Goal: Task Accomplishment & Management: Manage account settings

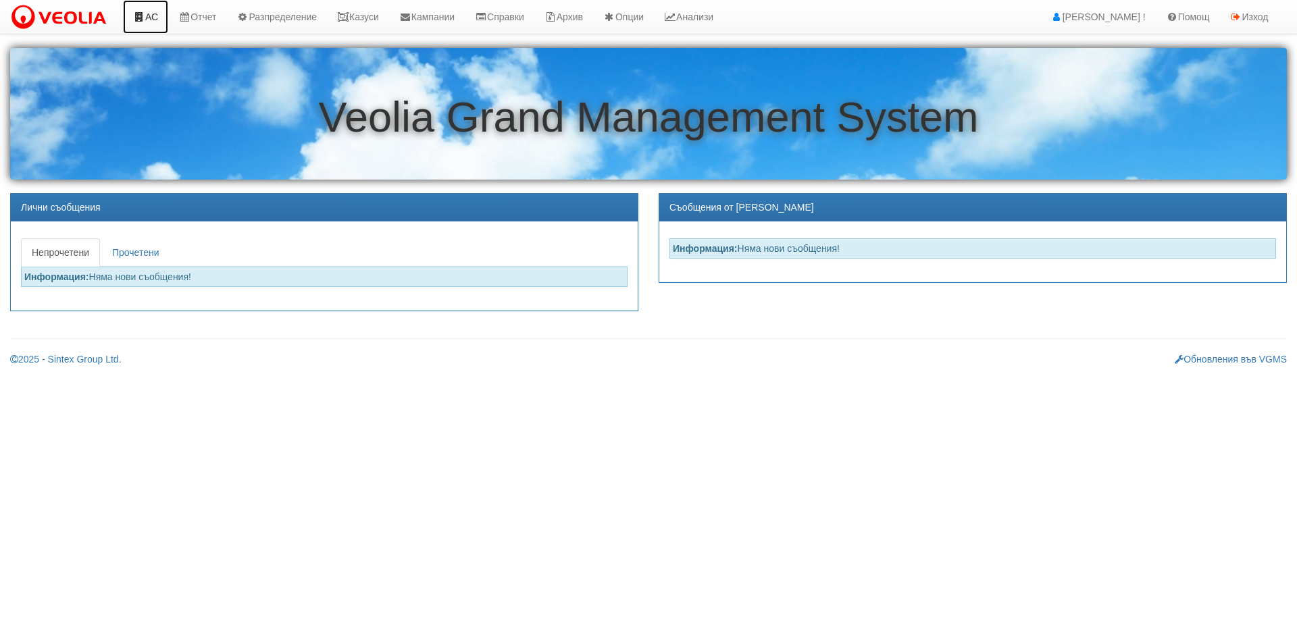
click at [141, 11] on link "АС" at bounding box center [145, 17] width 45 height 34
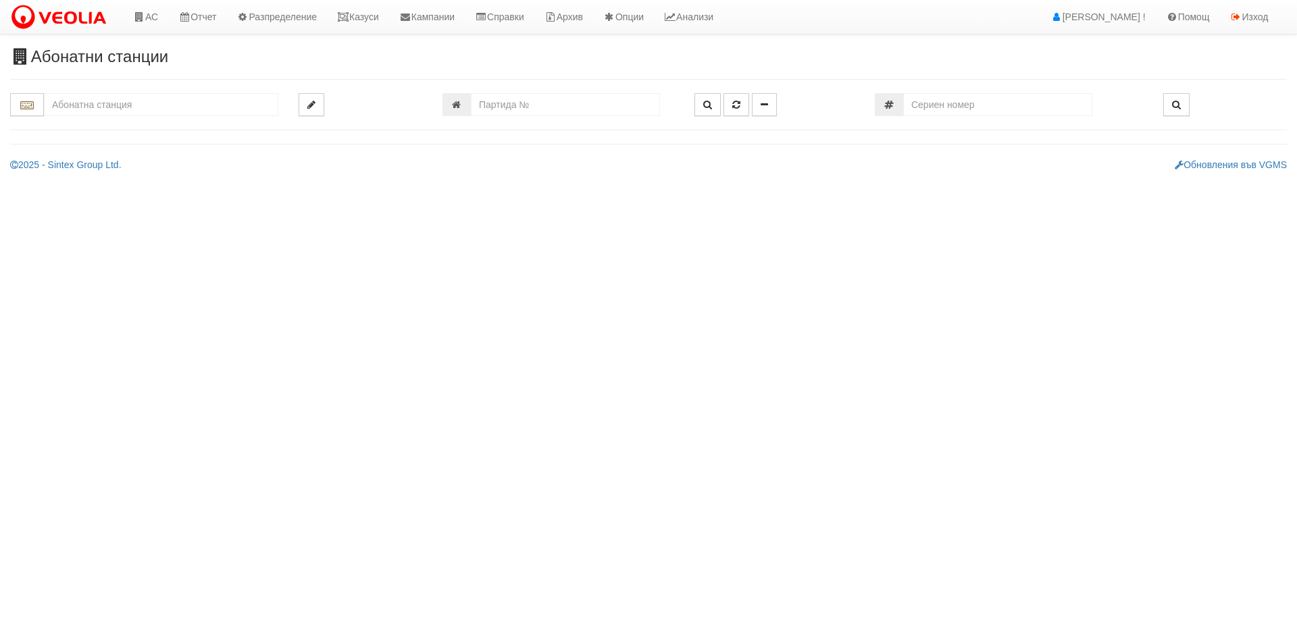
click at [130, 86] on div "Абонатни станции" at bounding box center [648, 110] width 1297 height 124
click at [136, 102] on input "text" at bounding box center [161, 104] width 234 height 23
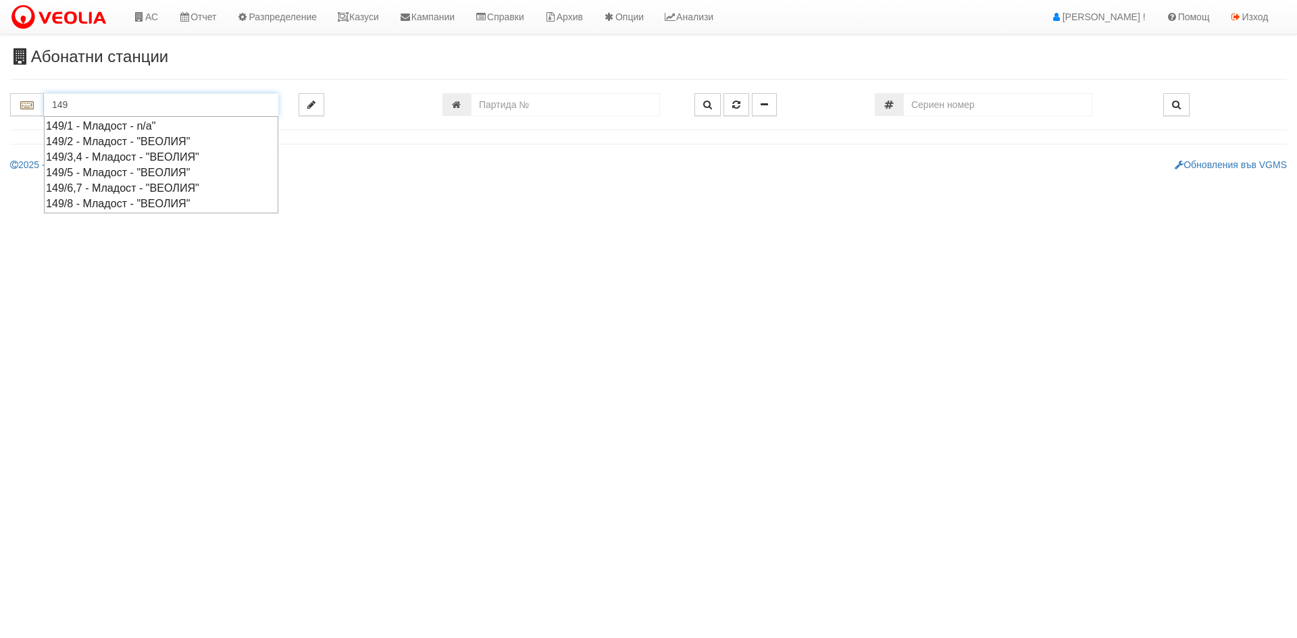
click at [97, 174] on div "149/5 - Младост - "ВЕОЛИЯ"" at bounding box center [161, 173] width 230 height 16
type input "149/5 - Младост - "ВЕОЛИЯ""
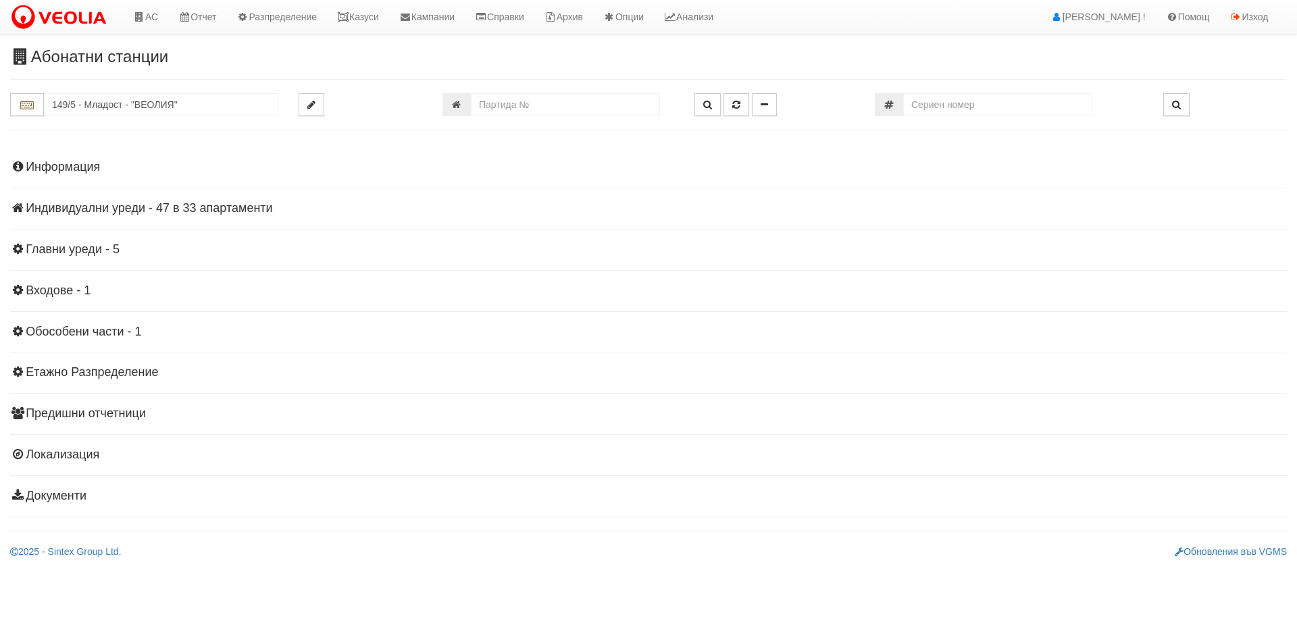
click at [103, 170] on h4 "Информация" at bounding box center [648, 168] width 1277 height 14
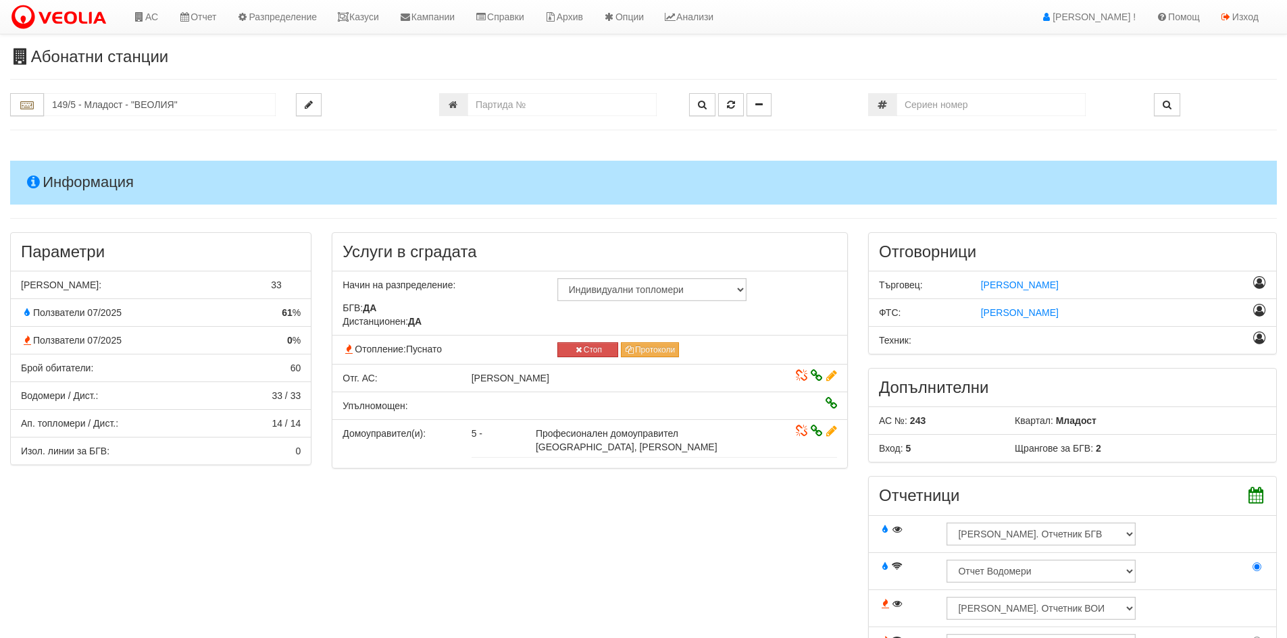
click at [103, 170] on h4 "Информация" at bounding box center [643, 182] width 1267 height 43
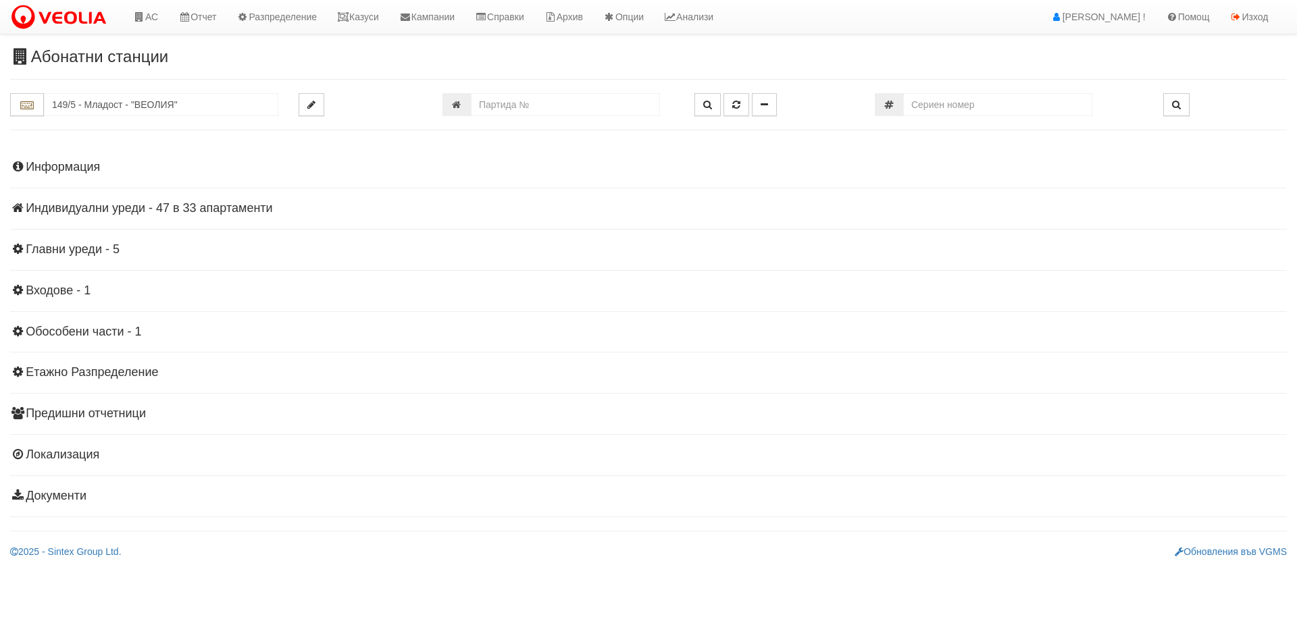
click at [130, 201] on div "Информация Параметри Брой Апартаменти: 33 Ползватели 07/2025 61 % 0 % 60" at bounding box center [648, 330] width 1277 height 373
click at [132, 205] on h4 "Индивидуални уреди - 47 в 33 апартаменти" at bounding box center [648, 209] width 1277 height 14
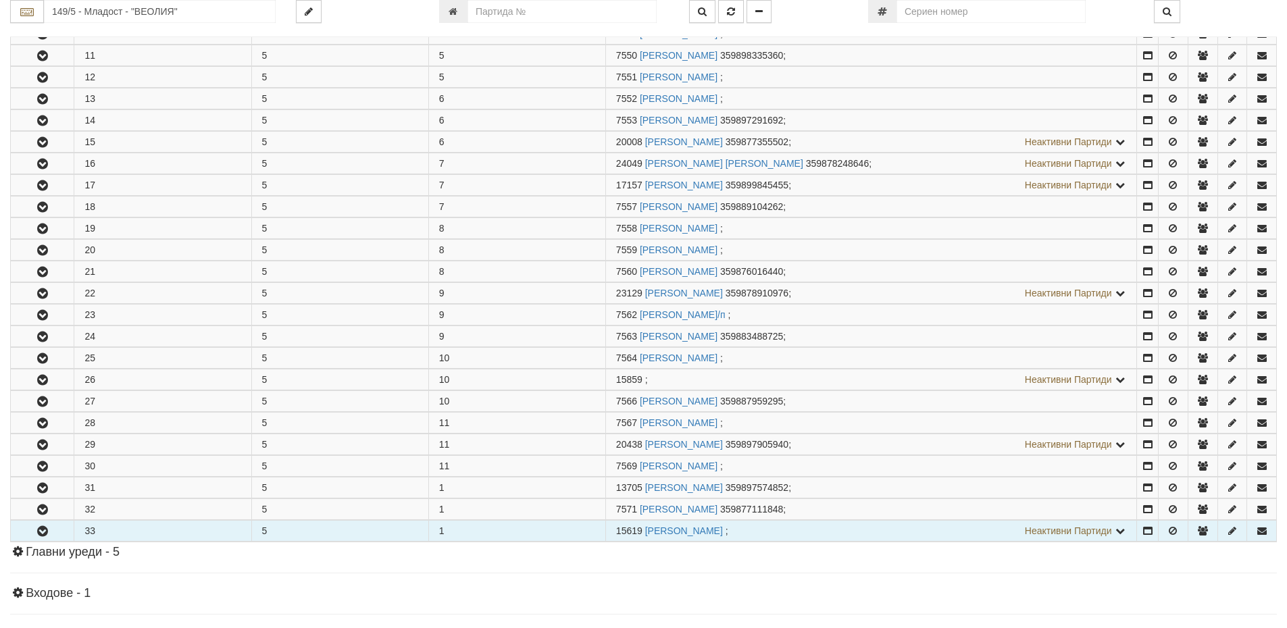
scroll to position [608, 0]
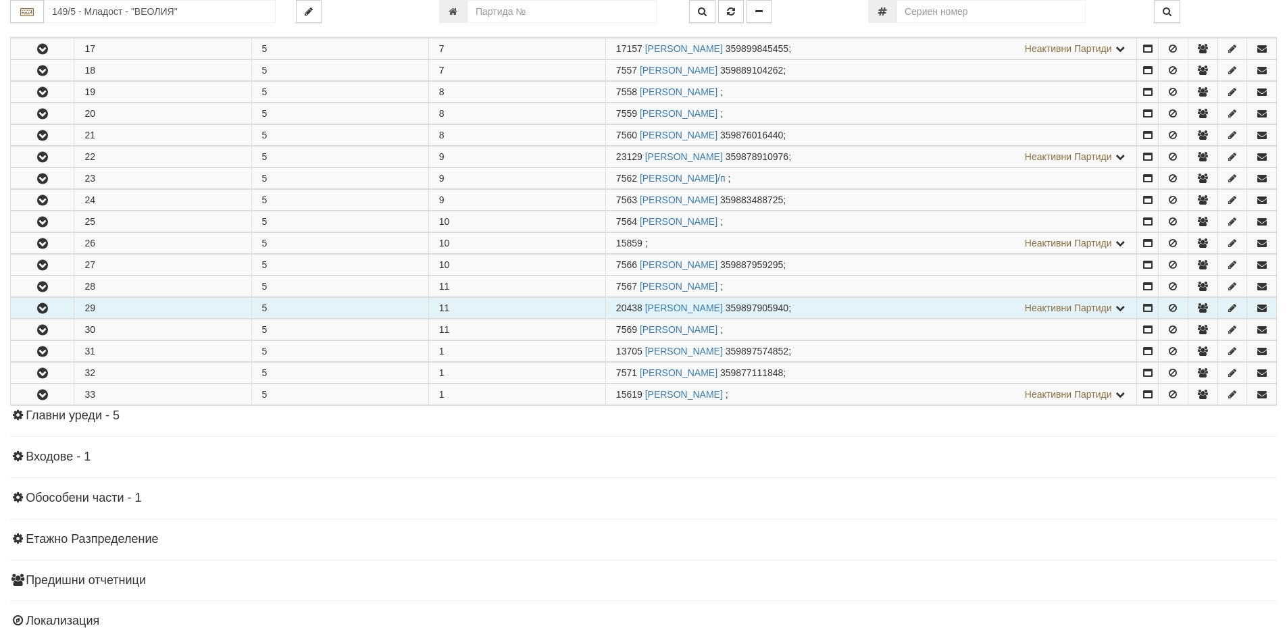
click at [46, 318] on button "button" at bounding box center [42, 308] width 63 height 20
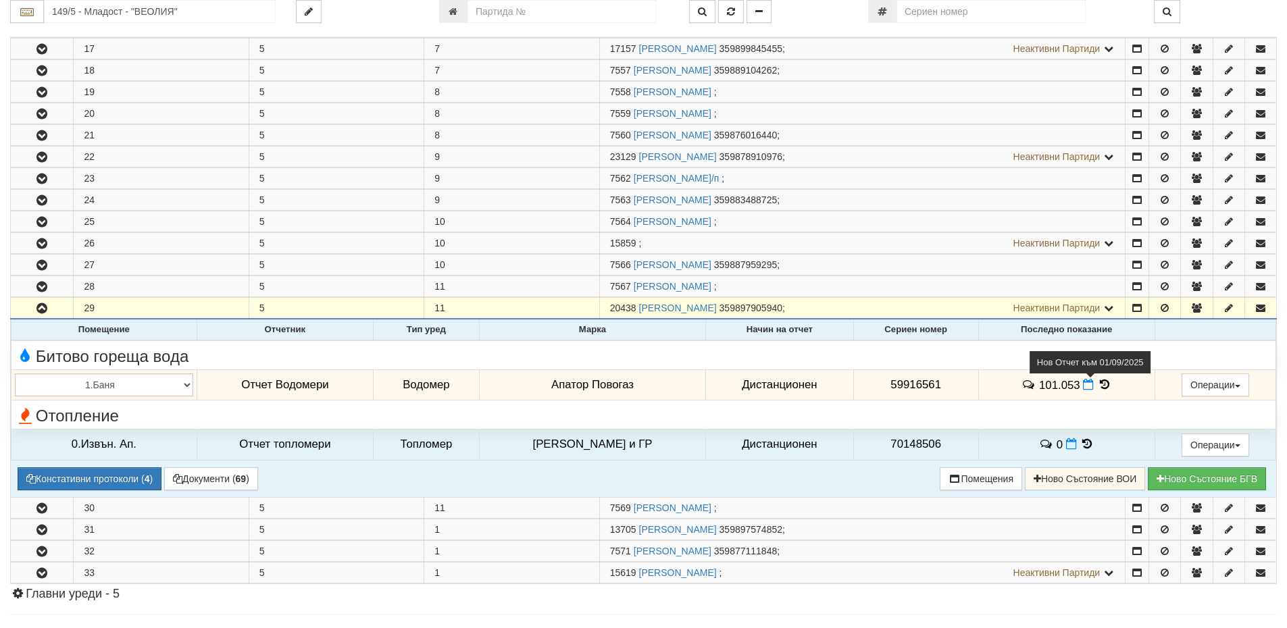
click at [1084, 387] on icon at bounding box center [1088, 384] width 11 height 11
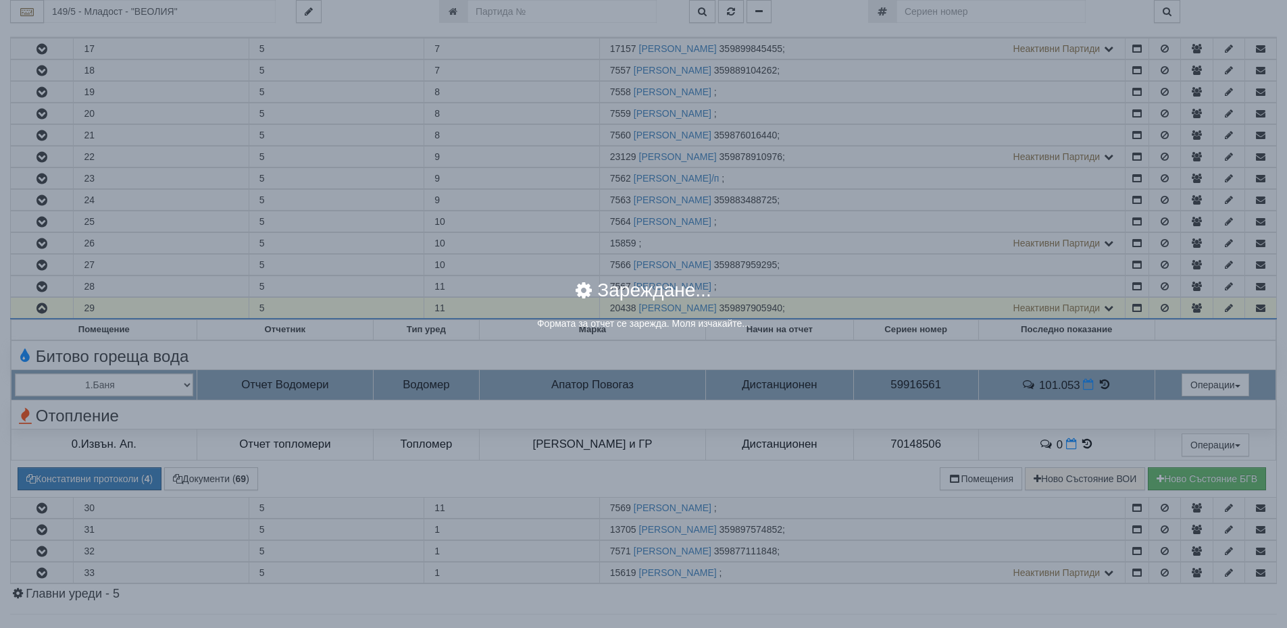
select select "8ac75930-9bfd-e511-80be-8d5a1dced85a"
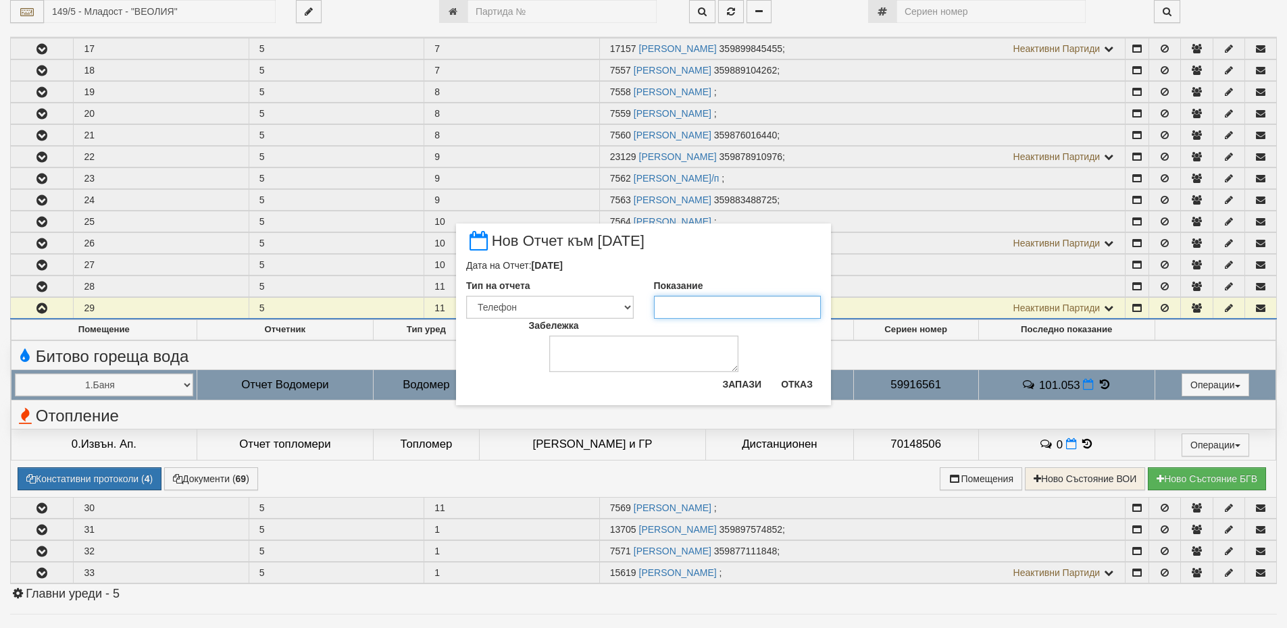
click at [722, 305] on input "Показание" at bounding box center [738, 307] width 168 height 23
paste input "101053"
click at [680, 305] on input "101053" at bounding box center [738, 307] width 168 height 23
type input "101.053"
click at [747, 378] on button "Запази" at bounding box center [741, 385] width 55 height 22
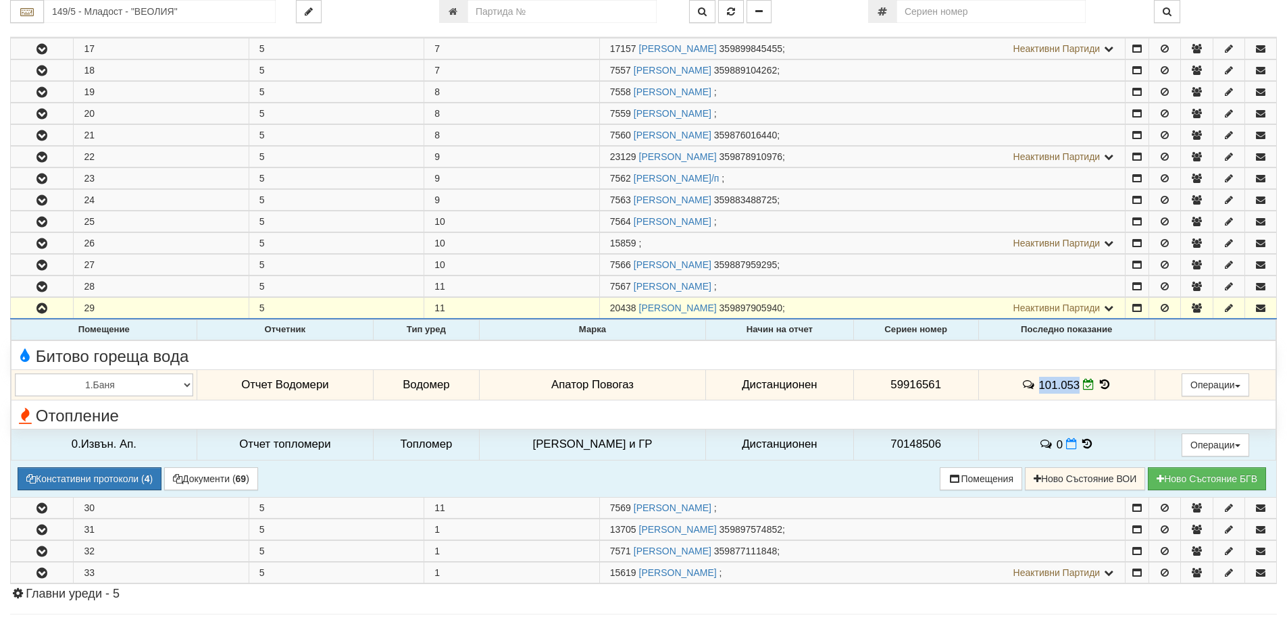
drag, startPoint x: 1033, startPoint y: 384, endPoint x: 1071, endPoint y: 378, distance: 38.2
click at [1071, 378] on span "101.053" at bounding box center [1059, 384] width 41 height 13
copy span "101.053"
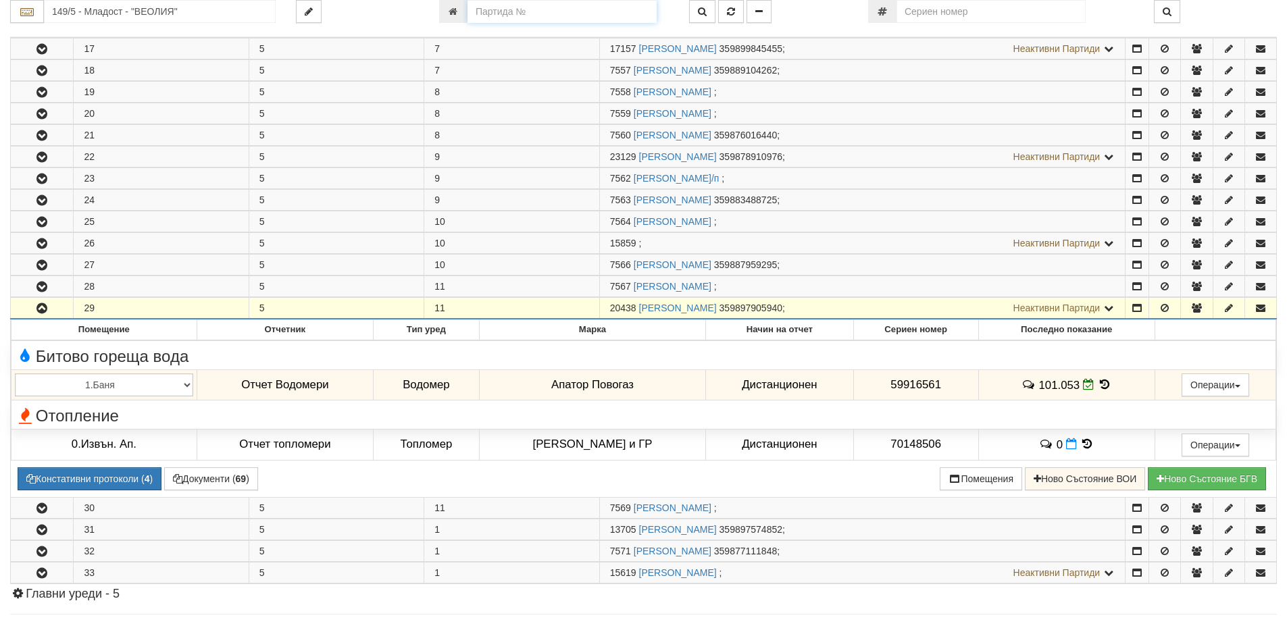
click at [533, 14] on input "number" at bounding box center [561, 11] width 189 height 23
paste input "25051"
type input "25051"
type input "127/2,3 - "ВЕОЛИЯ ЕНЕРДЖИ ВАРНА " ЕАД"
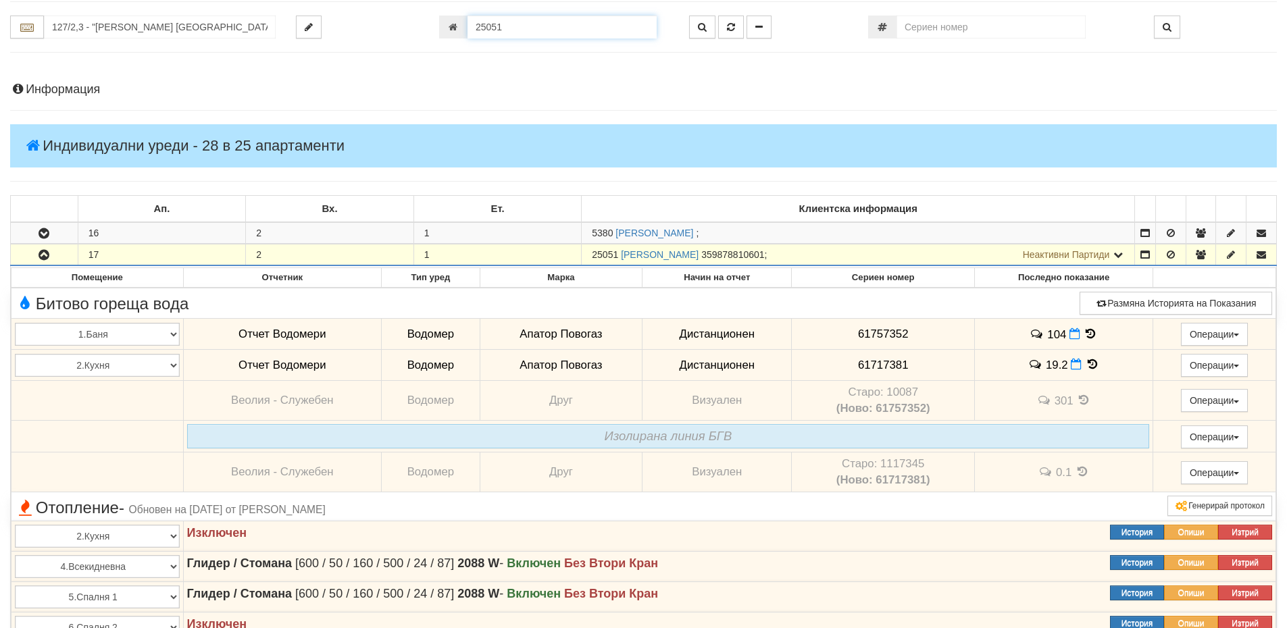
scroll to position [0, 0]
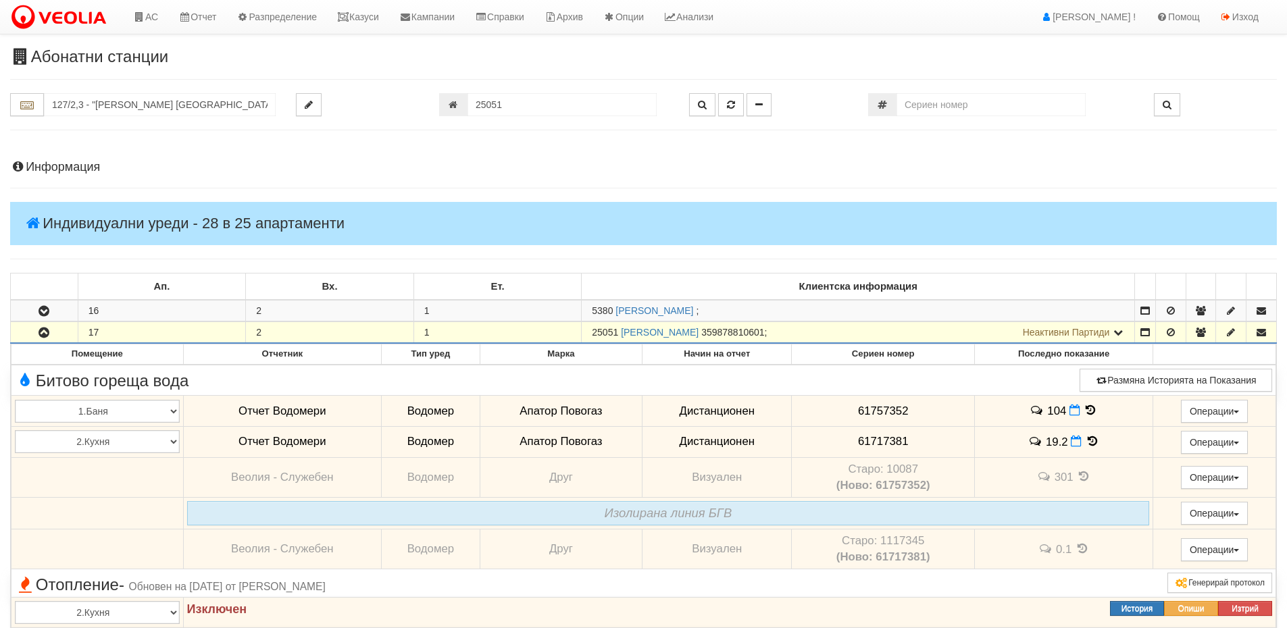
click at [49, 168] on h4 "Информация" at bounding box center [643, 168] width 1267 height 14
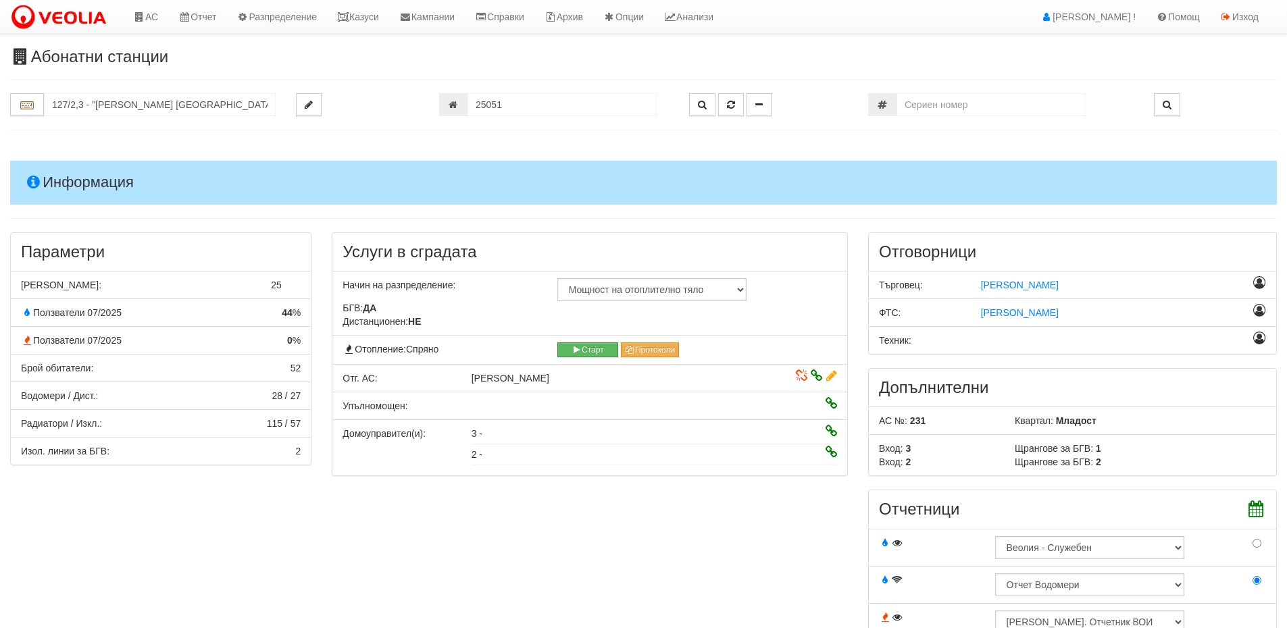
click at [49, 168] on h4 "Информация" at bounding box center [643, 182] width 1267 height 43
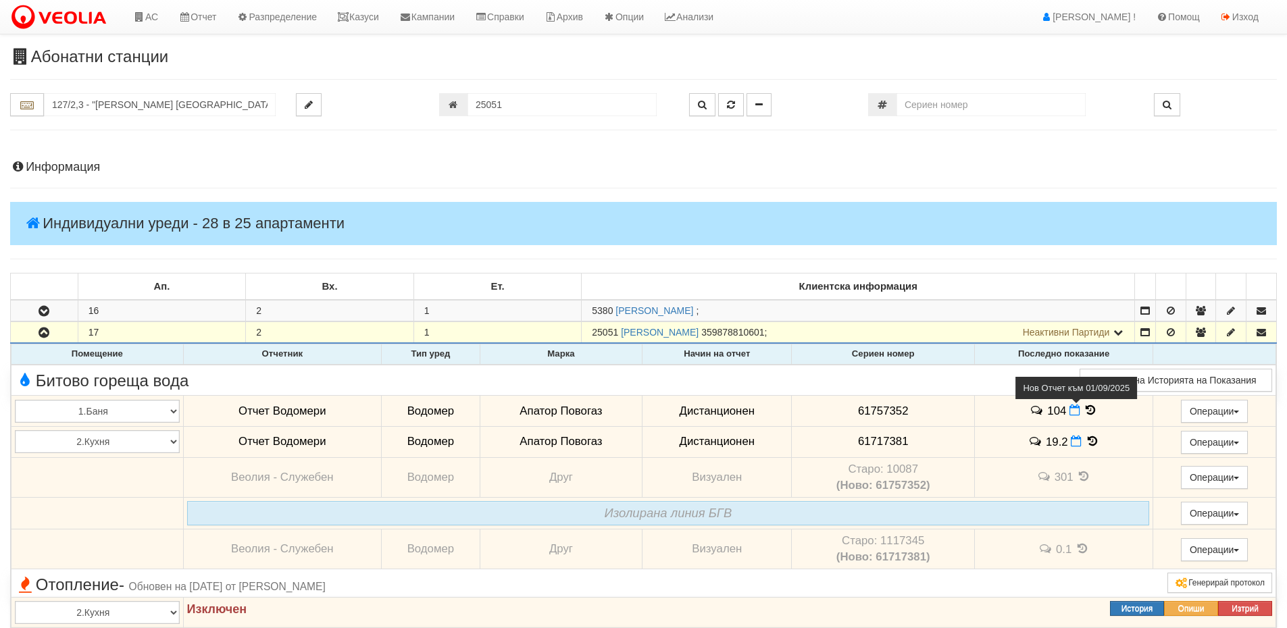
click at [1072, 409] on icon at bounding box center [1074, 410] width 11 height 11
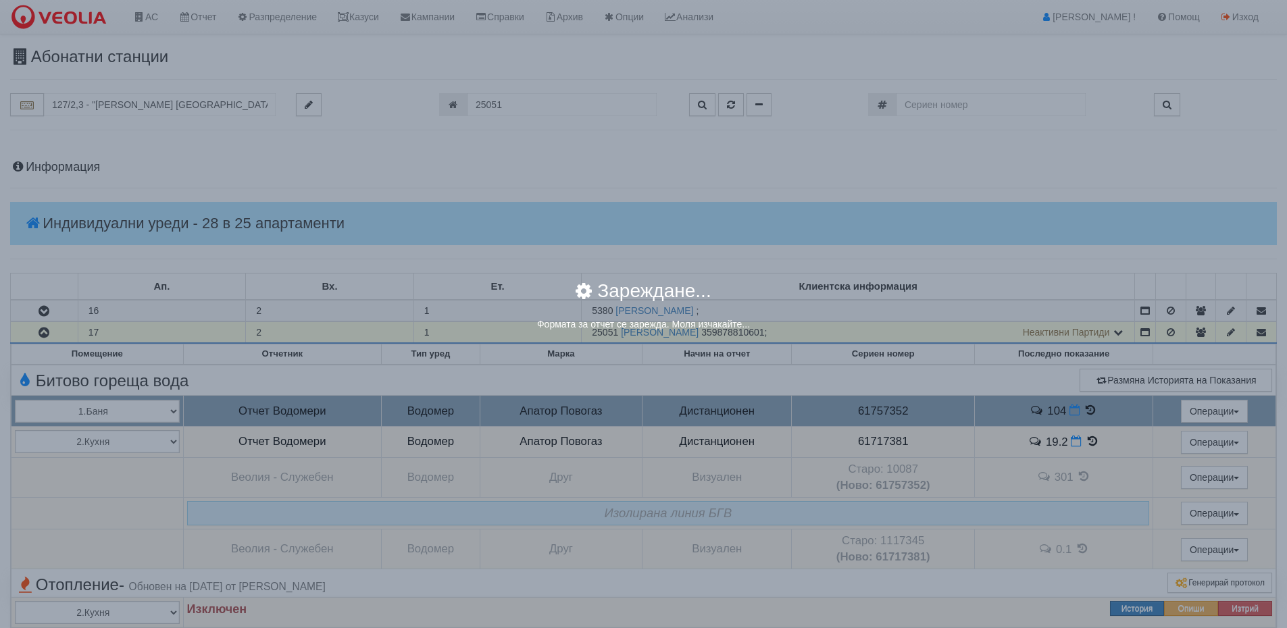
select select "8ac75930-9bfd-e511-80be-8d5a1dced85a"
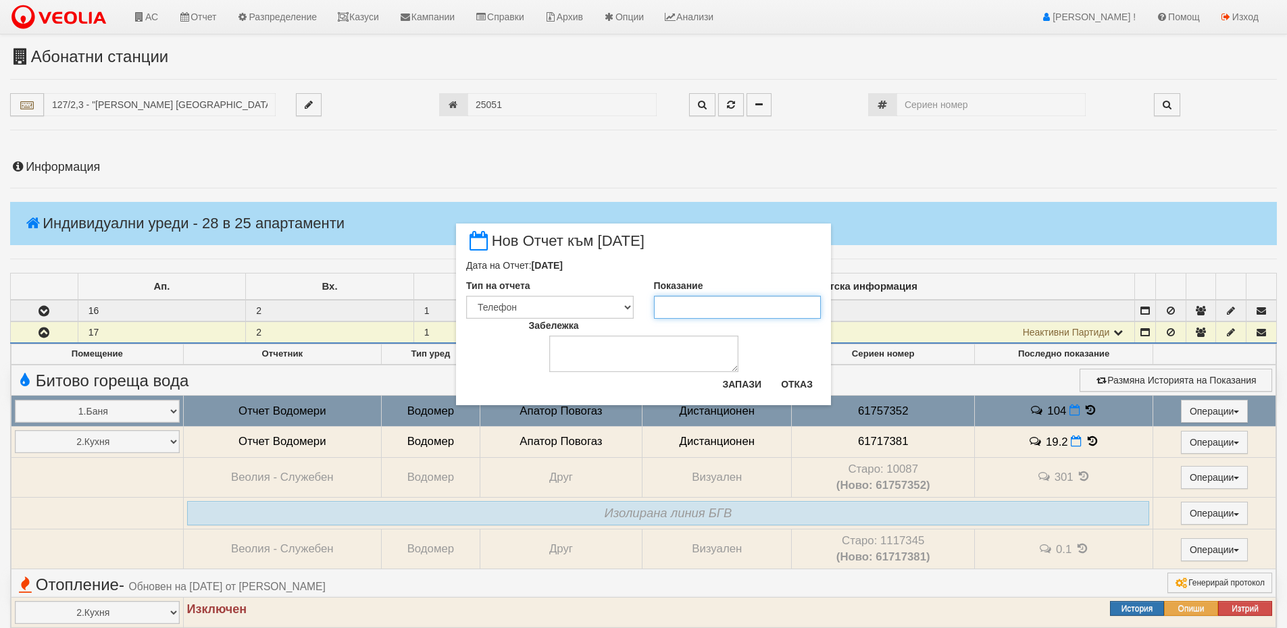
click at [675, 302] on input "Показание" at bounding box center [738, 307] width 168 height 23
paste input "106.00"
type input "106.00"
click at [755, 377] on button "Запази" at bounding box center [741, 385] width 55 height 22
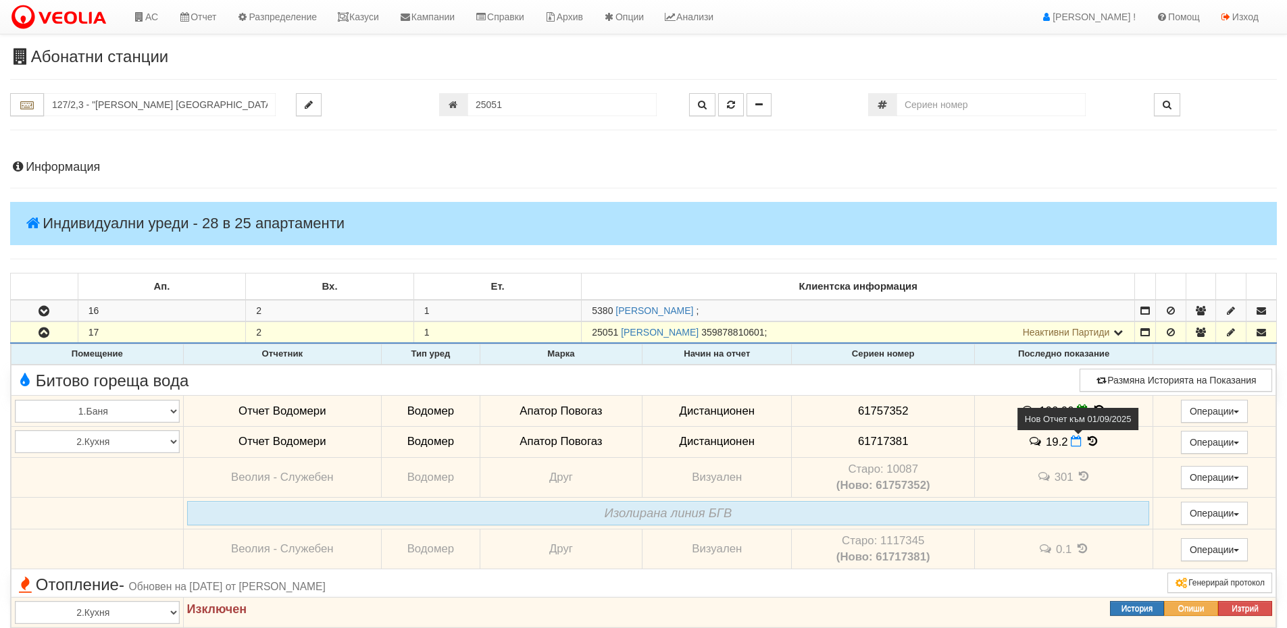
click at [1076, 445] on icon at bounding box center [1076, 441] width 11 height 11
select select "8ac75930-9bfd-e511-80be-8d5a1dced85a"
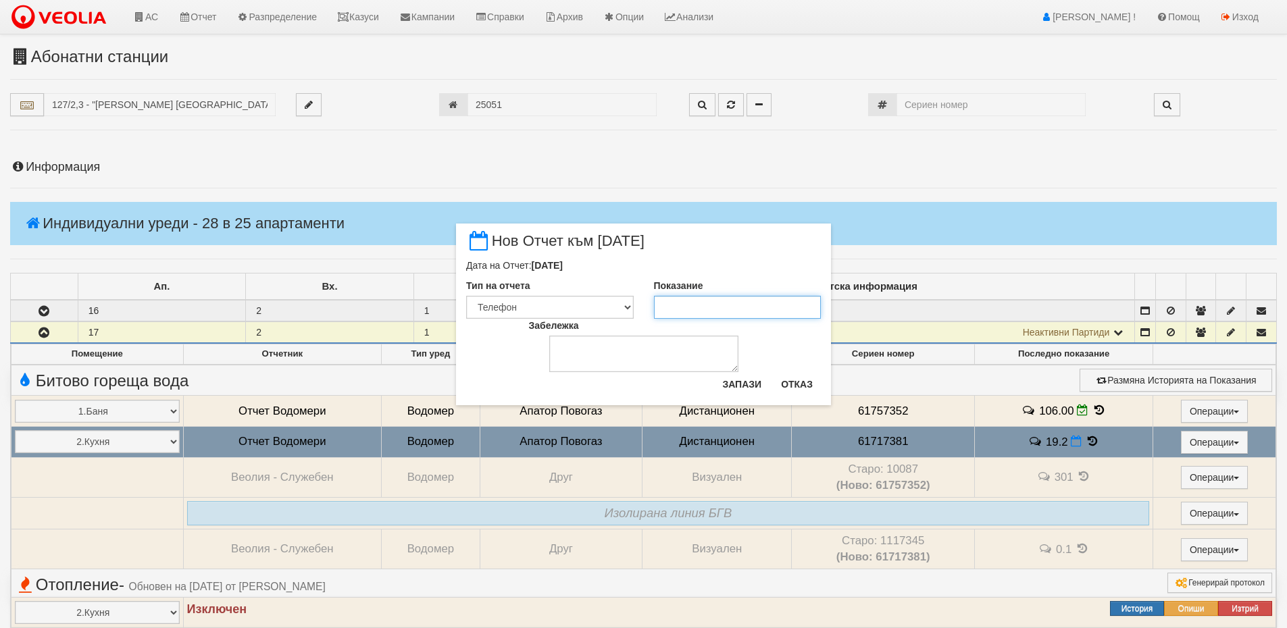
click at [726, 300] on input "Показание" at bounding box center [738, 307] width 168 height 23
paste input "19.50"
click at [734, 371] on textarea "Забележка" at bounding box center [643, 354] width 189 height 36
type input "19.50"
click at [740, 380] on button "Запази" at bounding box center [741, 385] width 55 height 22
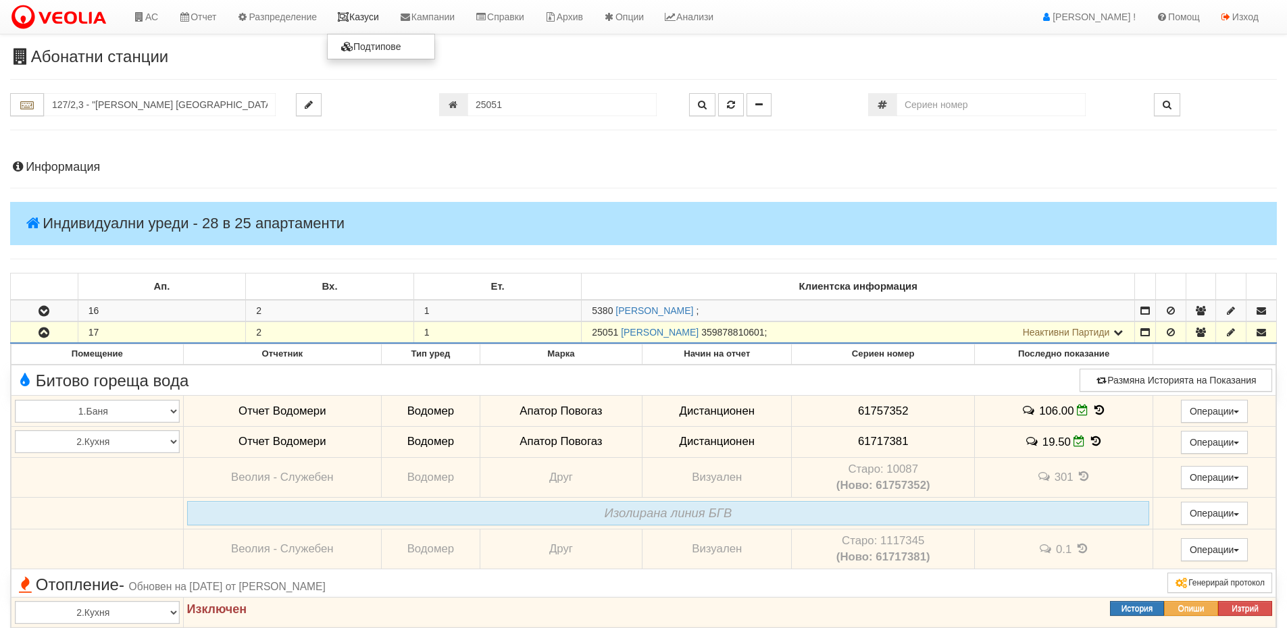
click at [379, 19] on link "Казуси" at bounding box center [358, 17] width 62 height 34
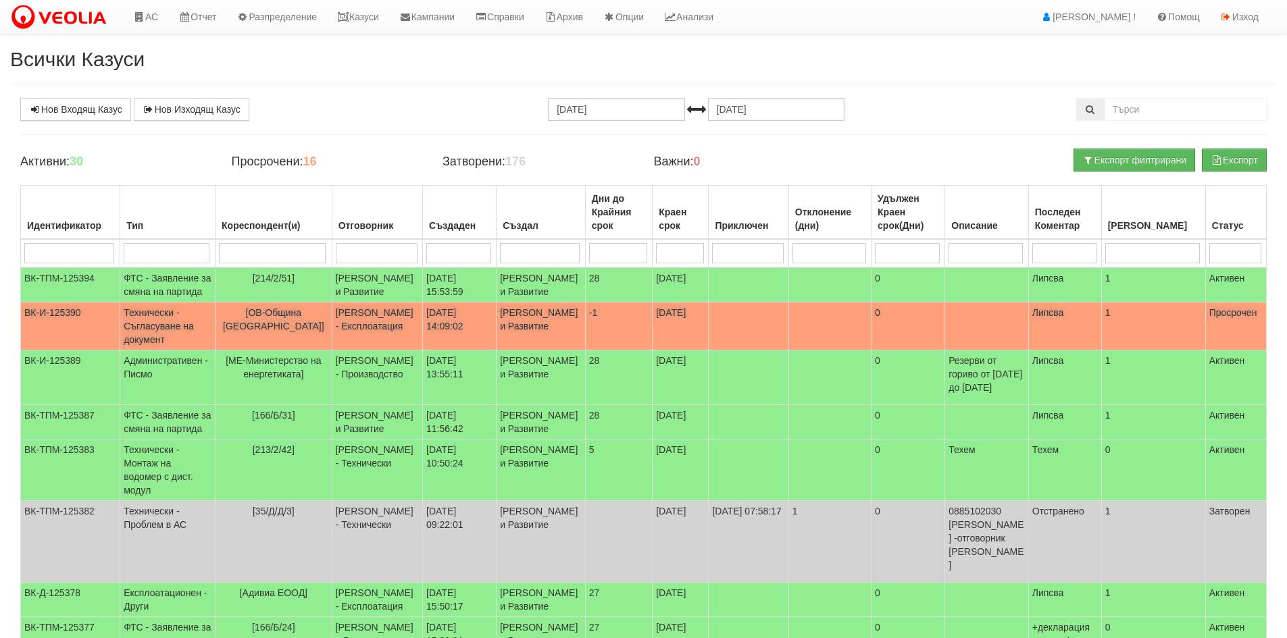
click at [438, 351] on td "04/09/2025 14:09:02" at bounding box center [460, 327] width 74 height 48
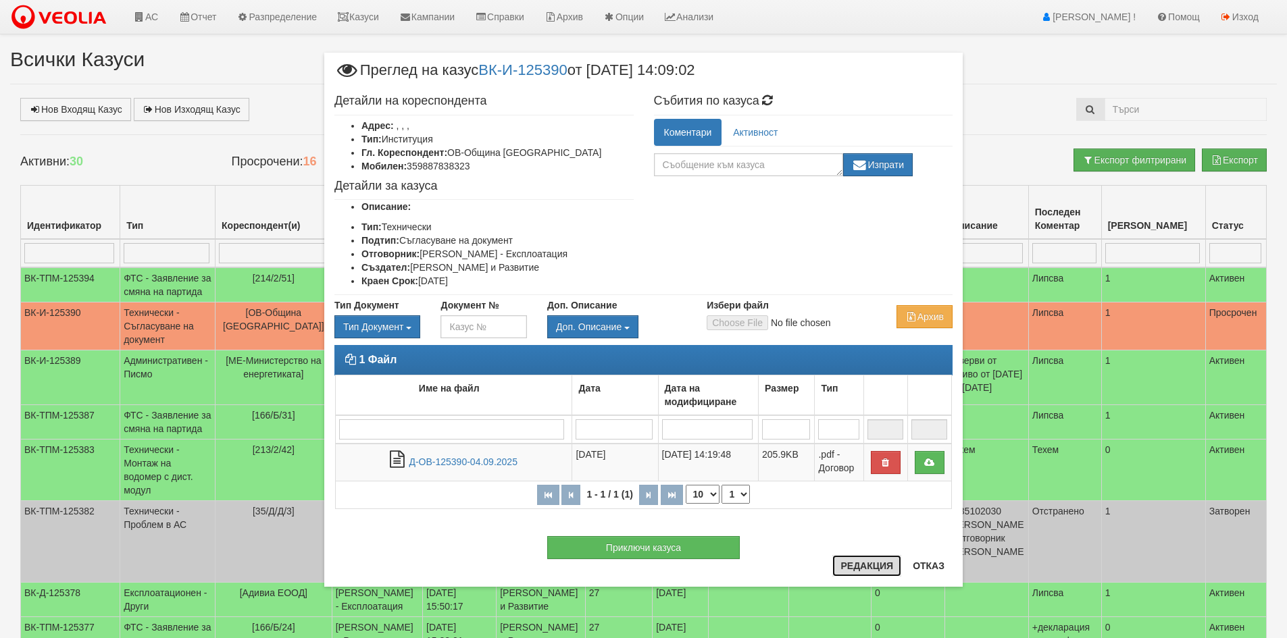
click at [874, 563] on button "Редакция" at bounding box center [866, 566] width 69 height 22
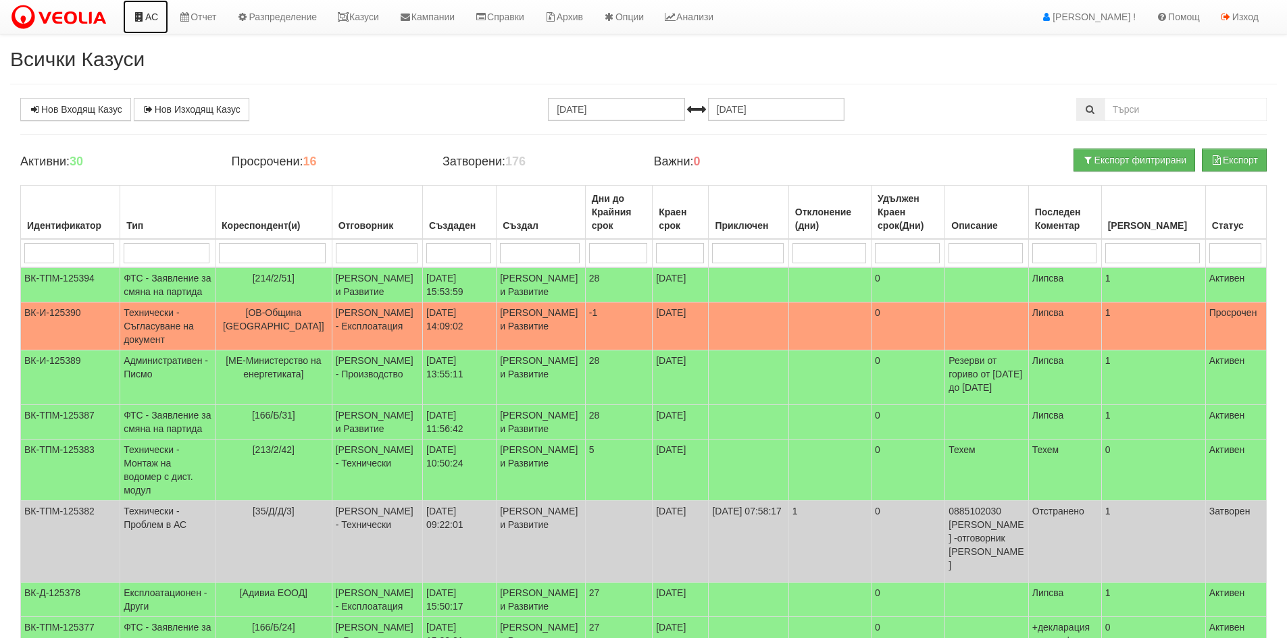
click at [133, 21] on icon at bounding box center [139, 16] width 12 height 9
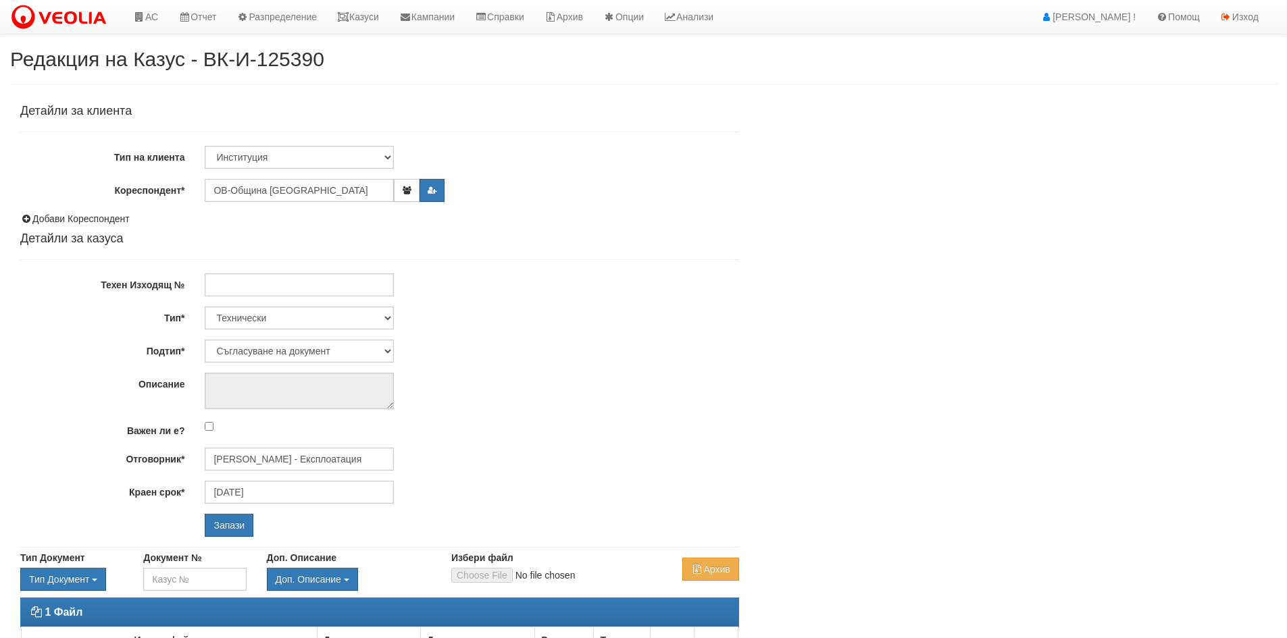
select select "Съгласуване на документ"
click at [245, 494] on input "[DATE]" at bounding box center [299, 492] width 189 height 23
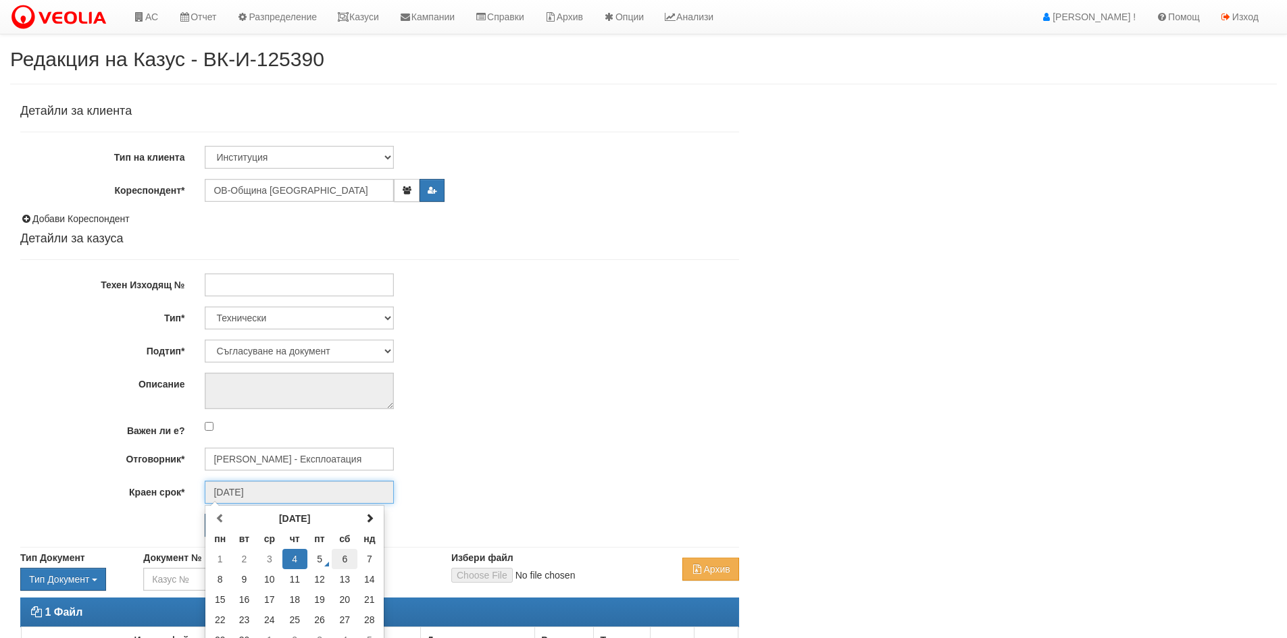
click at [341, 561] on td "6" at bounding box center [345, 559] width 26 height 20
type input "[DATE]"
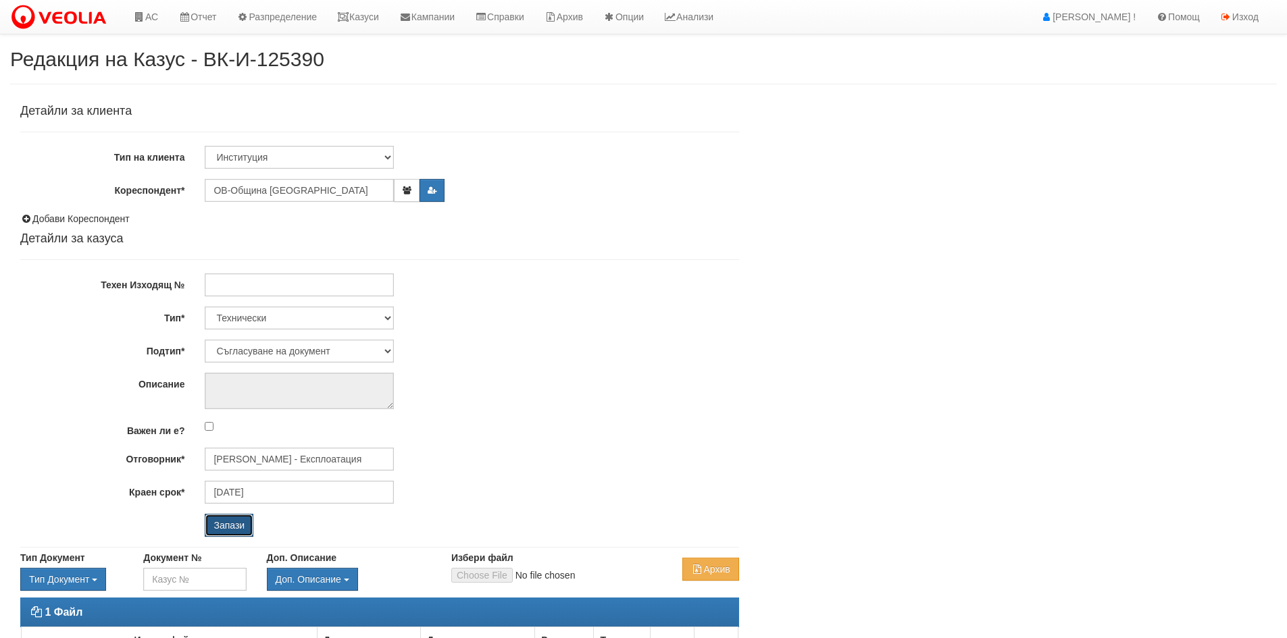
click at [224, 517] on input "Запази" at bounding box center [229, 525] width 49 height 23
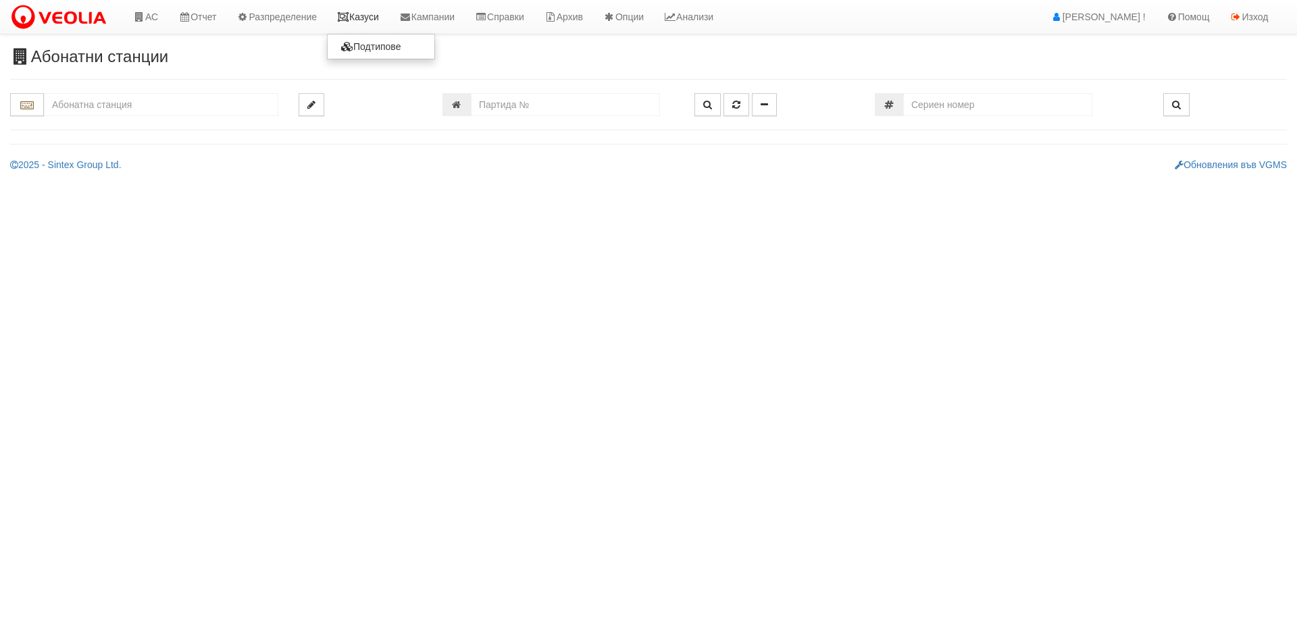
click at [366, 14] on link "Казуси" at bounding box center [358, 17] width 62 height 34
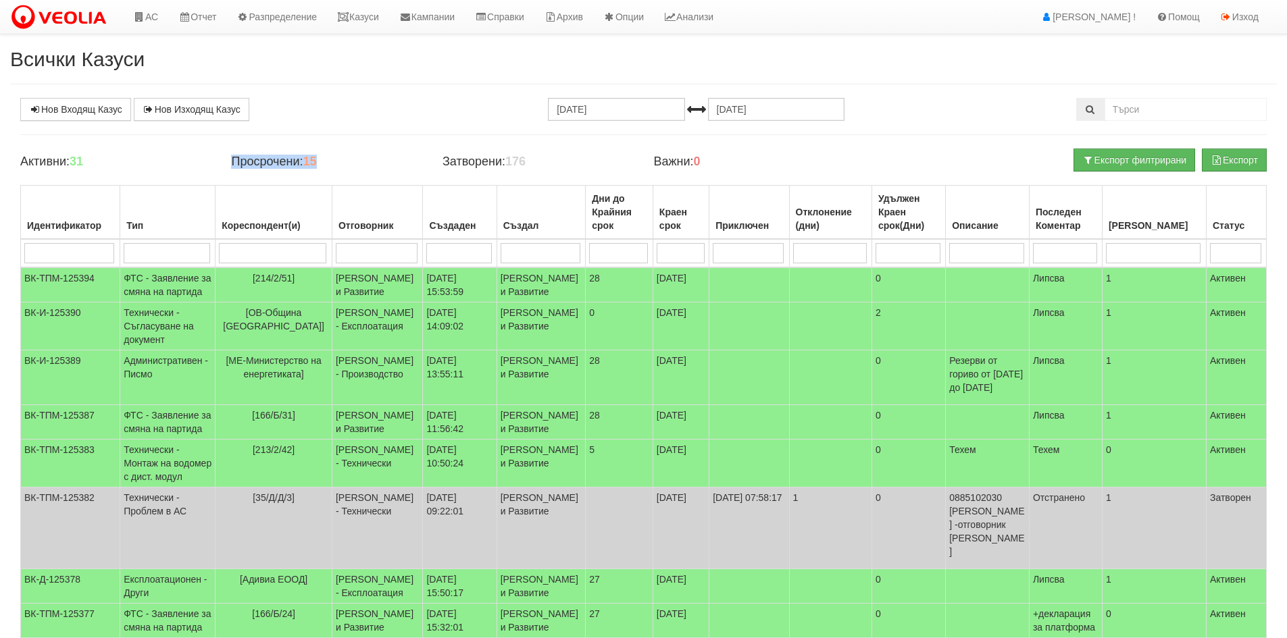
drag, startPoint x: 234, startPoint y: 163, endPoint x: 328, endPoint y: 160, distance: 93.9
click at [328, 160] on h4 "Просрочени: 15" at bounding box center [326, 162] width 191 height 14
drag, startPoint x: 442, startPoint y: 164, endPoint x: 557, endPoint y: 162, distance: 115.5
click at [557, 162] on h4 "Затворени: 176" at bounding box center [538, 162] width 191 height 14
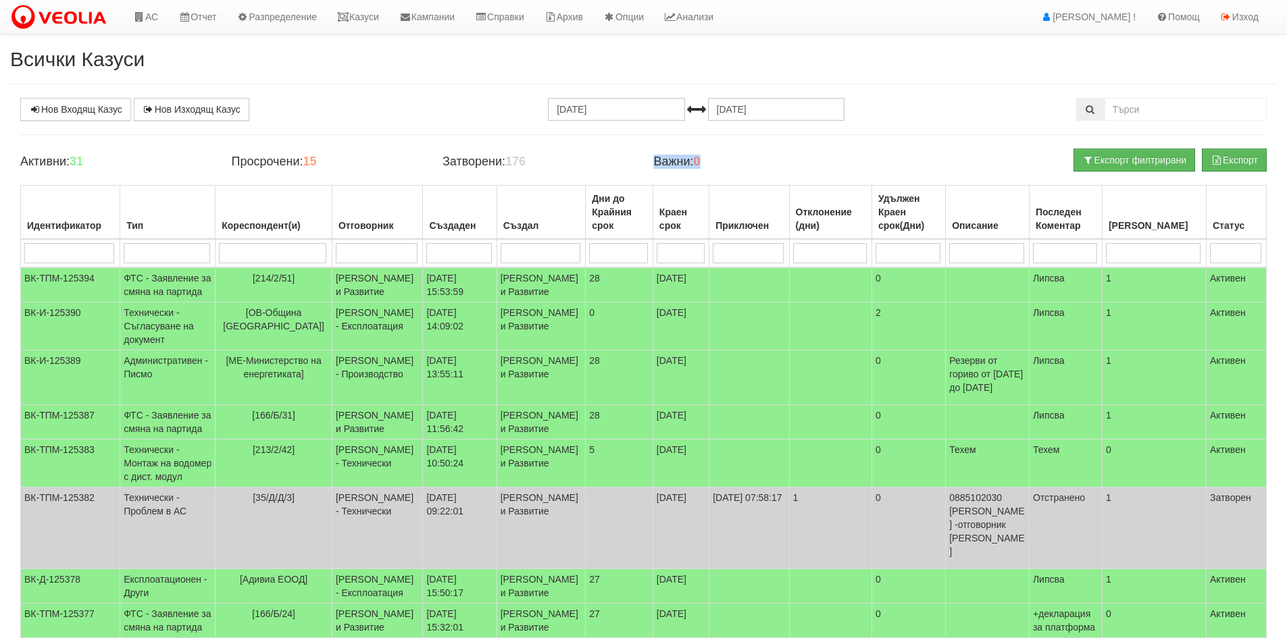
drag, startPoint x: 655, startPoint y: 157, endPoint x: 738, endPoint y: 165, distance: 83.5
click at [738, 165] on h4 "Важни: 0" at bounding box center [748, 162] width 191 height 14
drag, startPoint x: 110, startPoint y: 159, endPoint x: 15, endPoint y: 157, distance: 95.3
click at [15, 157] on div "Активни: 31" at bounding box center [115, 162] width 211 height 27
click at [389, 14] on link "Казуси" at bounding box center [358, 17] width 62 height 34
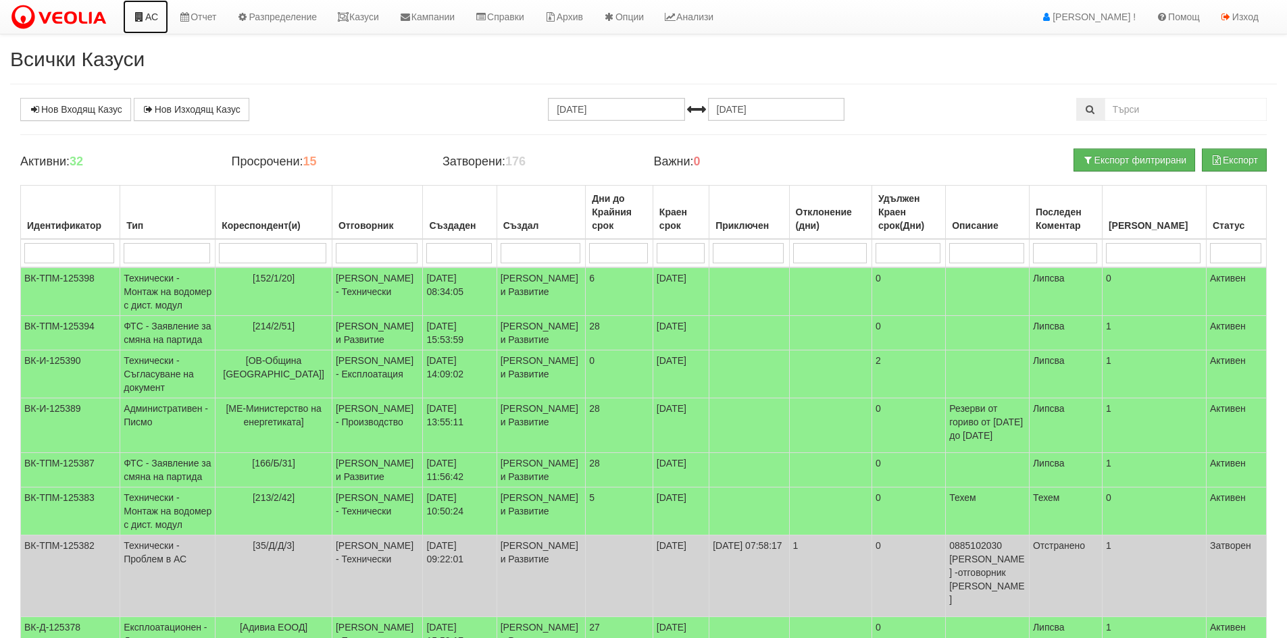
click at [150, 16] on link "АС" at bounding box center [145, 17] width 45 height 34
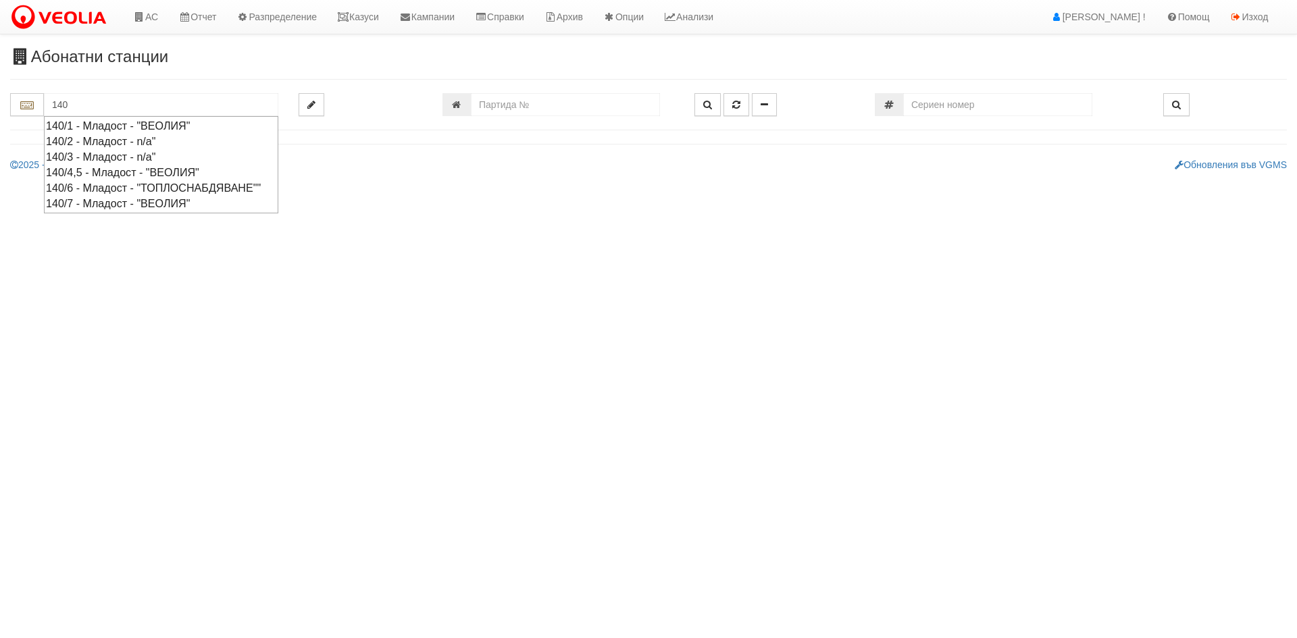
click at [145, 211] on div "140/7 - Младост - "ВЕОЛИЯ"" at bounding box center [161, 204] width 230 height 16
type input "140/7 - Младост - "ВЕОЛИЯ""
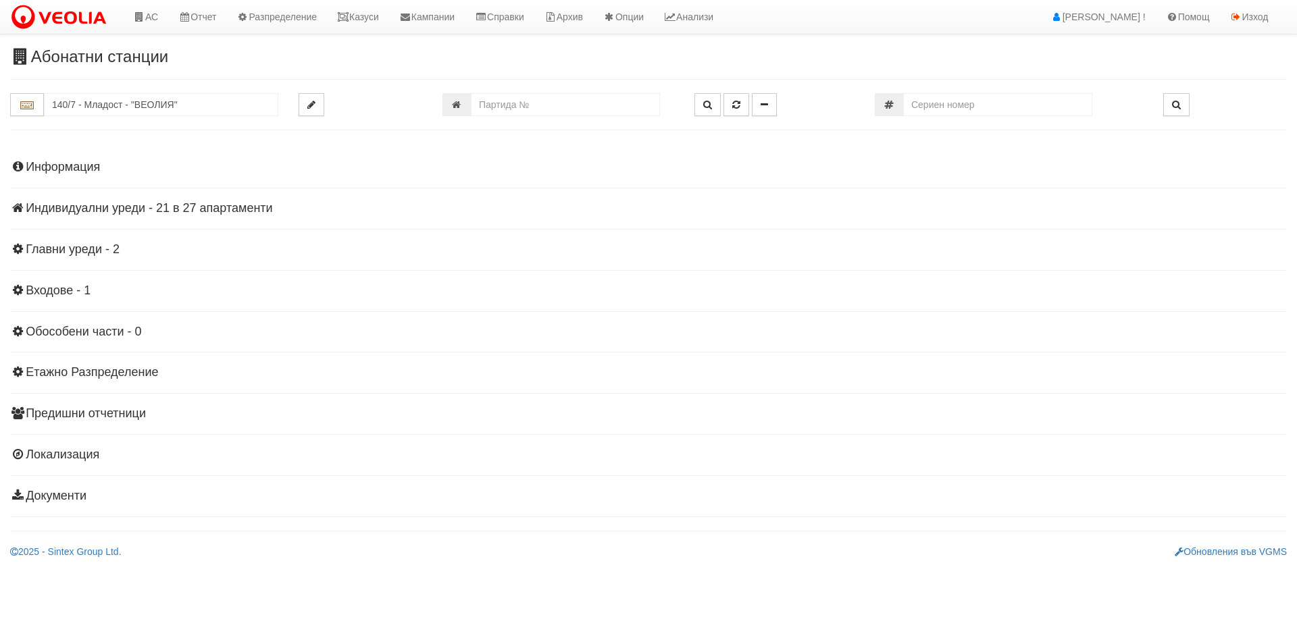
click at [134, 205] on h4 "Индивидуални уреди - 21 в 27 апартаменти" at bounding box center [648, 209] width 1277 height 14
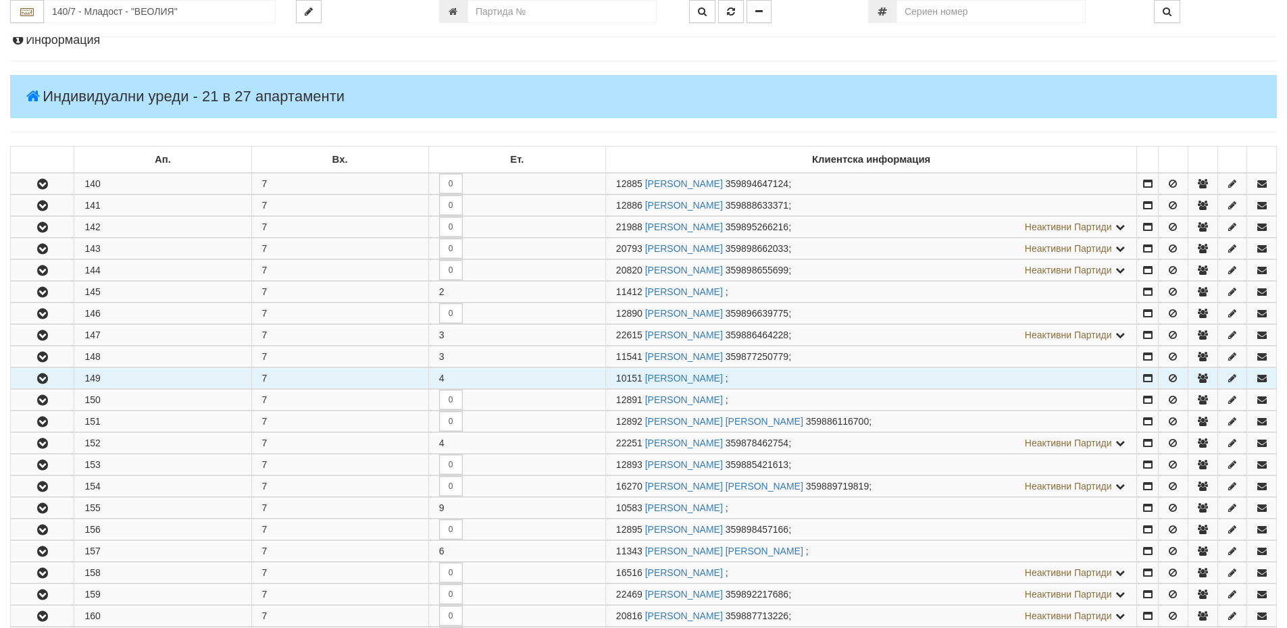
scroll to position [270, 0]
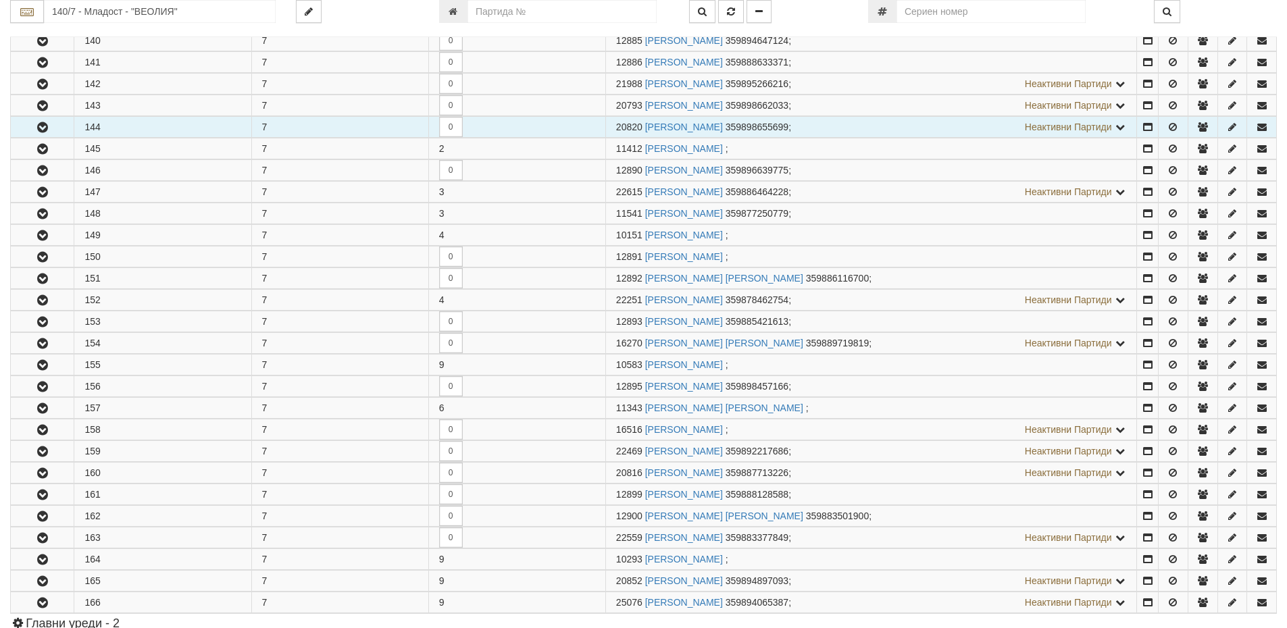
click at [43, 129] on icon "button" at bounding box center [42, 127] width 16 height 9
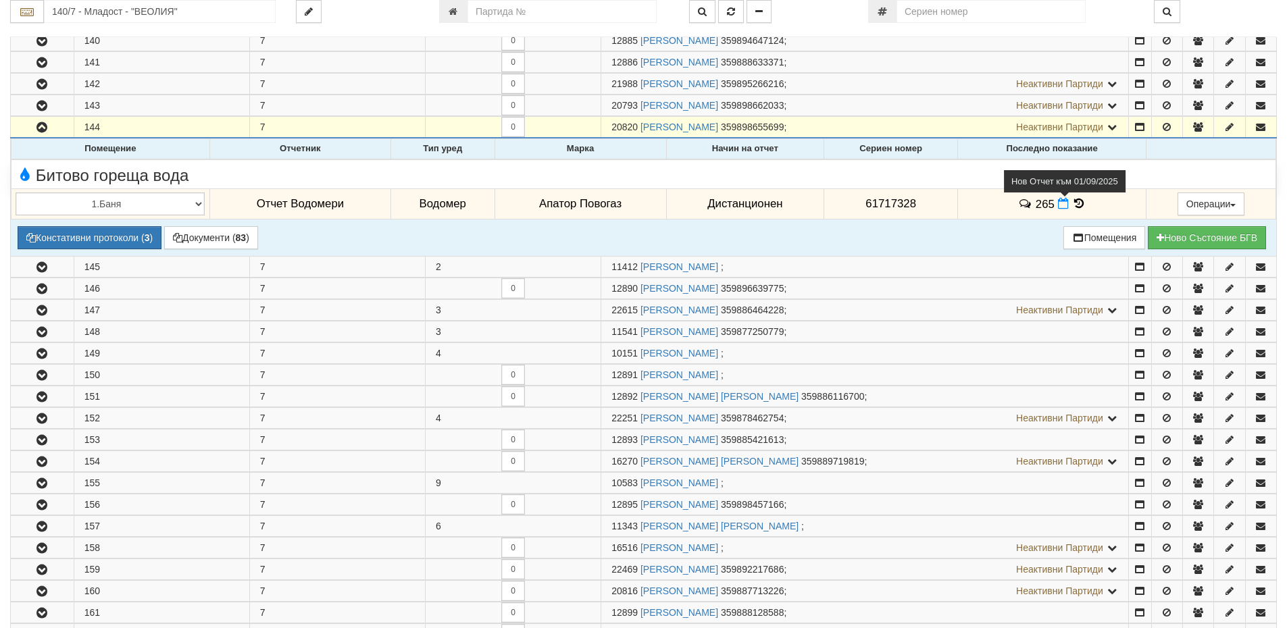
click at [1058, 207] on icon at bounding box center [1063, 203] width 11 height 11
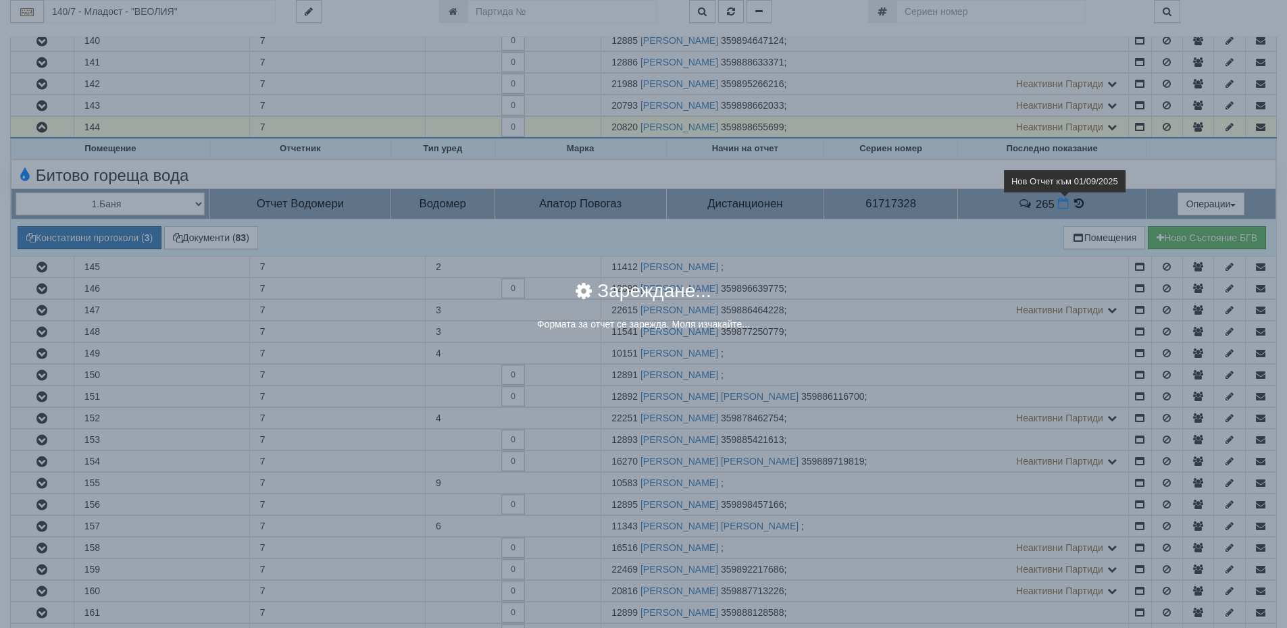
select select "8ac75930-9bfd-e511-80be-8d5a1dced85a"
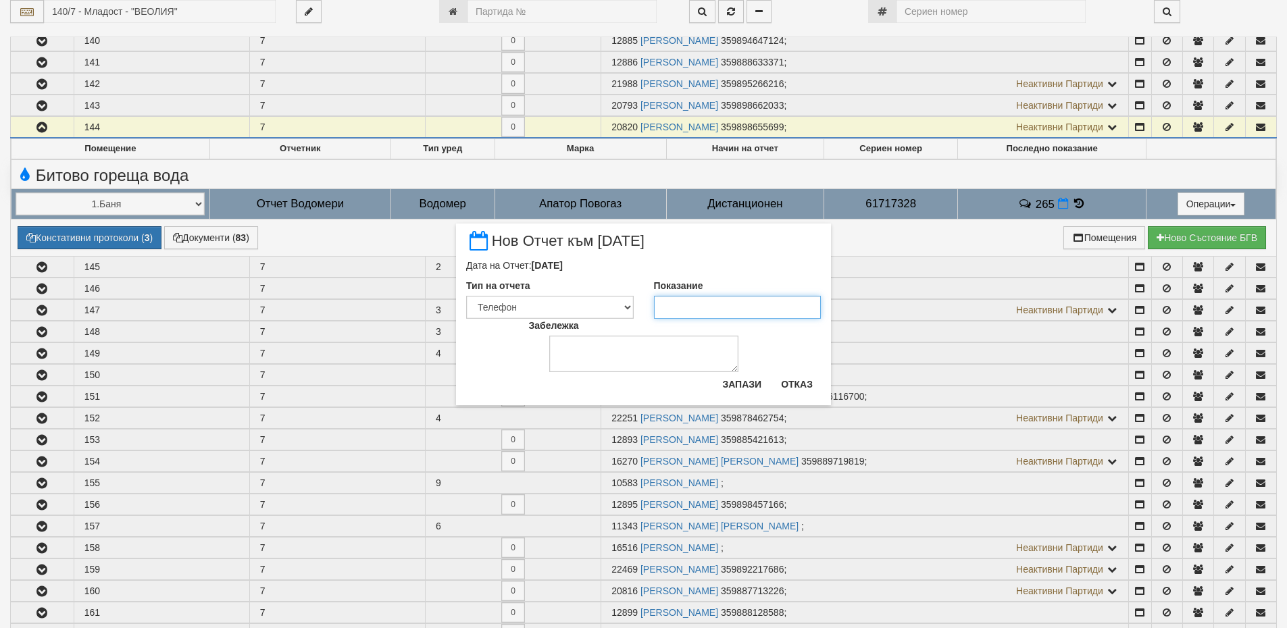
click at [750, 304] on input "Показание" at bounding box center [738, 307] width 168 height 23
type input "268"
click at [743, 375] on button "Запази" at bounding box center [741, 385] width 55 height 22
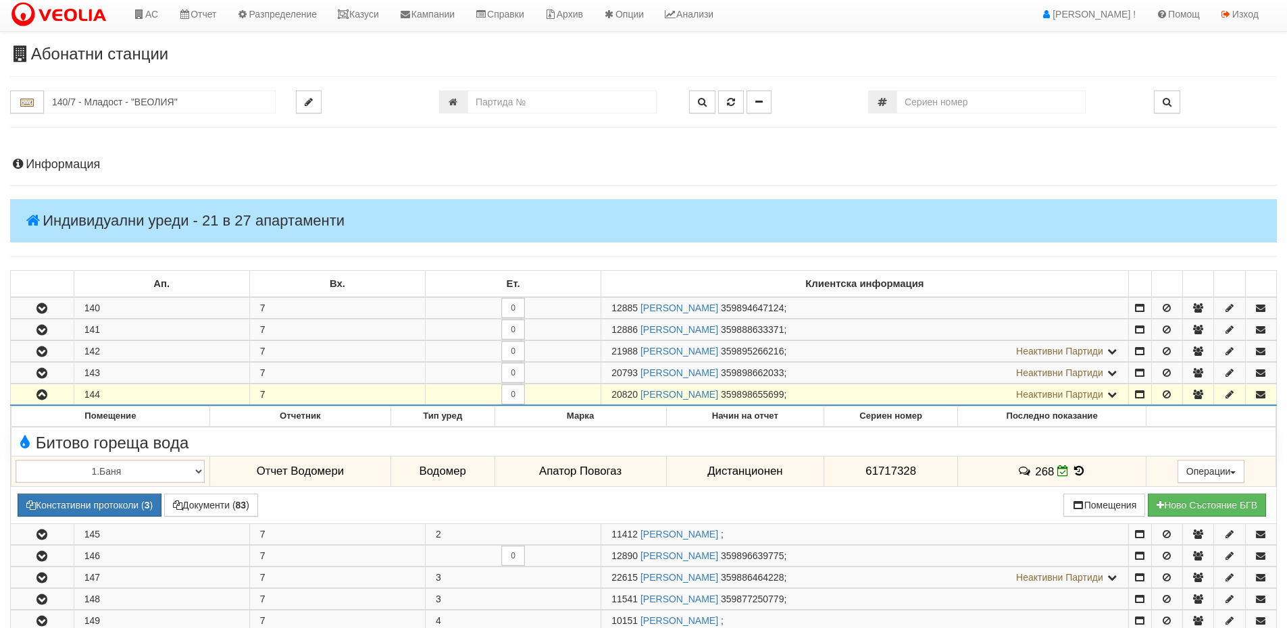
scroll to position [0, 0]
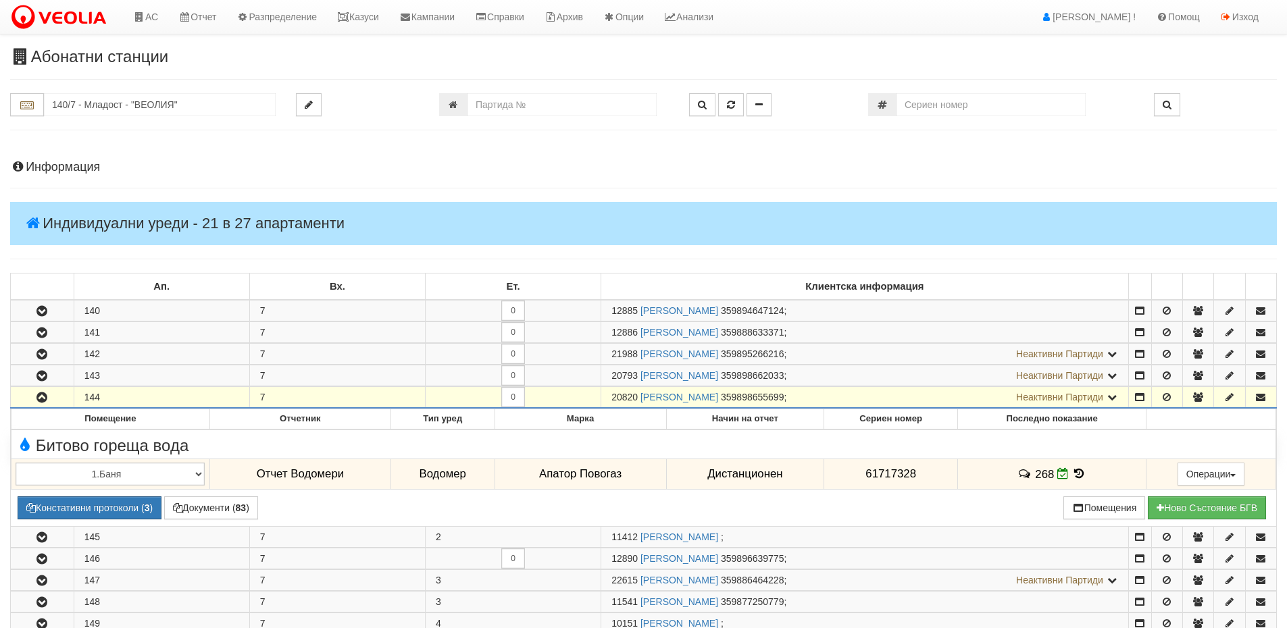
click at [61, 166] on h4 "Информация" at bounding box center [643, 168] width 1267 height 14
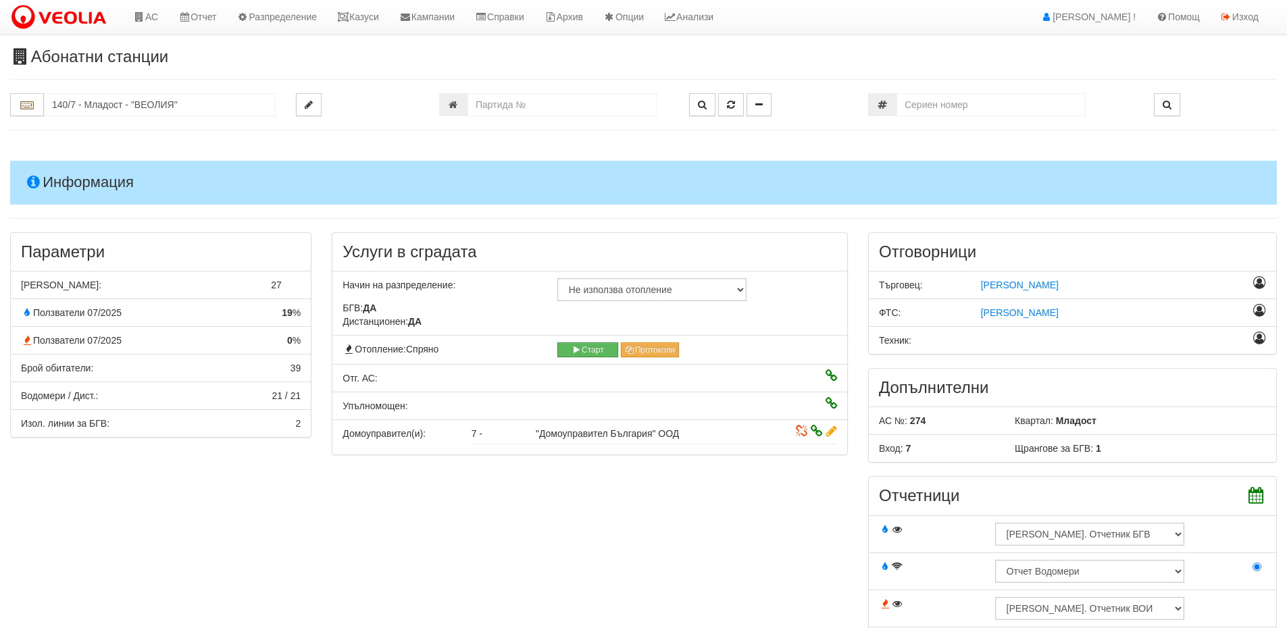
click at [61, 166] on h4 "Информация" at bounding box center [643, 182] width 1267 height 43
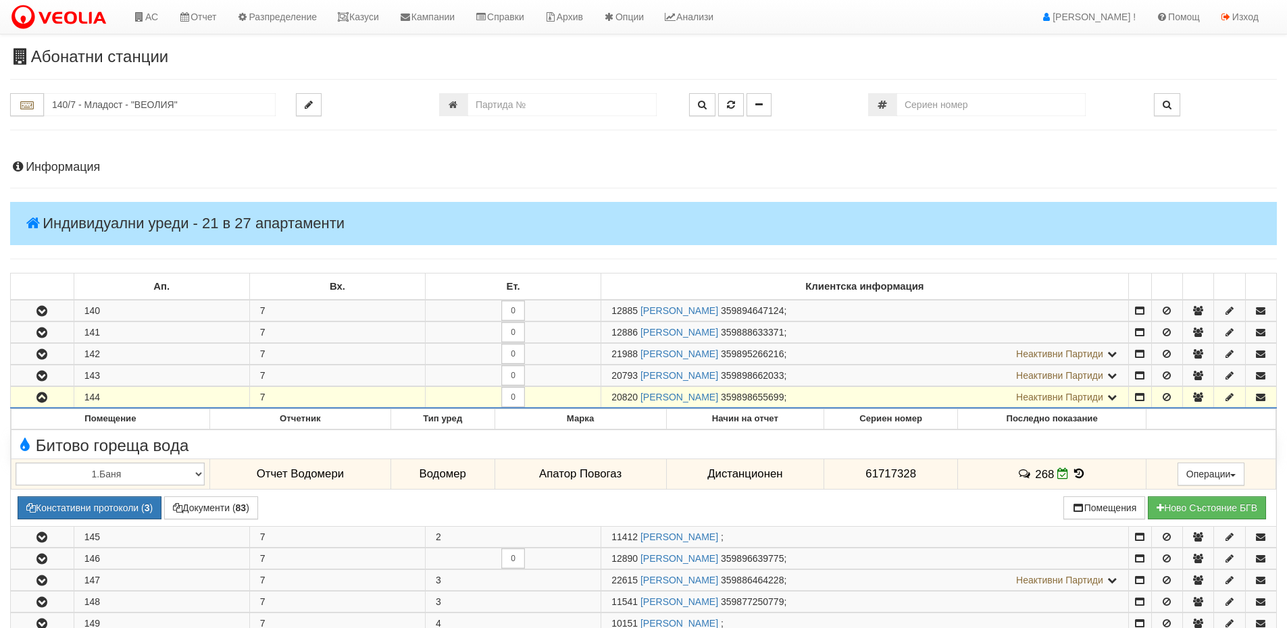
click at [89, 161] on h4 "Информация" at bounding box center [643, 168] width 1267 height 14
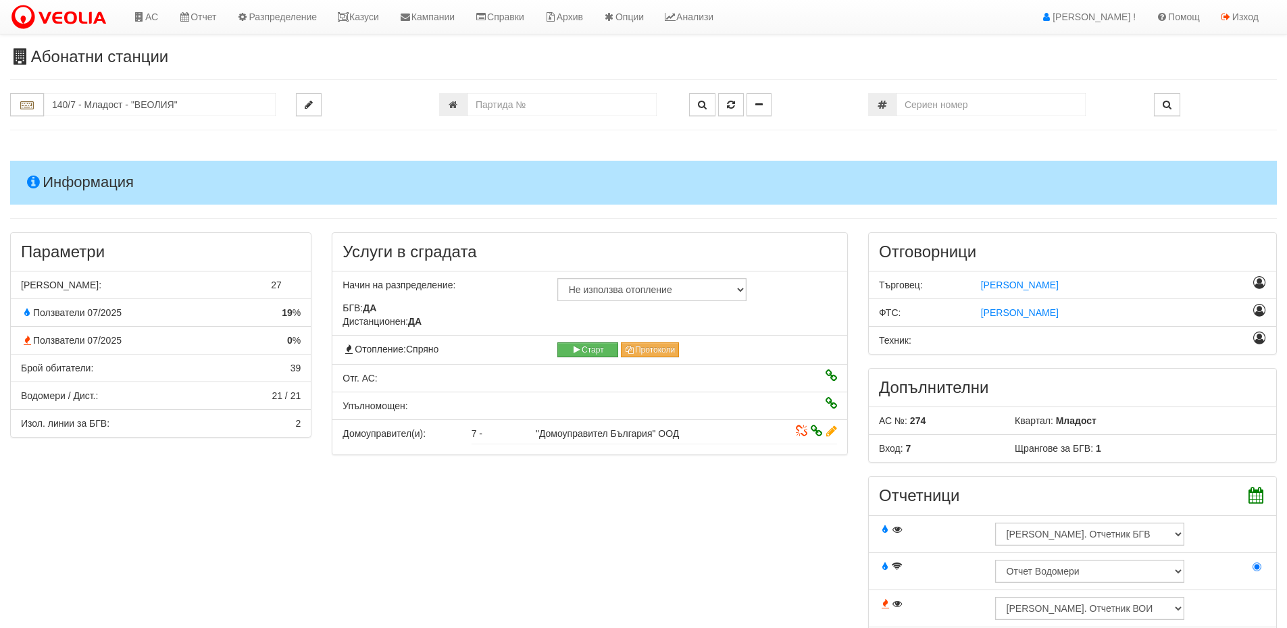
click at [89, 161] on h4 "Информация" at bounding box center [643, 182] width 1267 height 43
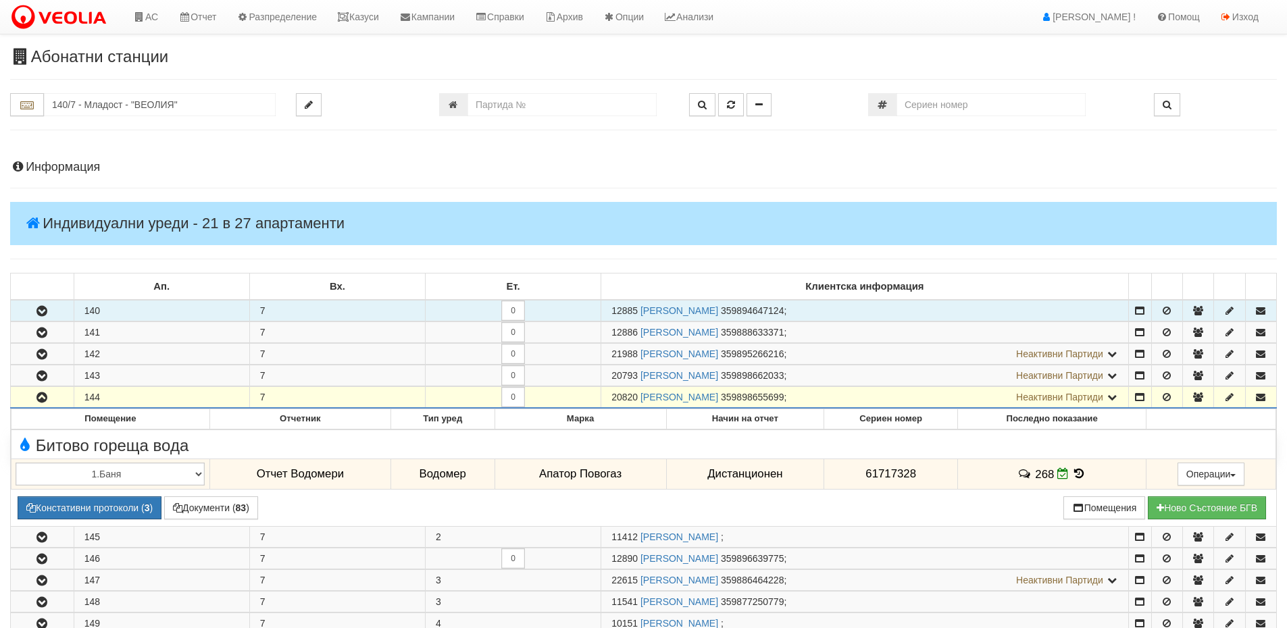
click at [30, 307] on button "button" at bounding box center [42, 311] width 63 height 20
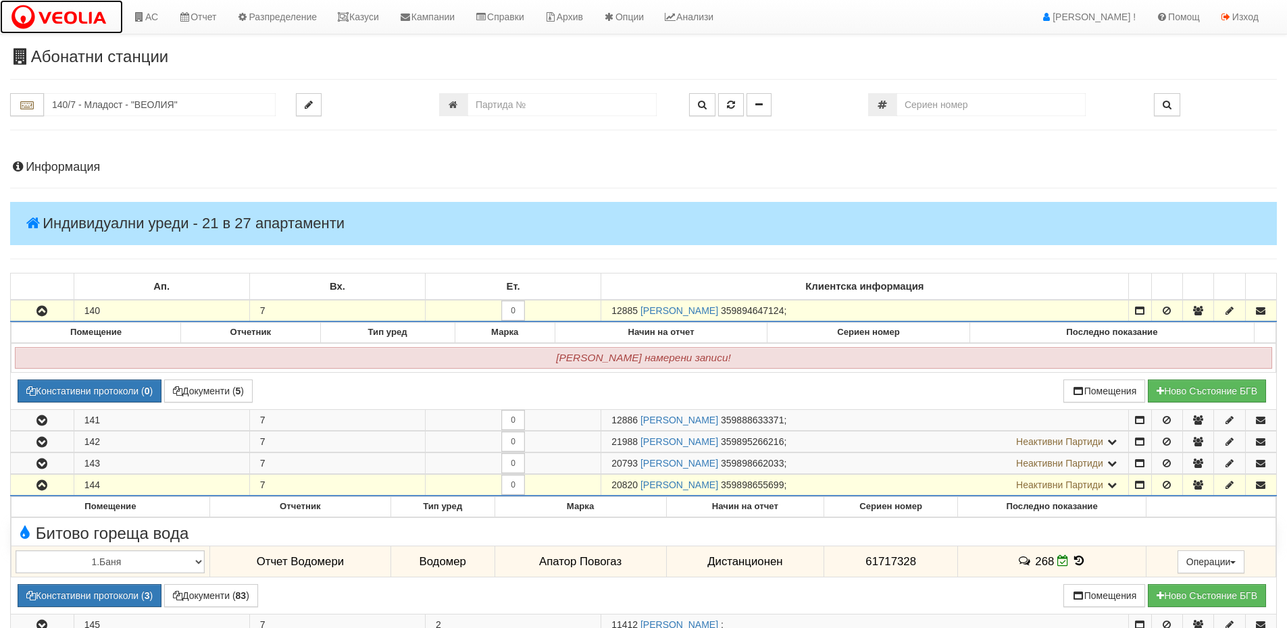
click at [64, 19] on img at bounding box center [61, 17] width 103 height 28
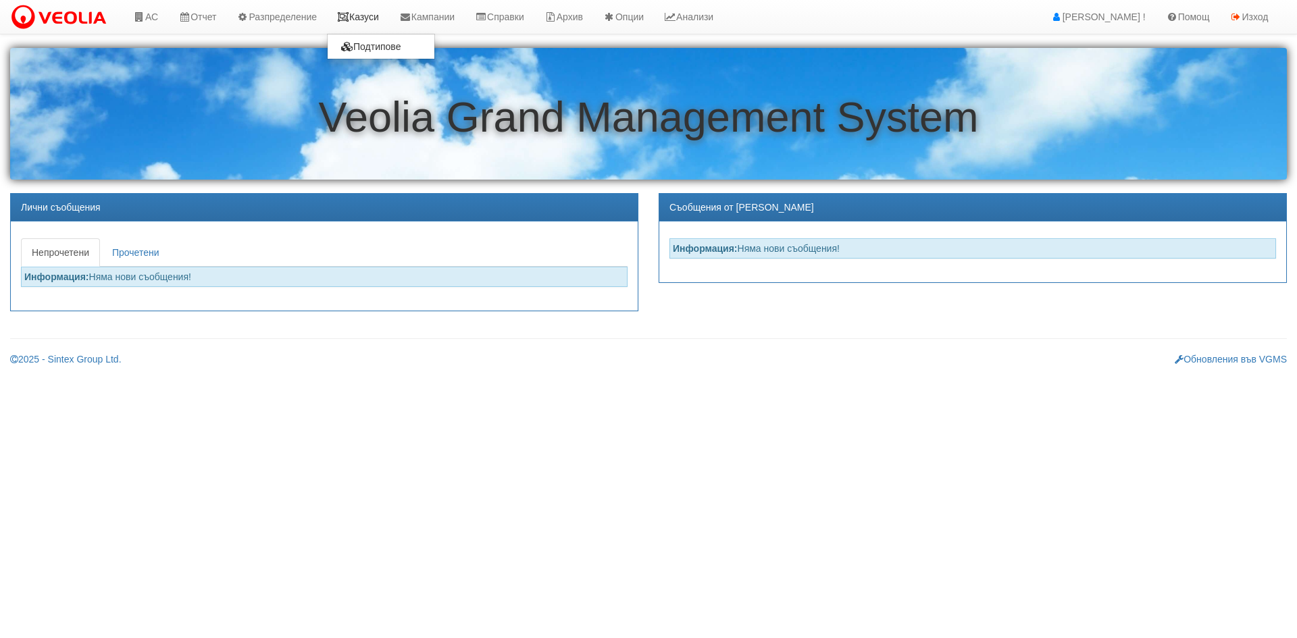
click at [372, 9] on link "Казуси" at bounding box center [358, 17] width 62 height 34
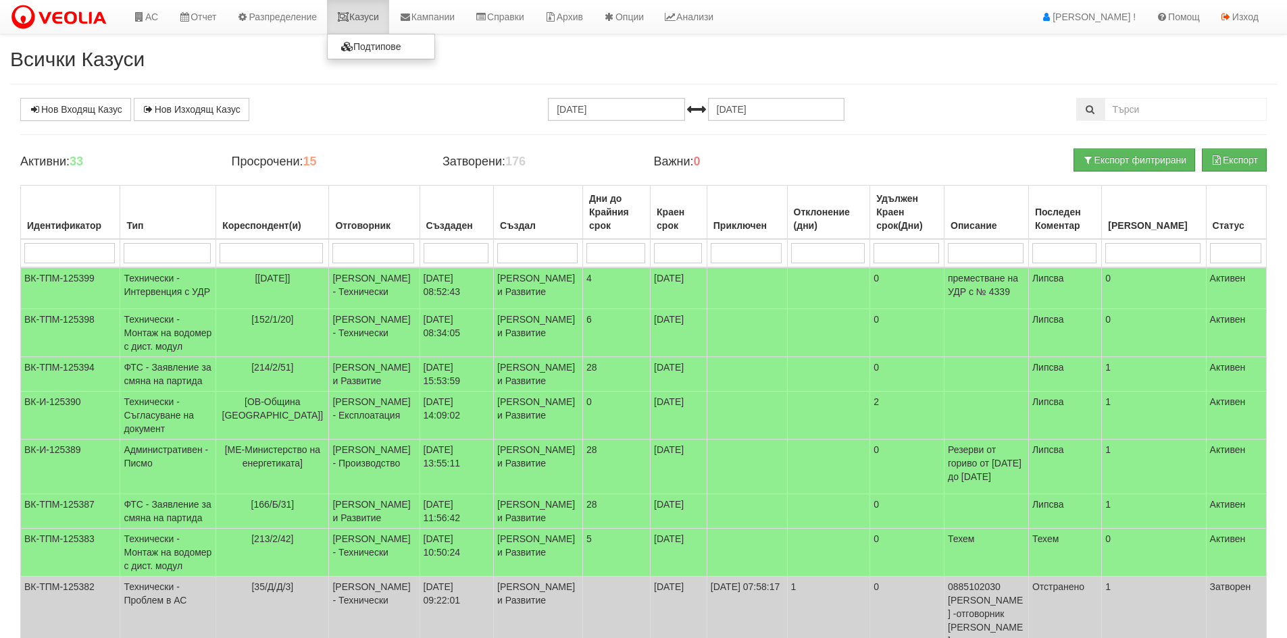
click at [349, 19] on icon at bounding box center [343, 16] width 12 height 9
click at [351, 0] on link "Казуси" at bounding box center [358, 17] width 62 height 34
click at [351, 7] on link "Казуси" at bounding box center [358, 17] width 62 height 34
click at [146, 10] on link "АС" at bounding box center [145, 17] width 45 height 34
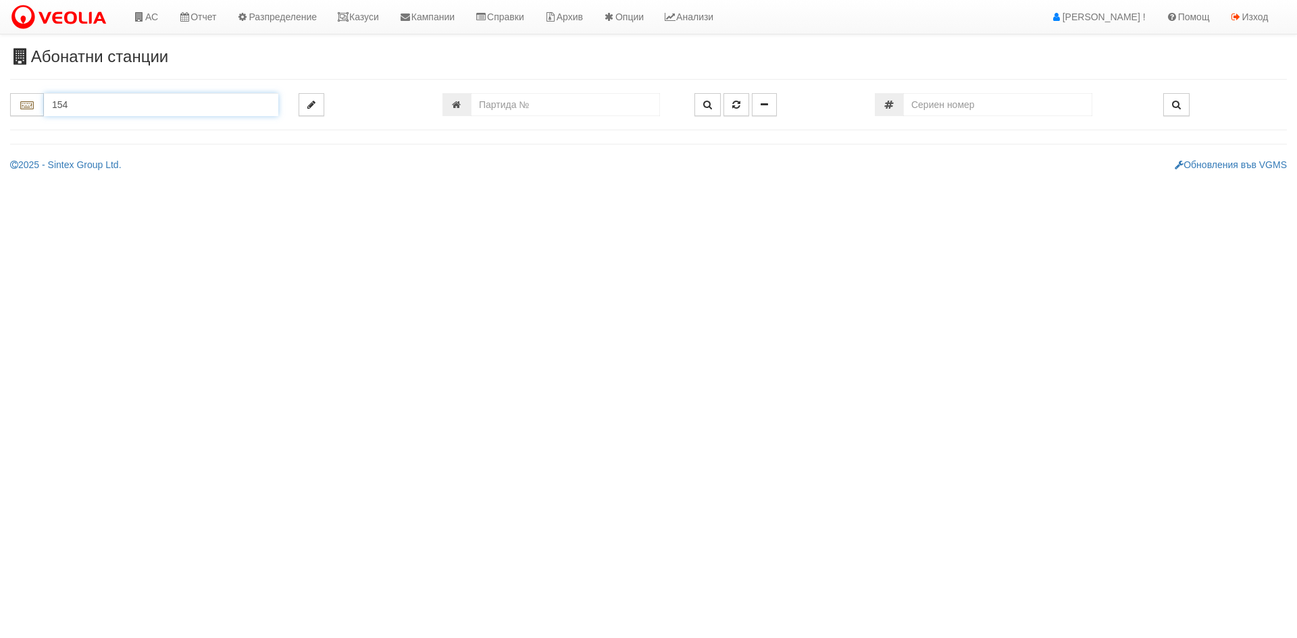
click at [95, 104] on input "154" at bounding box center [161, 104] width 234 height 23
type input "154"
drag, startPoint x: 41, startPoint y: 104, endPoint x: 0, endPoint y: 97, distance: 41.8
click at [0, 97] on div "154" at bounding box center [144, 104] width 288 height 23
type input "154"
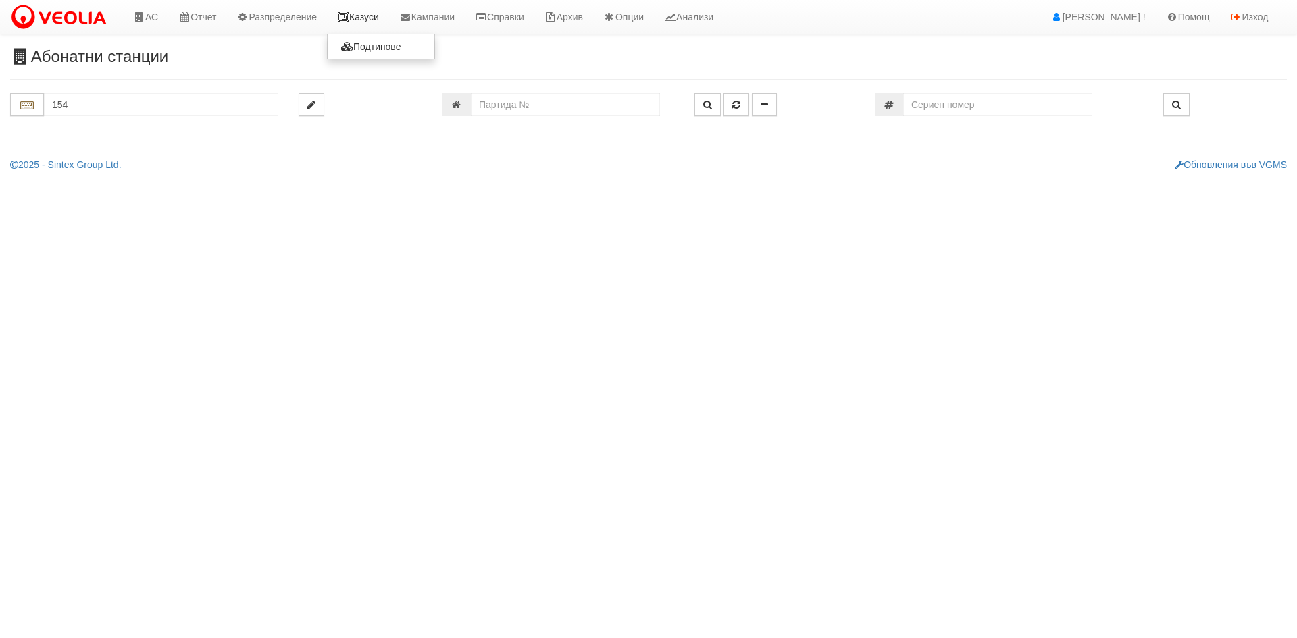
click at [373, 26] on link "Казуси" at bounding box center [358, 17] width 62 height 34
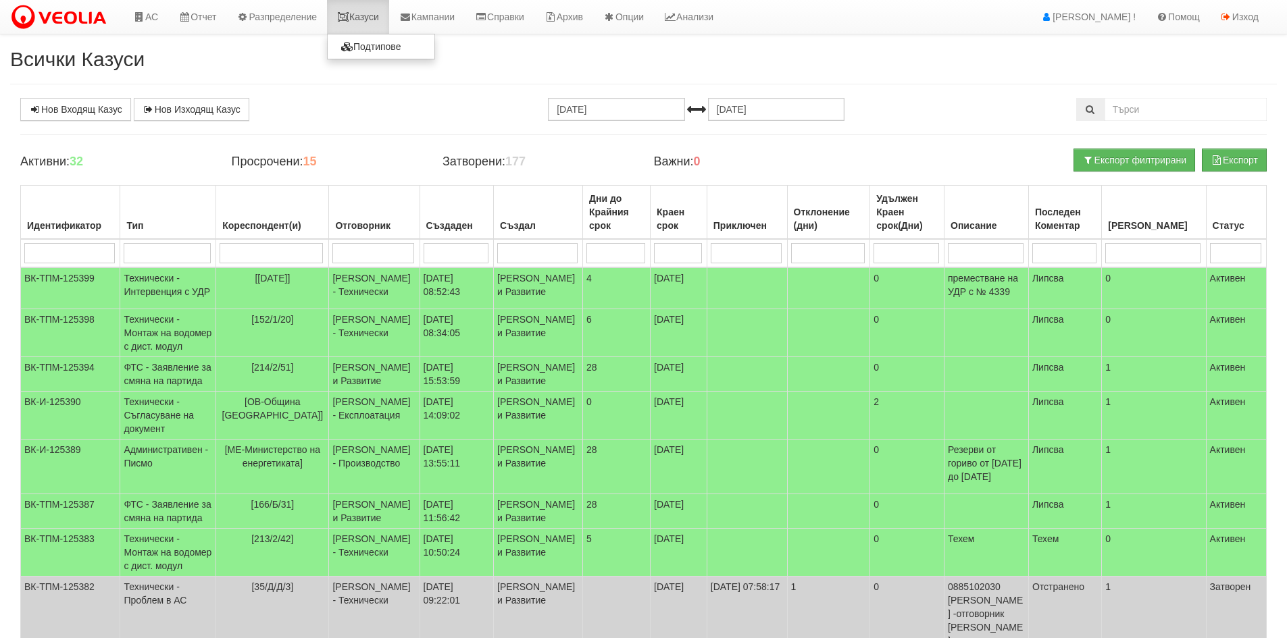
click at [343, 16] on link "Казуси" at bounding box center [358, 17] width 62 height 34
click at [347, 10] on link "Казуси" at bounding box center [358, 17] width 62 height 34
click at [956, 99] on div "Нов Входящ Казус Нов Изходящ Казус [DATE] [DATE]" at bounding box center [643, 109] width 1267 height 23
click at [147, 22] on link "АС" at bounding box center [145, 17] width 45 height 34
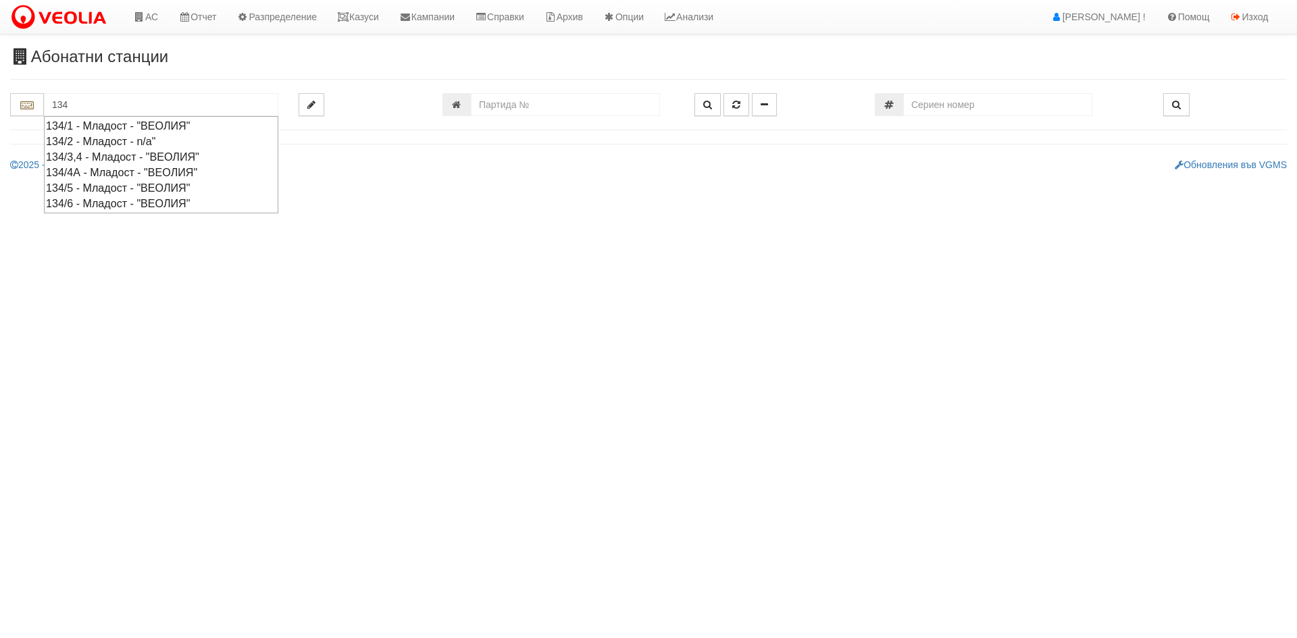
click at [127, 124] on div "134/1 - Младост - "ВЕОЛИЯ"" at bounding box center [161, 126] width 230 height 16
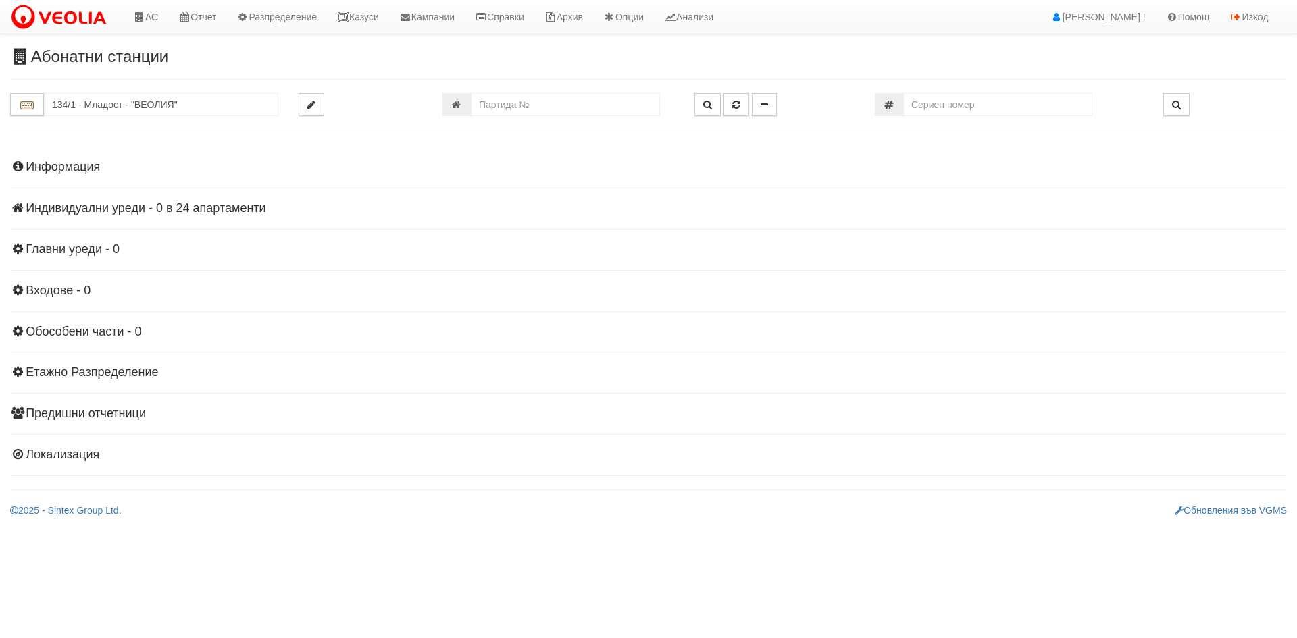
click at [111, 207] on h4 "Индивидуални уреди - 0 в 24 апартаменти" at bounding box center [648, 209] width 1277 height 14
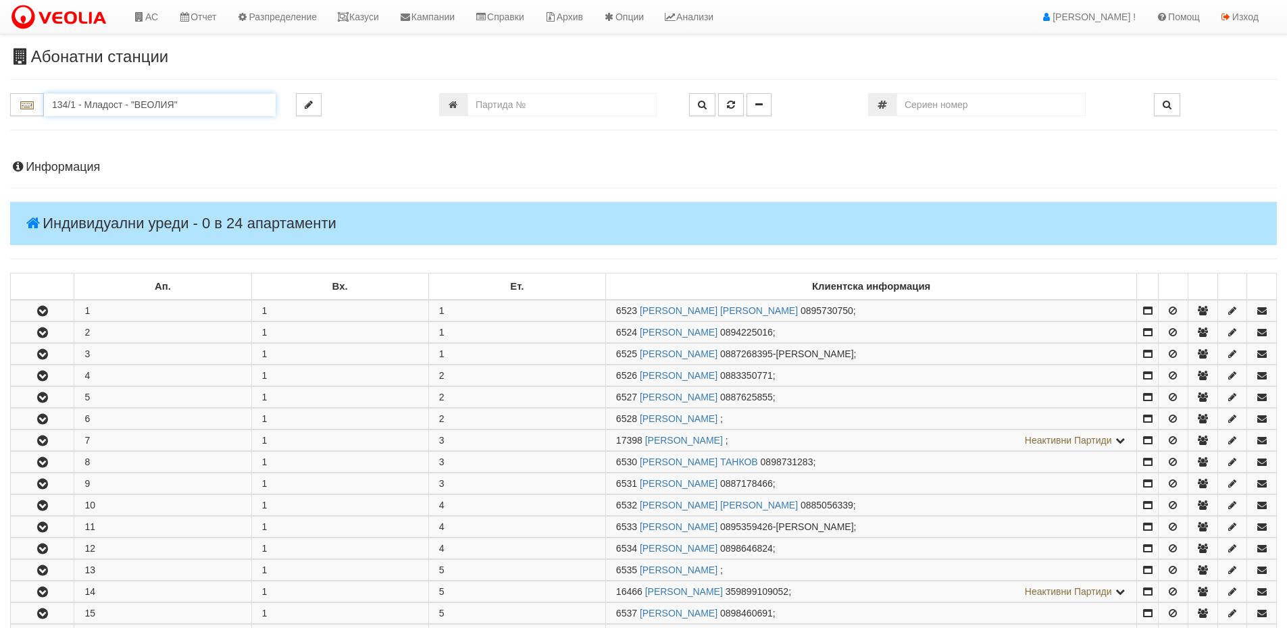
click at [205, 109] on input "134/1 - Младост - "ВЕОЛИЯ"" at bounding box center [160, 104] width 232 height 23
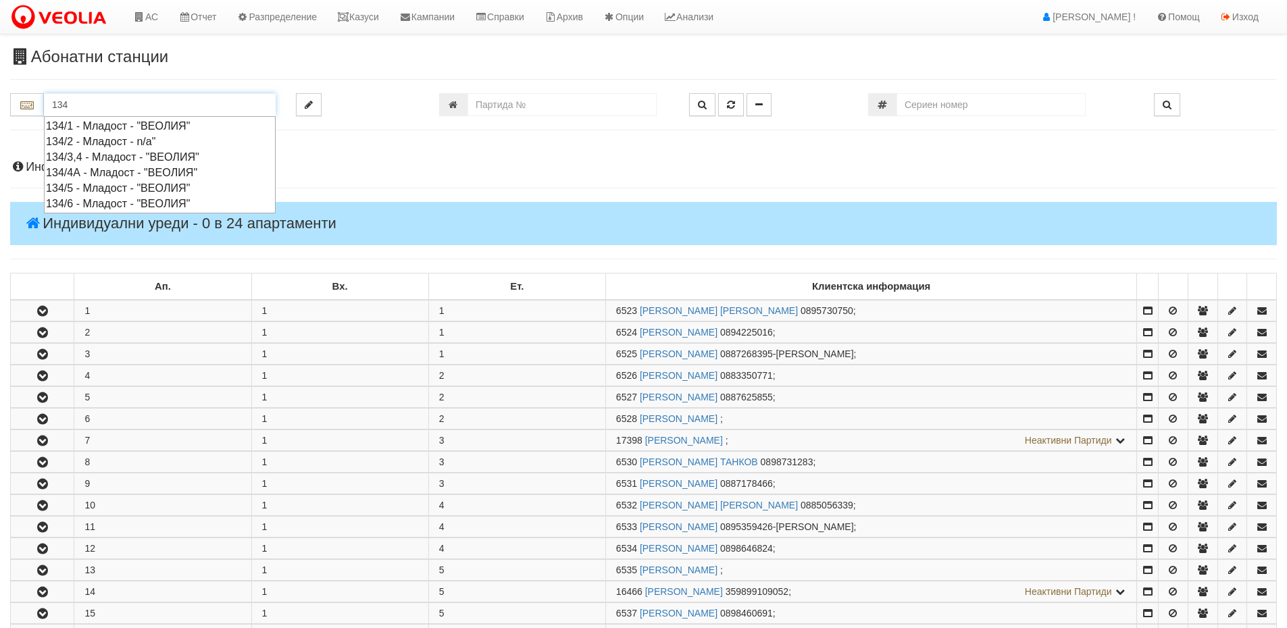
click at [185, 155] on div "134/3,4 - Младост - "ВЕОЛИЯ"" at bounding box center [160, 157] width 228 height 16
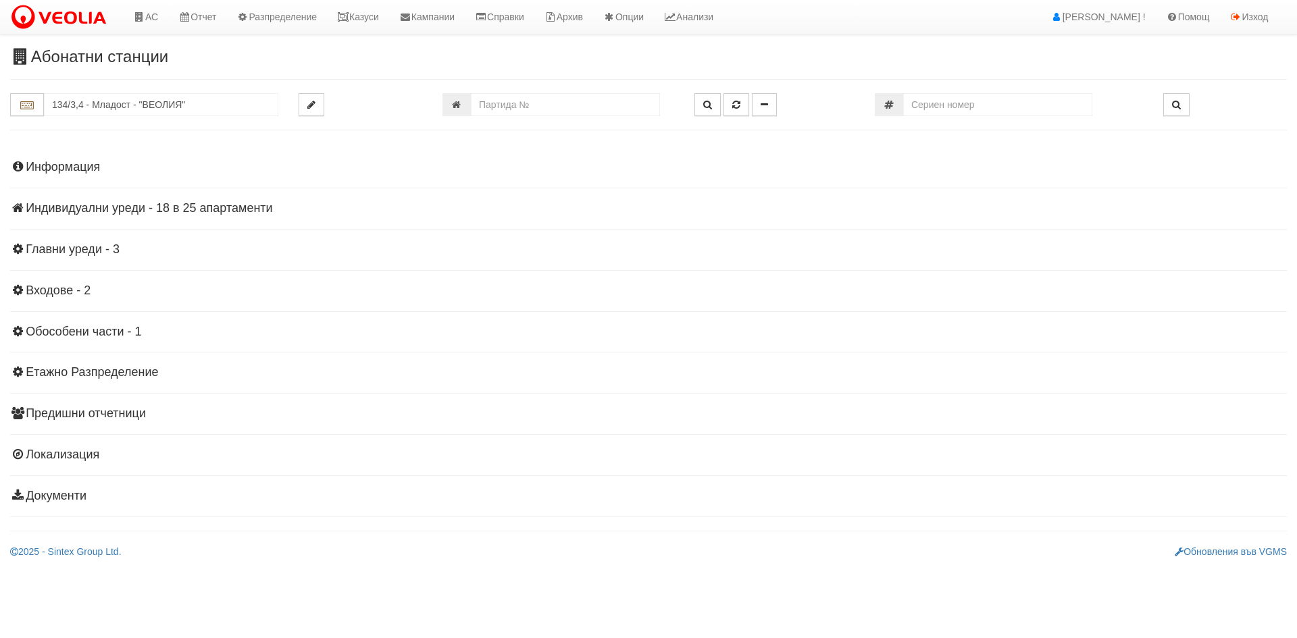
click at [251, 216] on div "Информация Параметри Брой Апартаменти: 25 Ползватели 07/2025 24 % 0 % 62" at bounding box center [648, 330] width 1277 height 373
click at [249, 217] on div "Информация Параметри Брой Апартаменти: 25 Ползватели 07/2025 24 % 0 % 62" at bounding box center [648, 330] width 1277 height 373
click at [255, 211] on h4 "Индивидуални уреди - 18 в 25 апартаменти" at bounding box center [648, 209] width 1277 height 14
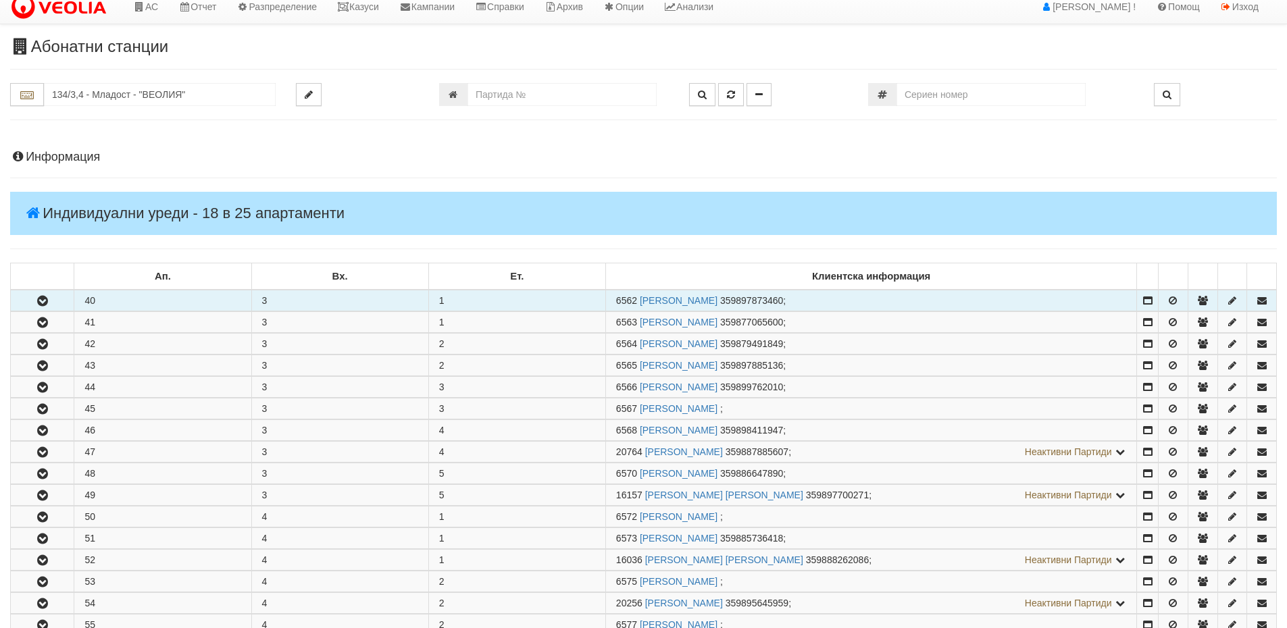
scroll to position [270, 0]
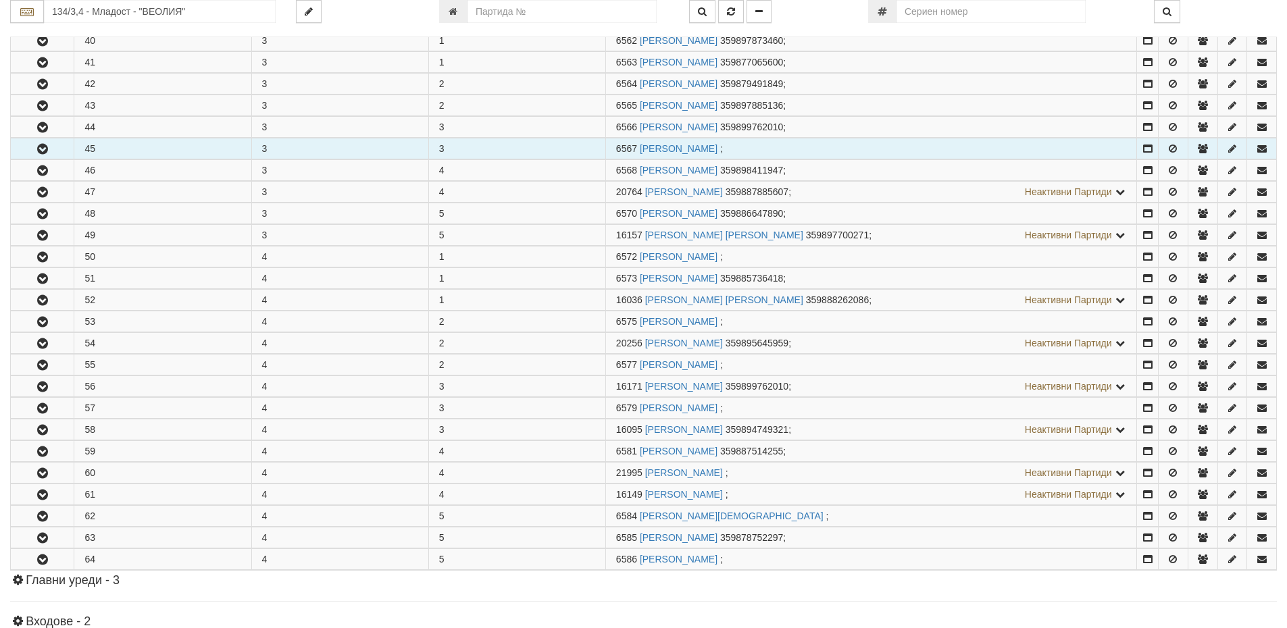
click at [47, 154] on icon "button" at bounding box center [42, 149] width 16 height 9
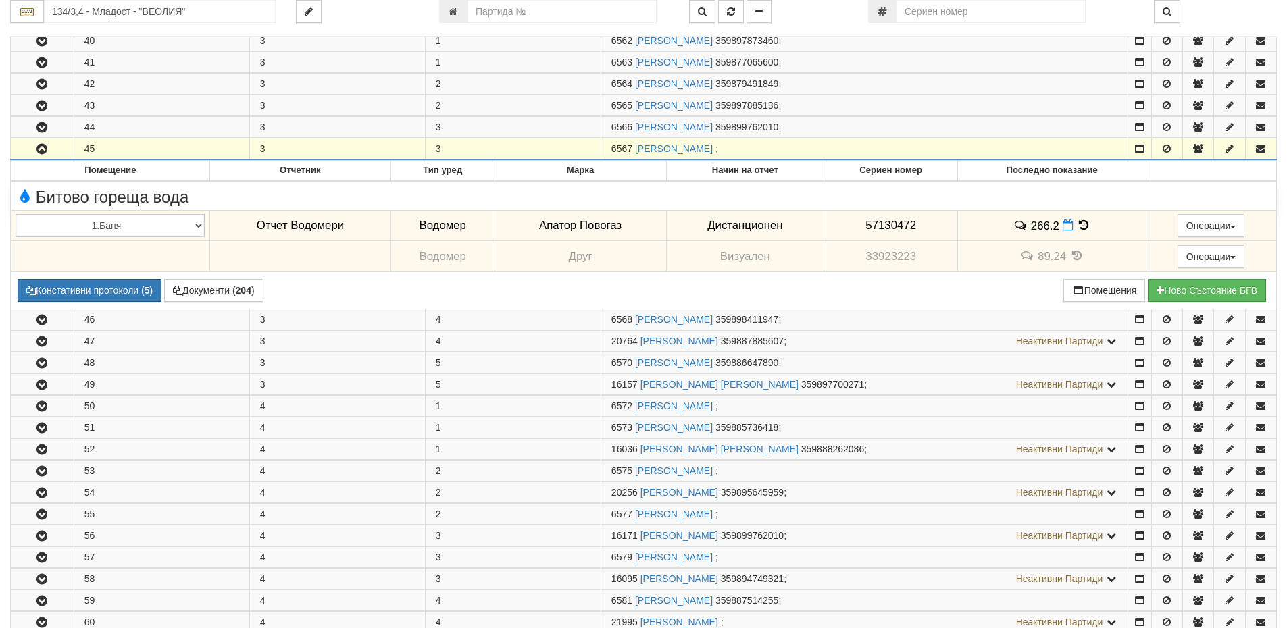
drag, startPoint x: 633, startPoint y: 147, endPoint x: 607, endPoint y: 153, distance: 26.2
click at [607, 153] on td "6567 ПАРАШКЕВ ТОДОРОВ ХРИСТОВ ;" at bounding box center [864, 149] width 527 height 22
copy span "6567"
click at [168, 11] on input "134/3,4 - Младост - "ВЕОЛИЯ"" at bounding box center [160, 11] width 232 height 23
click at [153, 32] on div "083/1 - Трошево - "ВЕОЛИЯ"" at bounding box center [160, 33] width 228 height 16
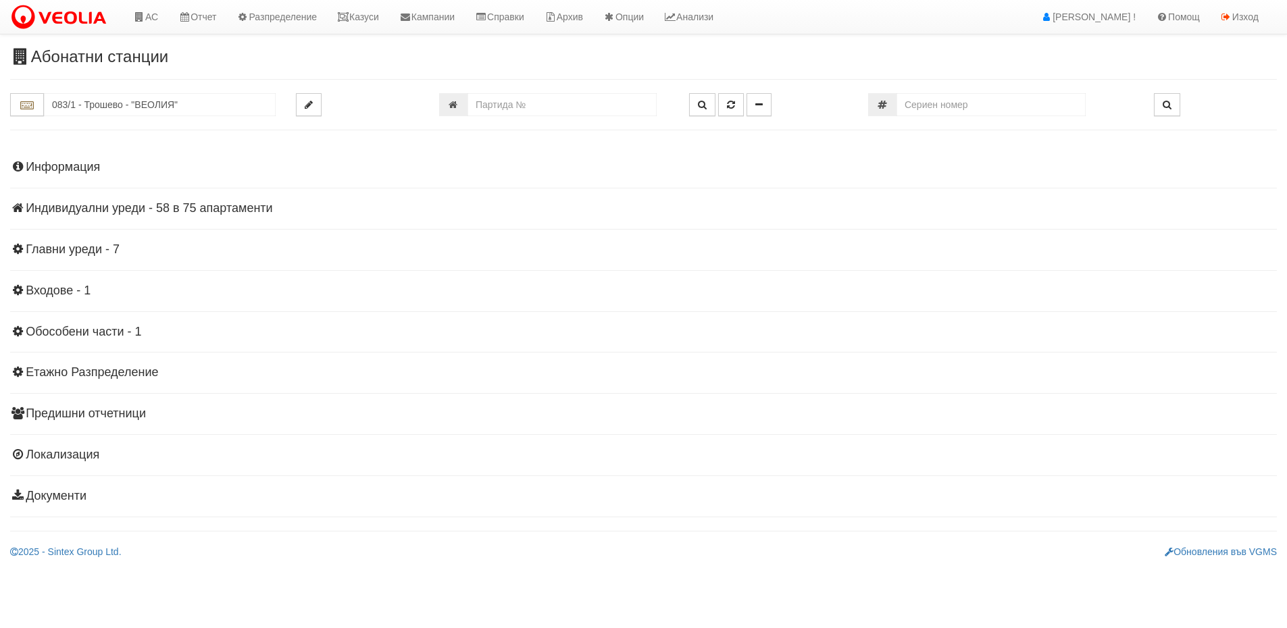
scroll to position [0, 0]
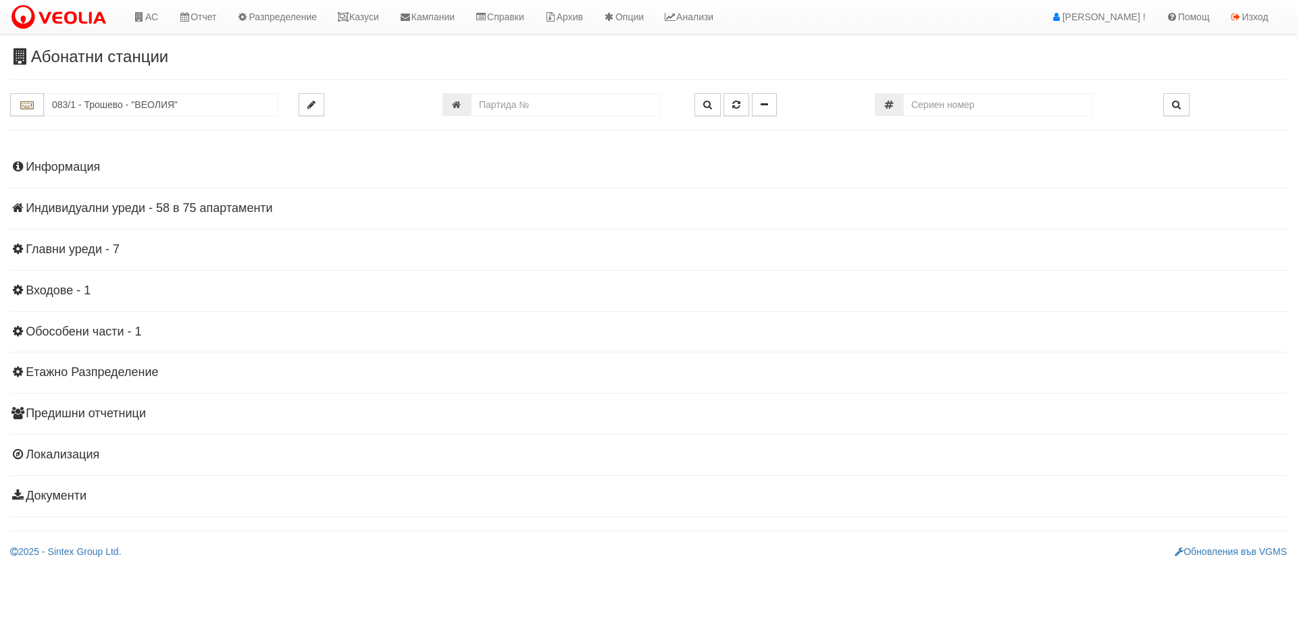
click at [212, 214] on h4 "Индивидуални уреди - 58 в 75 апартаменти" at bounding box center [648, 209] width 1277 height 14
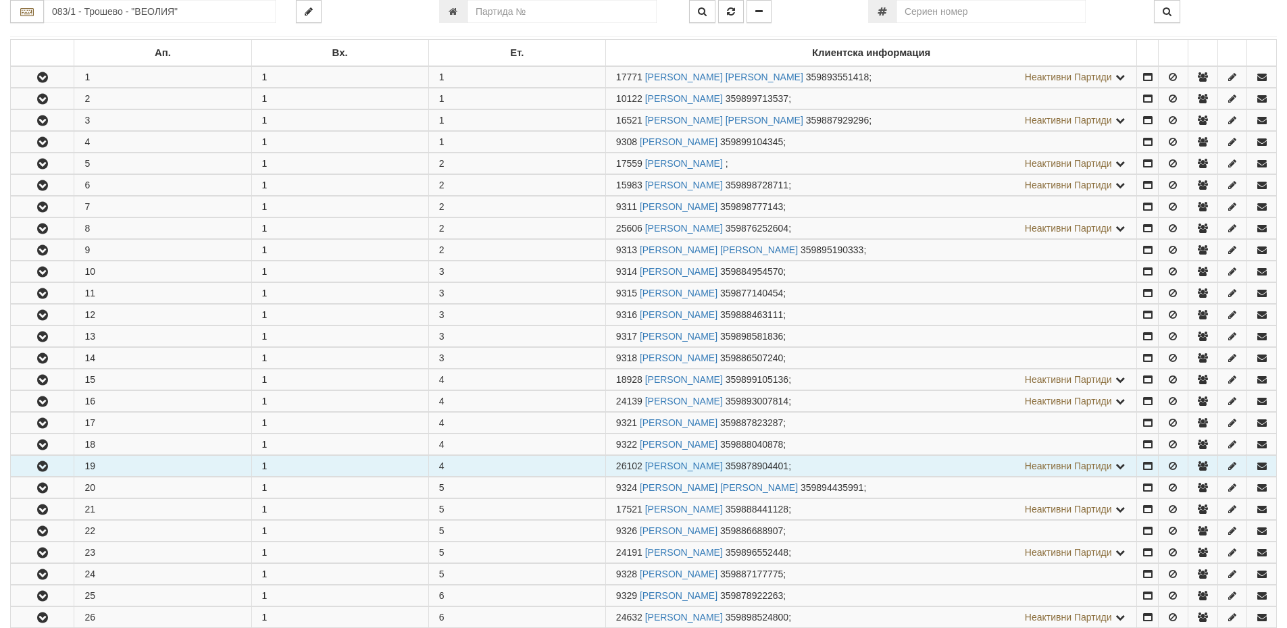
scroll to position [338, 0]
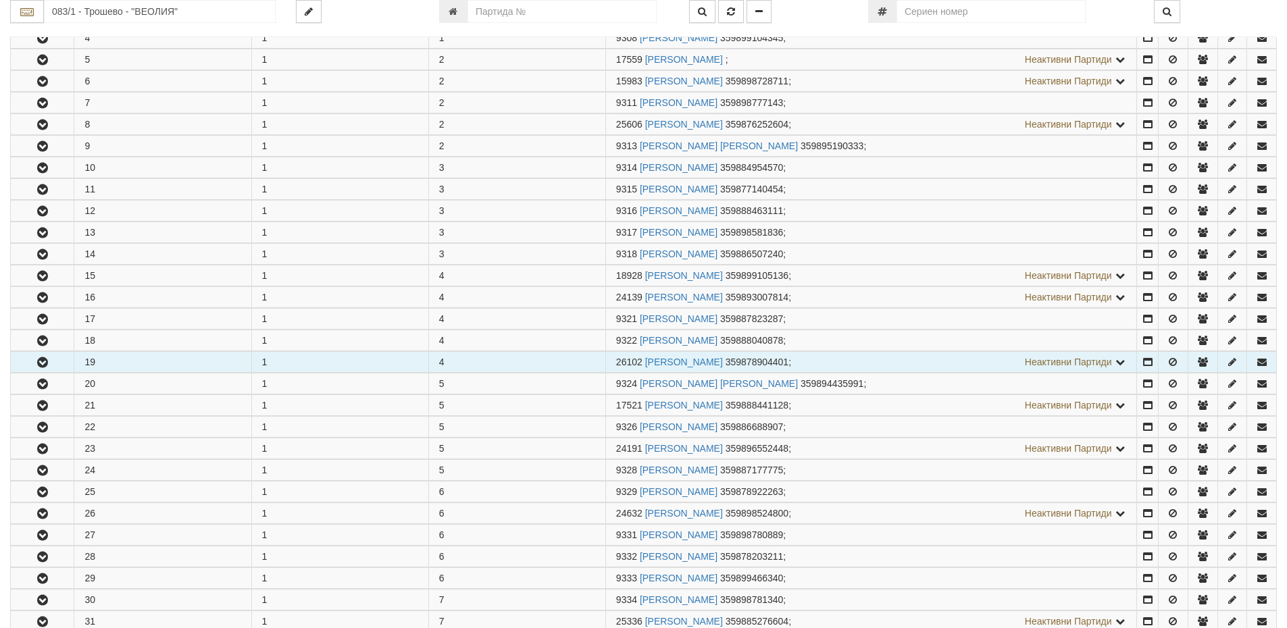
click at [24, 357] on button "button" at bounding box center [42, 362] width 63 height 20
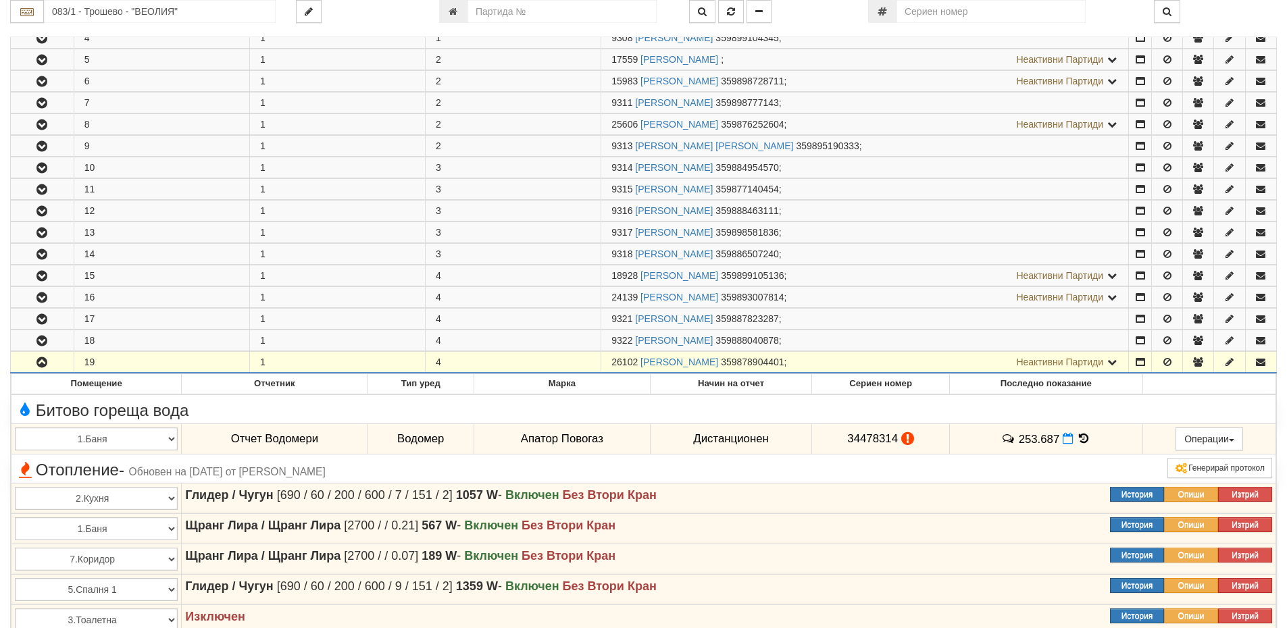
drag, startPoint x: 636, startPoint y: 361, endPoint x: 612, endPoint y: 365, distance: 24.7
click at [612, 365] on span "26102" at bounding box center [624, 362] width 26 height 11
copy span "26102"
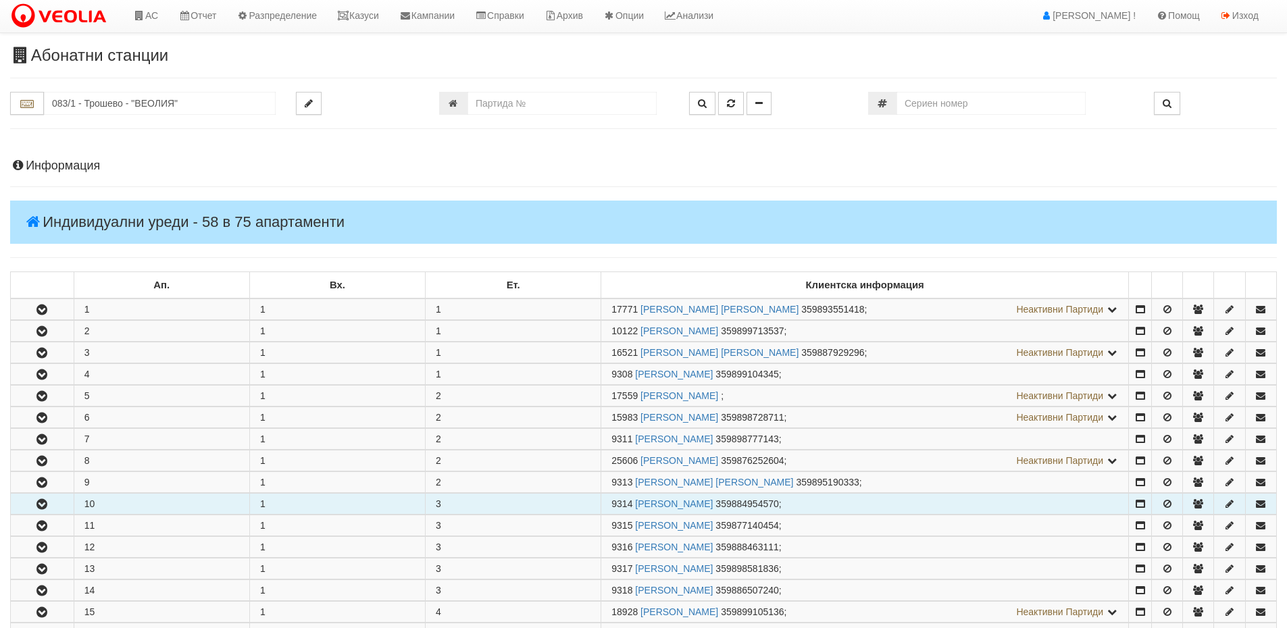
scroll to position [0, 0]
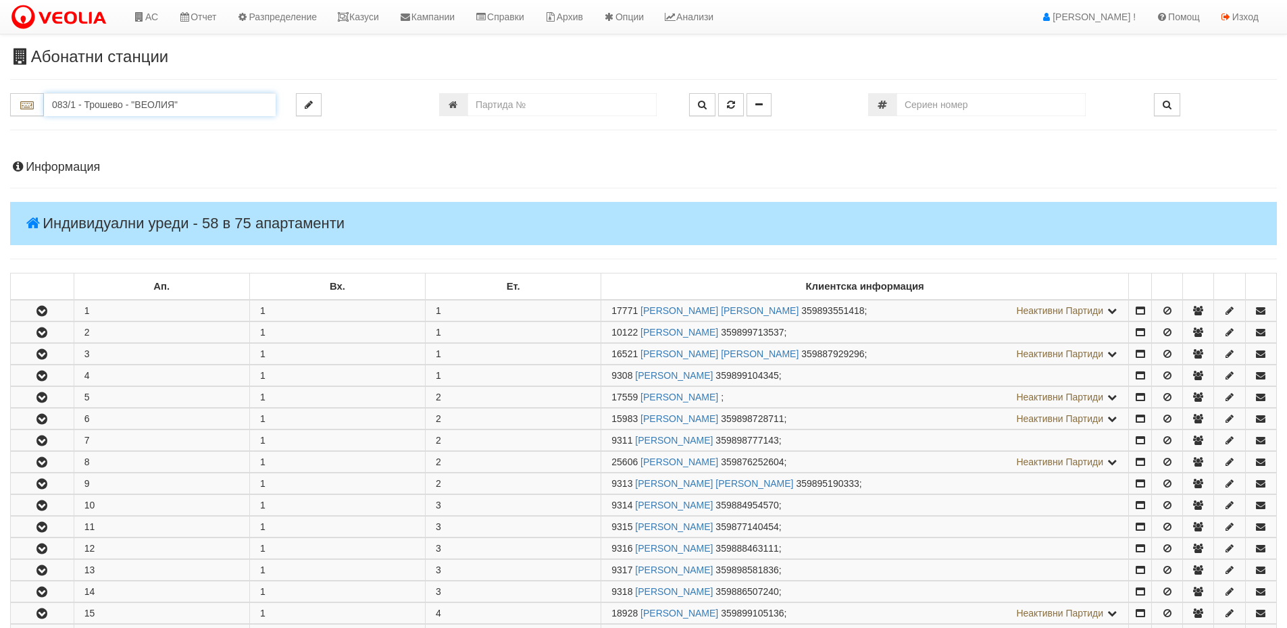
click at [234, 95] on input "083/1 - Трошево - "ВЕОЛИЯ"" at bounding box center [160, 104] width 232 height 23
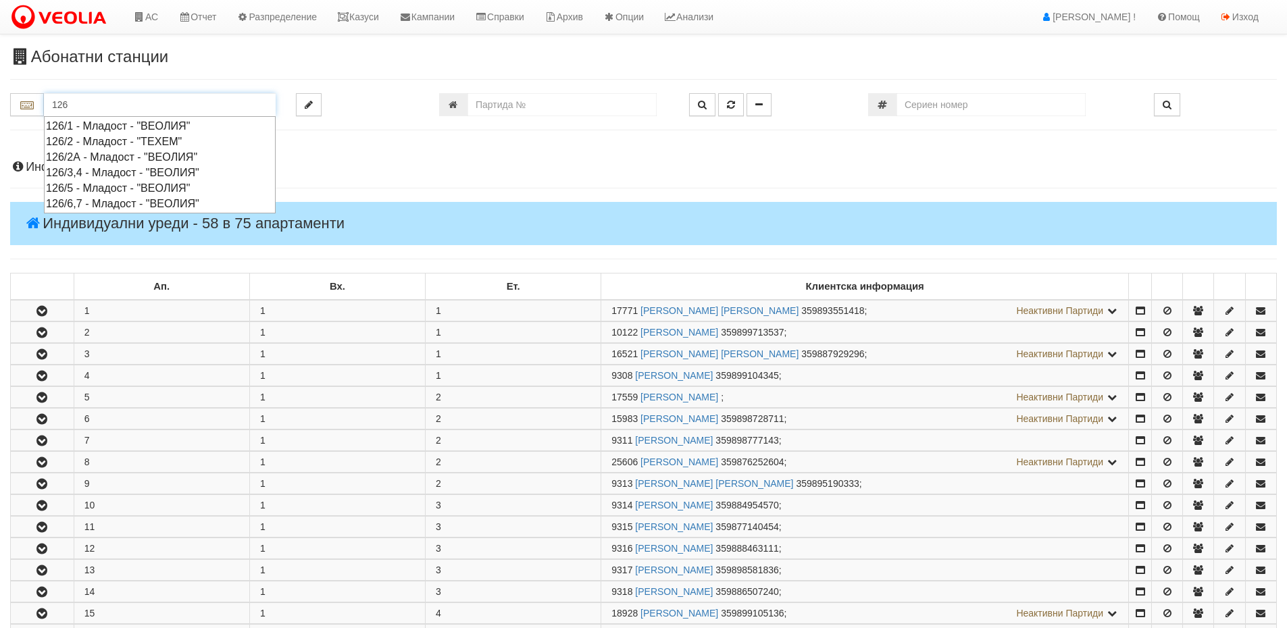
click at [168, 143] on div "126/2 - Младост - "ТЕХЕМ"" at bounding box center [160, 142] width 228 height 16
type input "126/2 - Младост - "ТЕХЕМ""
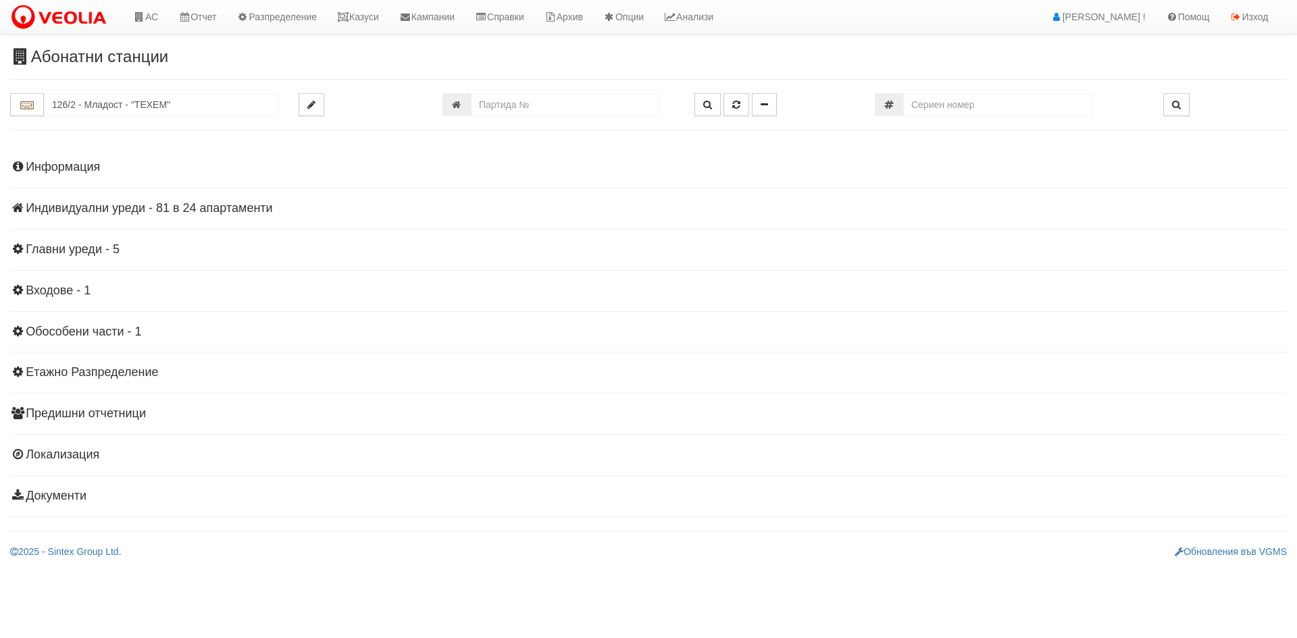
click at [176, 207] on h4 "Индивидуални уреди - 81 в 24 апартаменти" at bounding box center [648, 209] width 1277 height 14
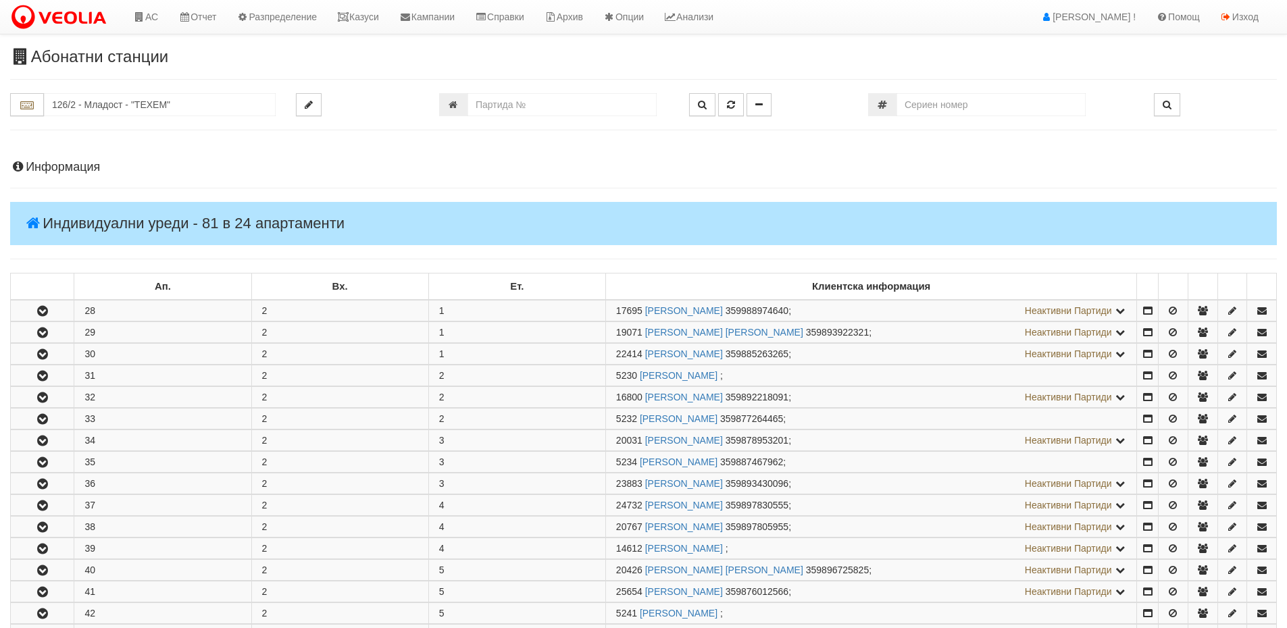
click at [105, 178] on div "Информация Параметри Брой Апартаменти: 24 Ползватели 07/2025 54 % 0 % 34" at bounding box center [643, 620] width 1267 height 953
click at [103, 170] on h4 "Информация" at bounding box center [643, 168] width 1267 height 14
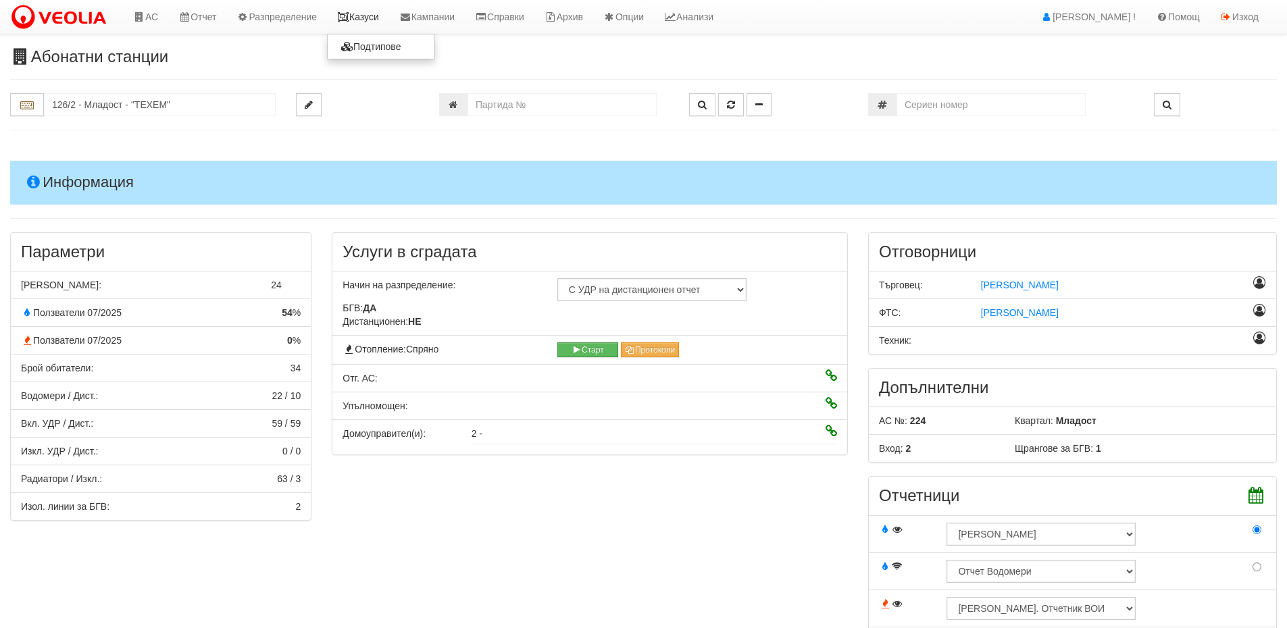
click at [378, 11] on link "Казуси" at bounding box center [358, 17] width 62 height 34
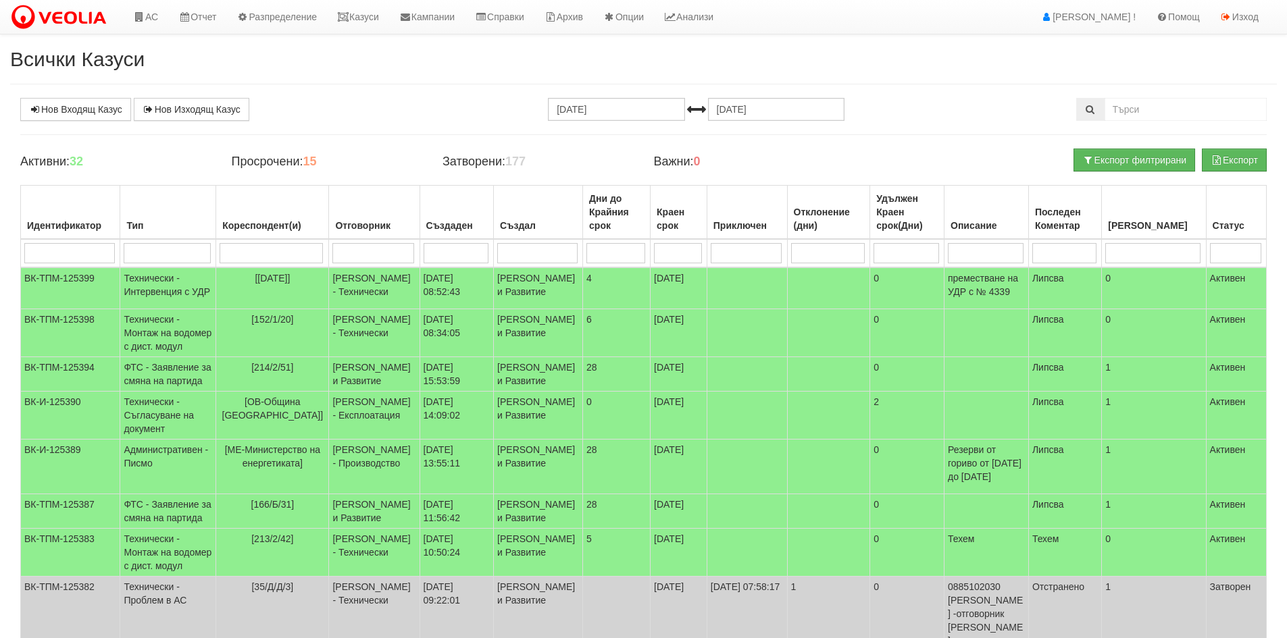
click at [249, 258] on input "search" at bounding box center [271, 253] width 103 height 20
type input "206"
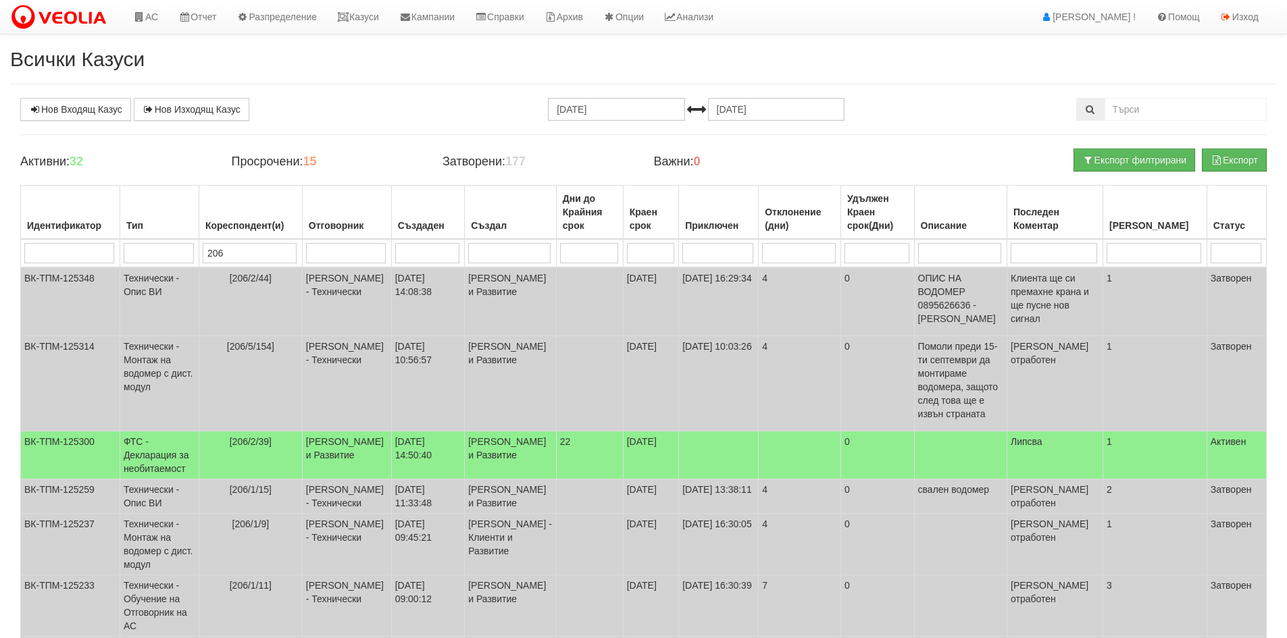
type input "206/"
type input "206/5/155"
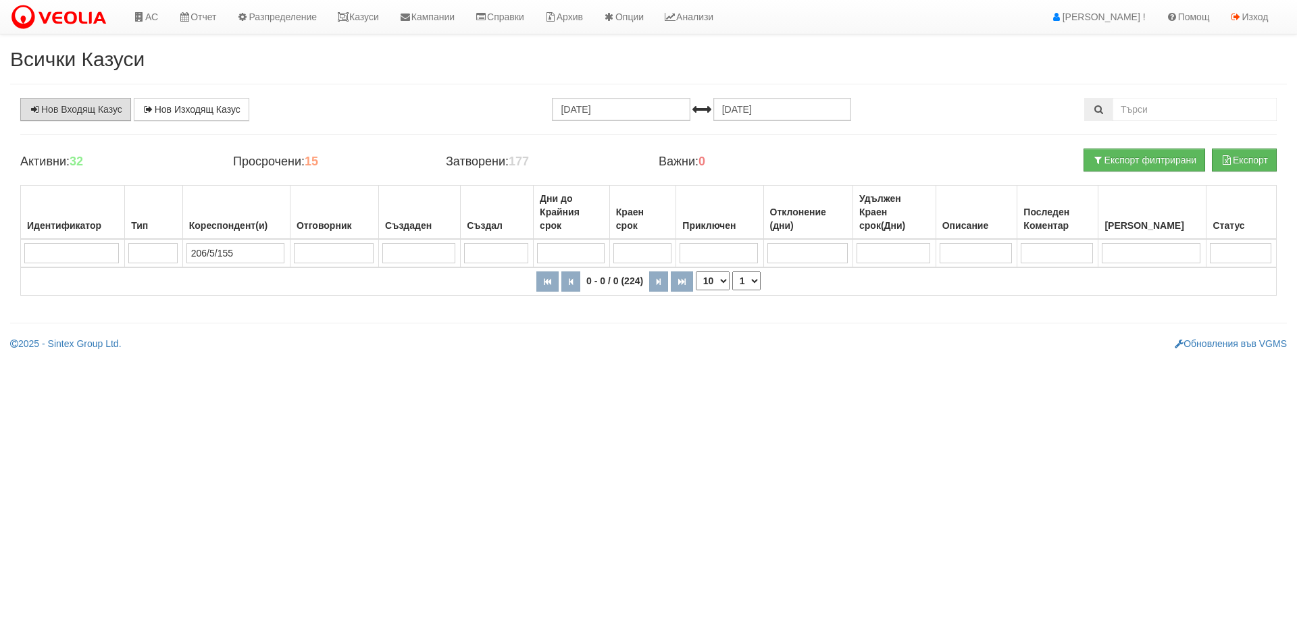
type input "206/5/155"
click at [78, 113] on link "Нов Входящ Казус" at bounding box center [75, 109] width 111 height 23
click at [150, 22] on link "АС" at bounding box center [145, 17] width 45 height 34
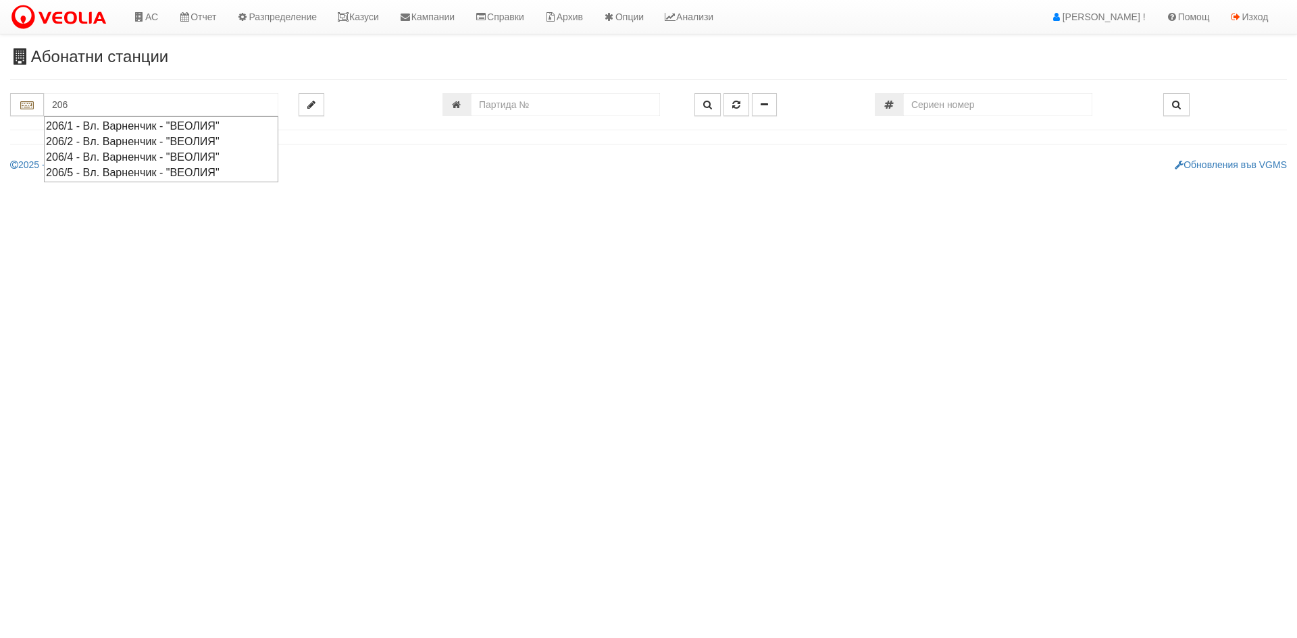
click at [114, 176] on div "206/5 - Вл. Варненчик - "ВЕОЛИЯ"" at bounding box center [161, 173] width 230 height 16
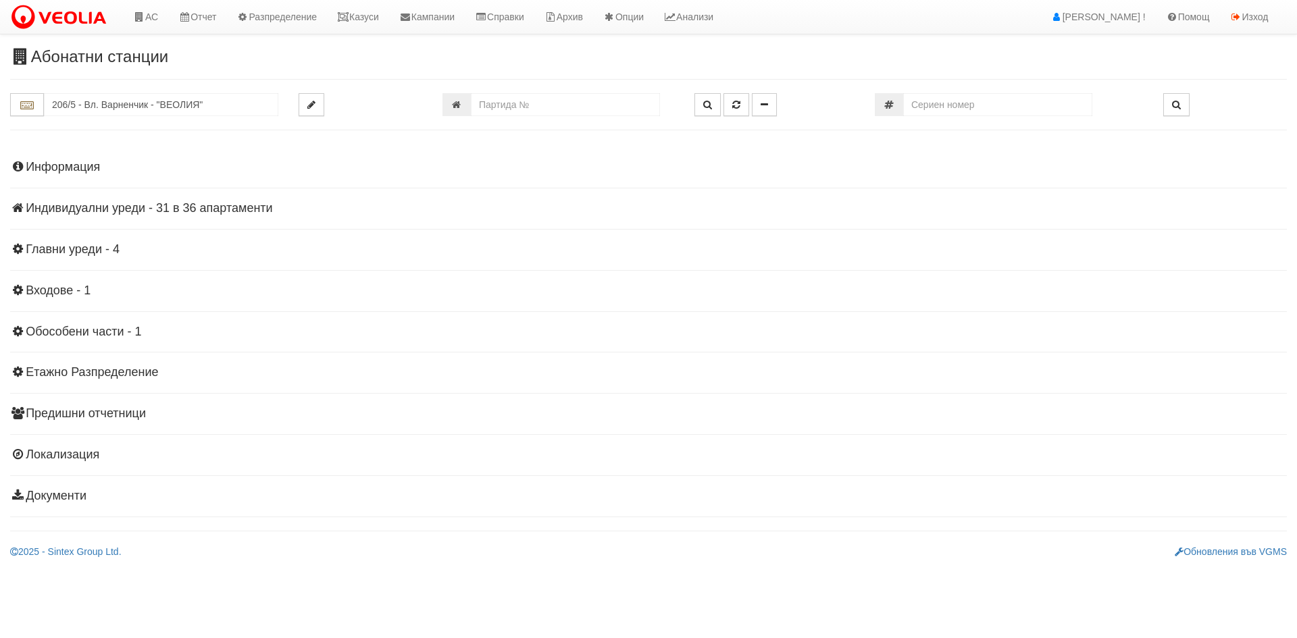
click at [61, 164] on h4 "Информация" at bounding box center [648, 168] width 1277 height 14
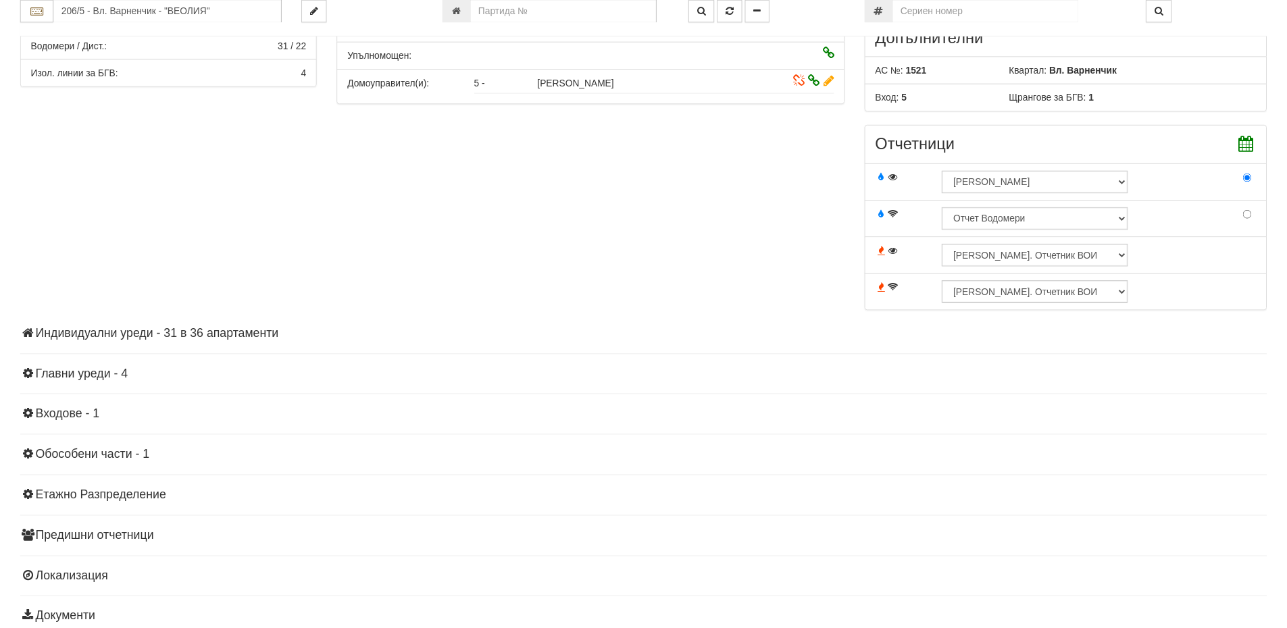
scroll to position [409, 0]
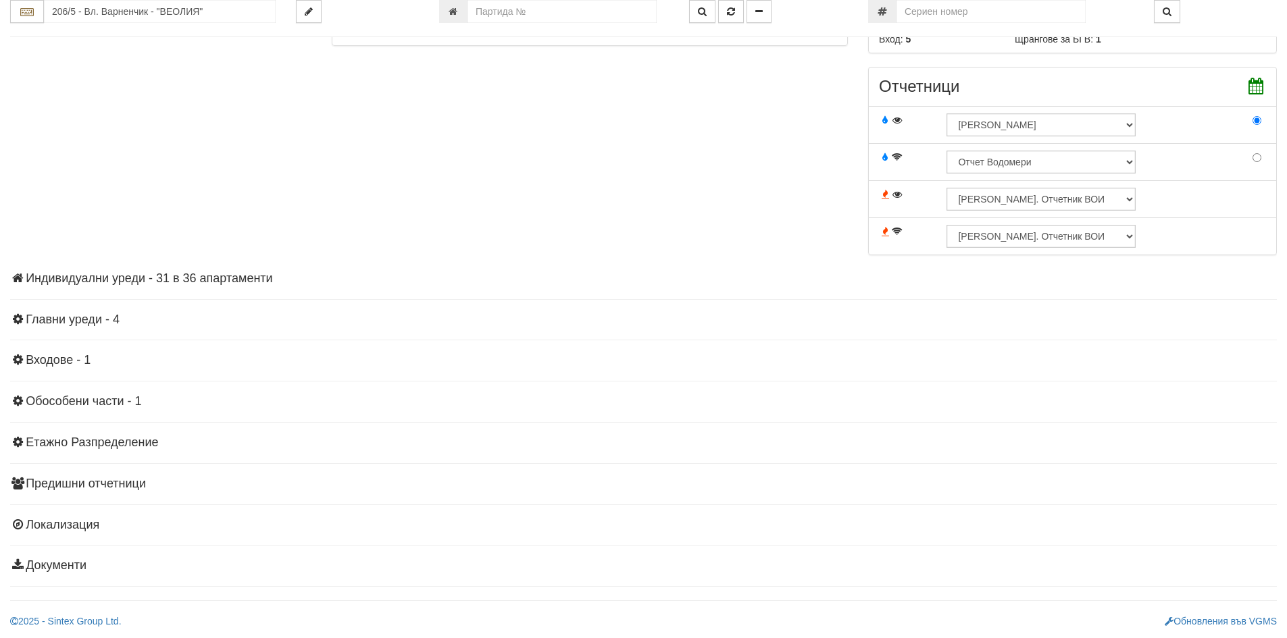
click at [141, 276] on h4 "Индивидуални уреди - 31 в 36 апартаменти" at bounding box center [643, 279] width 1267 height 14
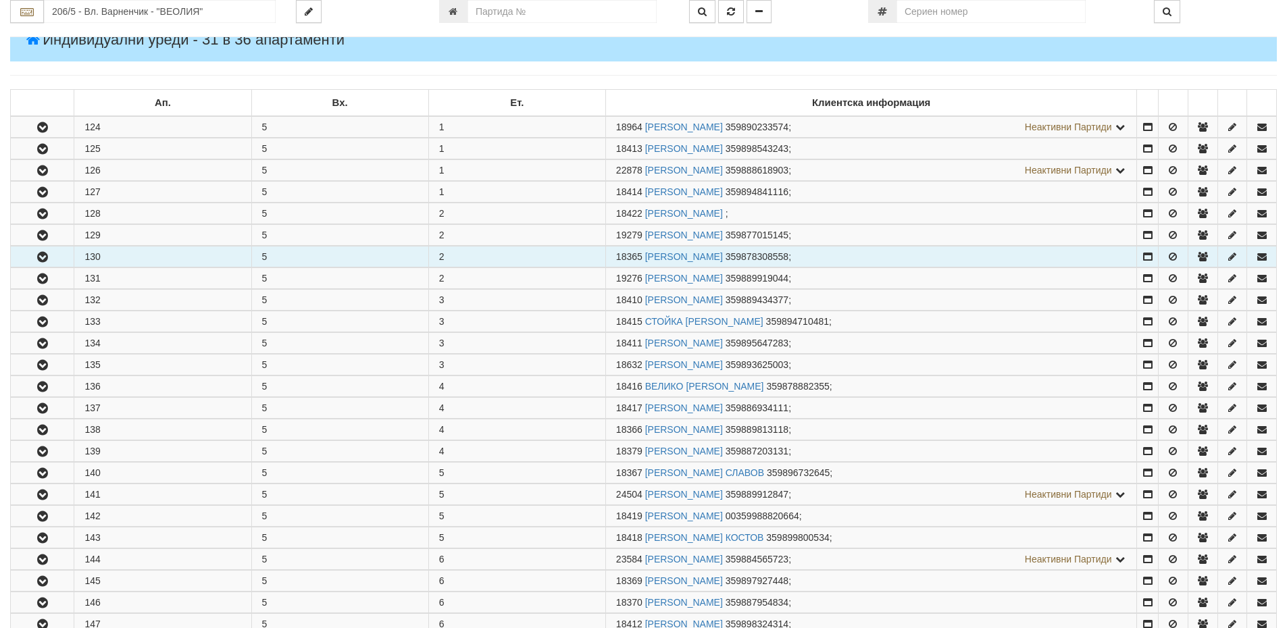
scroll to position [540, 0]
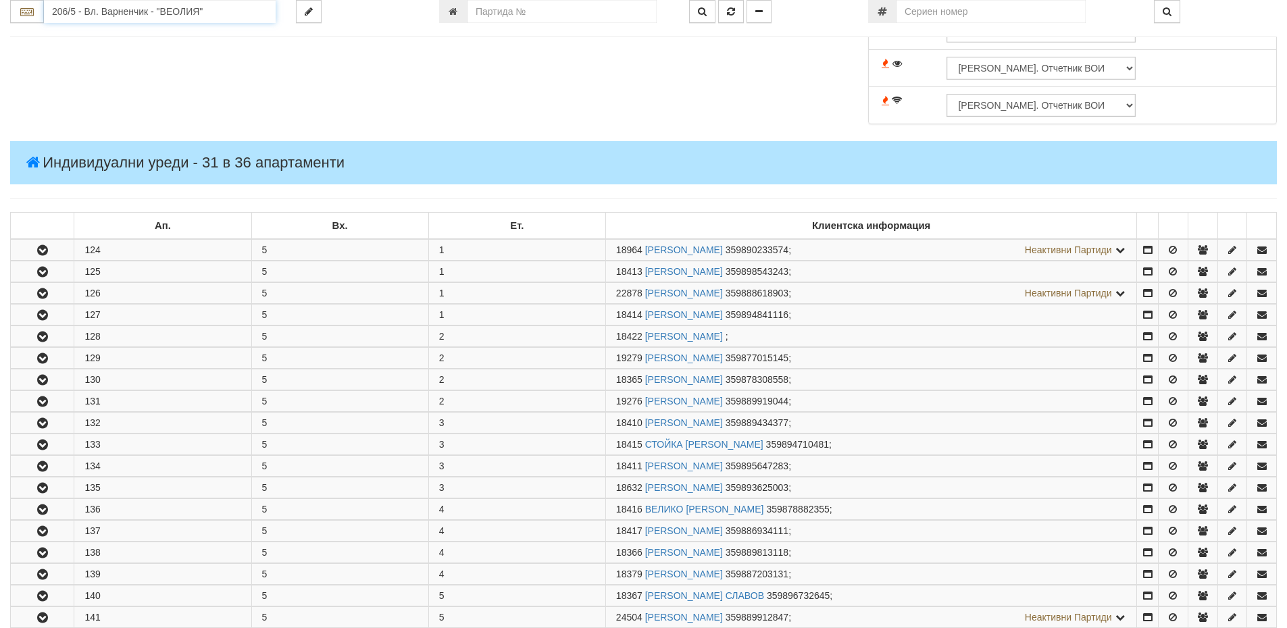
click at [108, 5] on input "206/5 - Вл. Варненчик - "ВЕОЛИЯ"" at bounding box center [160, 11] width 232 height 23
click at [104, 29] on div "154/1 - Младост - "ВЕОЛИЯ"" at bounding box center [160, 33] width 228 height 16
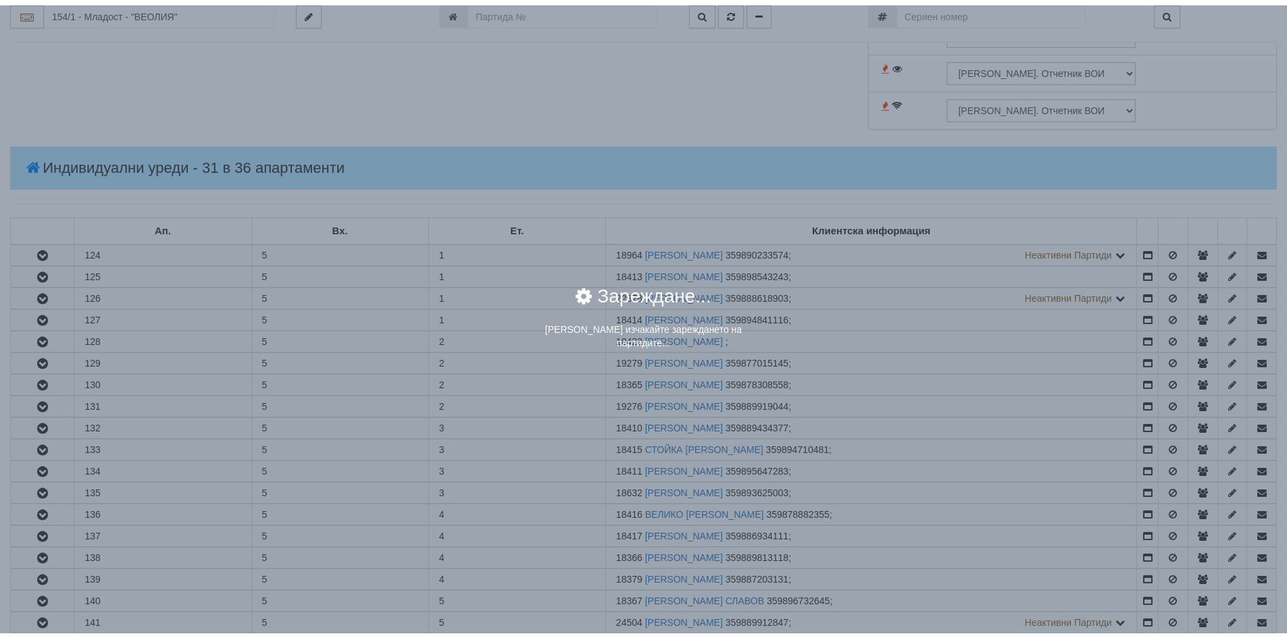
scroll to position [0, 0]
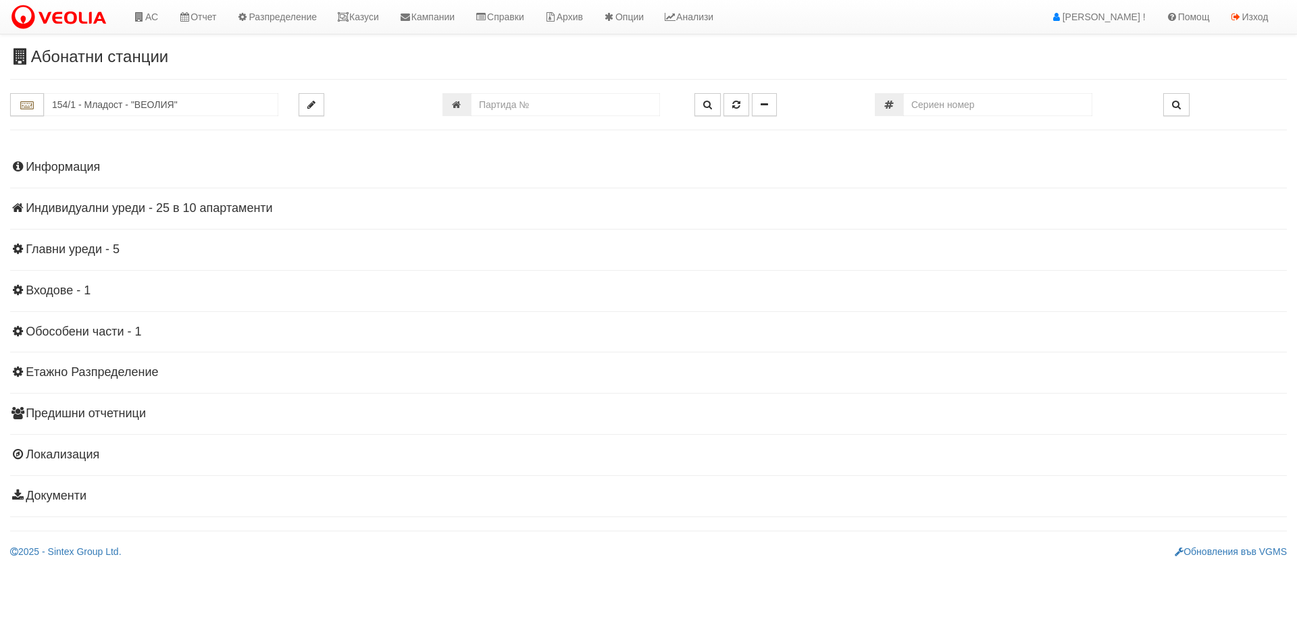
click at [73, 174] on h4 "Информация" at bounding box center [648, 168] width 1277 height 14
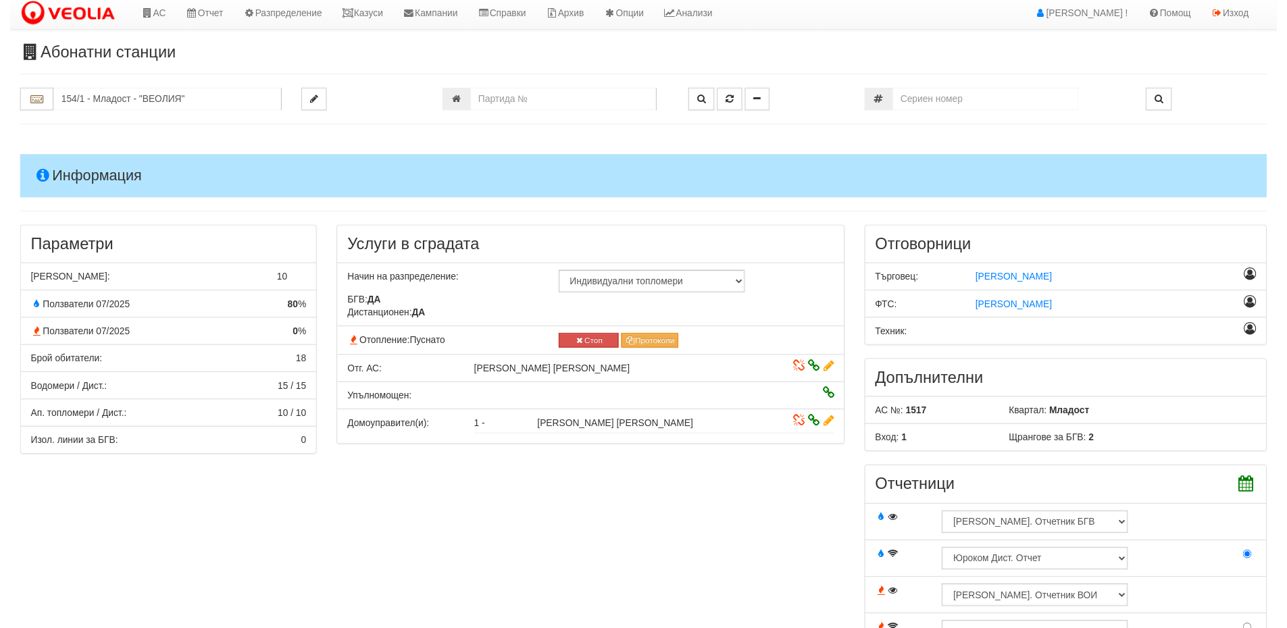
scroll to position [409, 0]
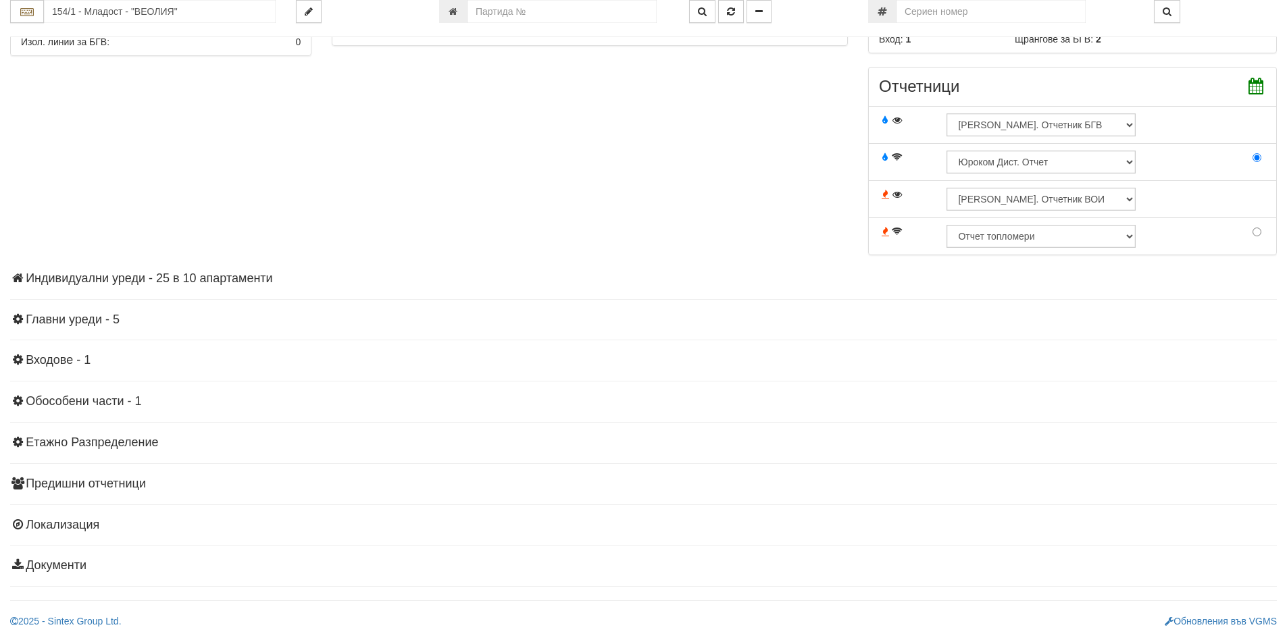
click at [111, 274] on h4 "Индивидуални уреди - 25 в 10 апартаменти" at bounding box center [643, 279] width 1267 height 14
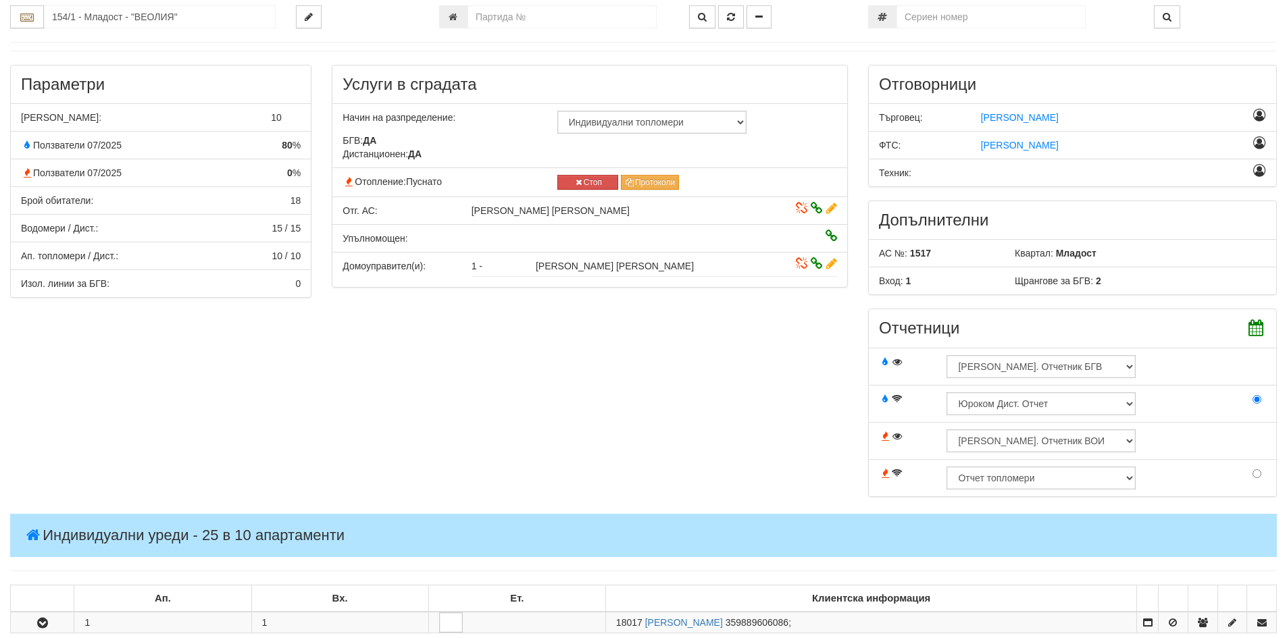
scroll to position [0, 0]
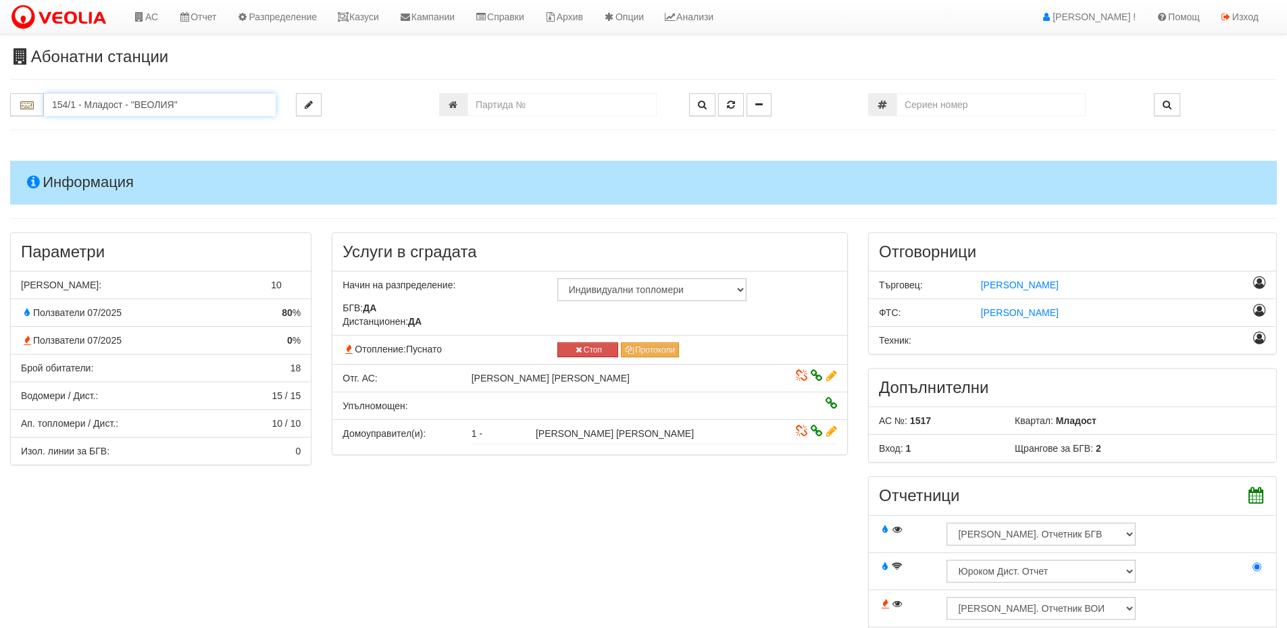
click at [81, 98] on input "154/1 - Младост - "ВЕОЛИЯ"" at bounding box center [160, 104] width 232 height 23
click at [145, 104] on input "147" at bounding box center [160, 104] width 232 height 23
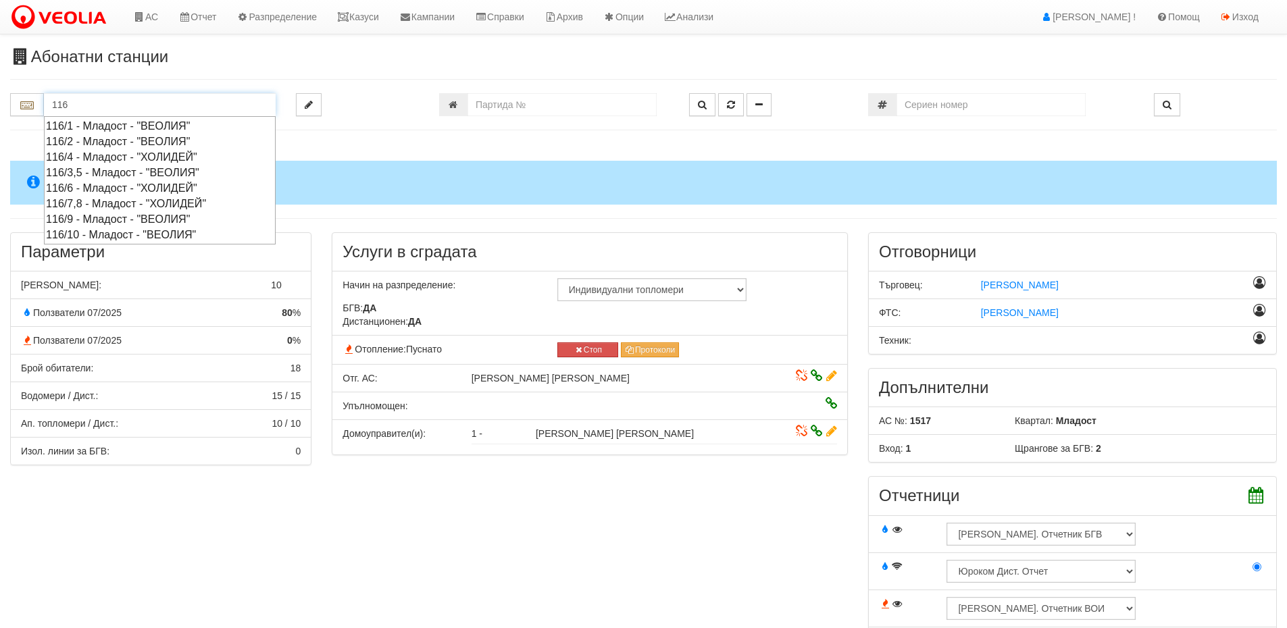
click at [135, 126] on div "116/1 - Младост - "ВЕОЛИЯ"" at bounding box center [160, 126] width 228 height 16
type input "116/1 - Младост - "ВЕОЛИЯ""
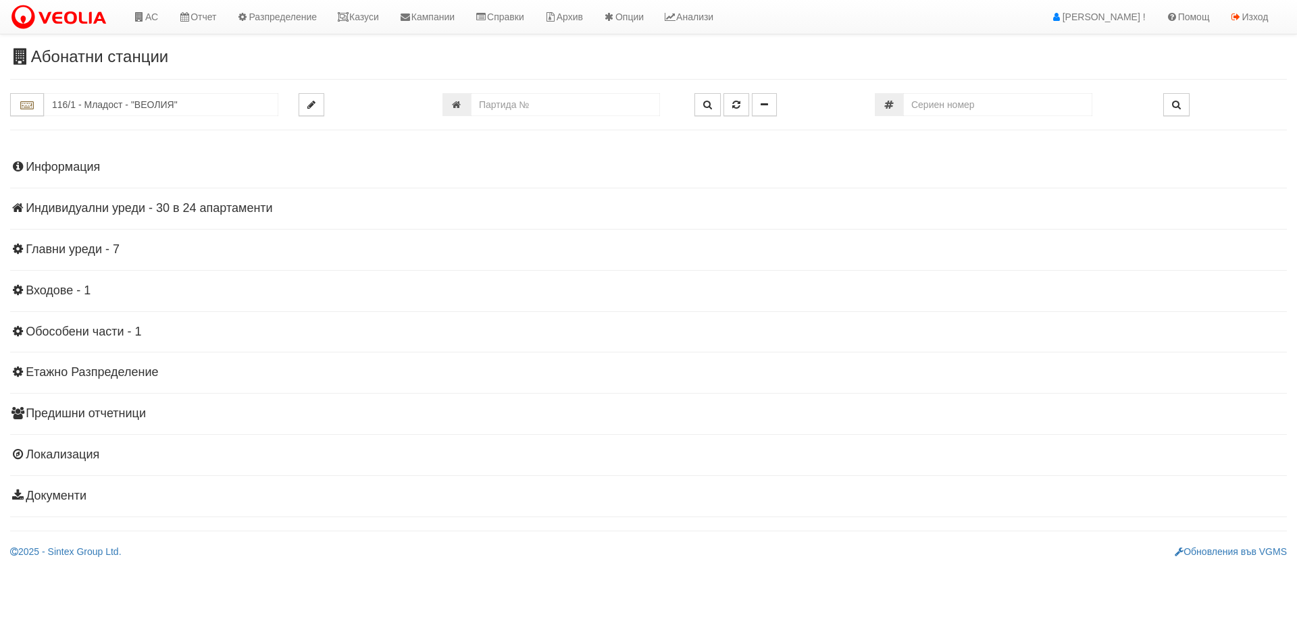
click at [101, 176] on div "Информация Параметри Брой Апартаменти: 24 Ползватели 07/2025 42 % 0 % 45" at bounding box center [648, 330] width 1277 height 373
click at [86, 162] on h4 "Информация" at bounding box center [648, 168] width 1277 height 14
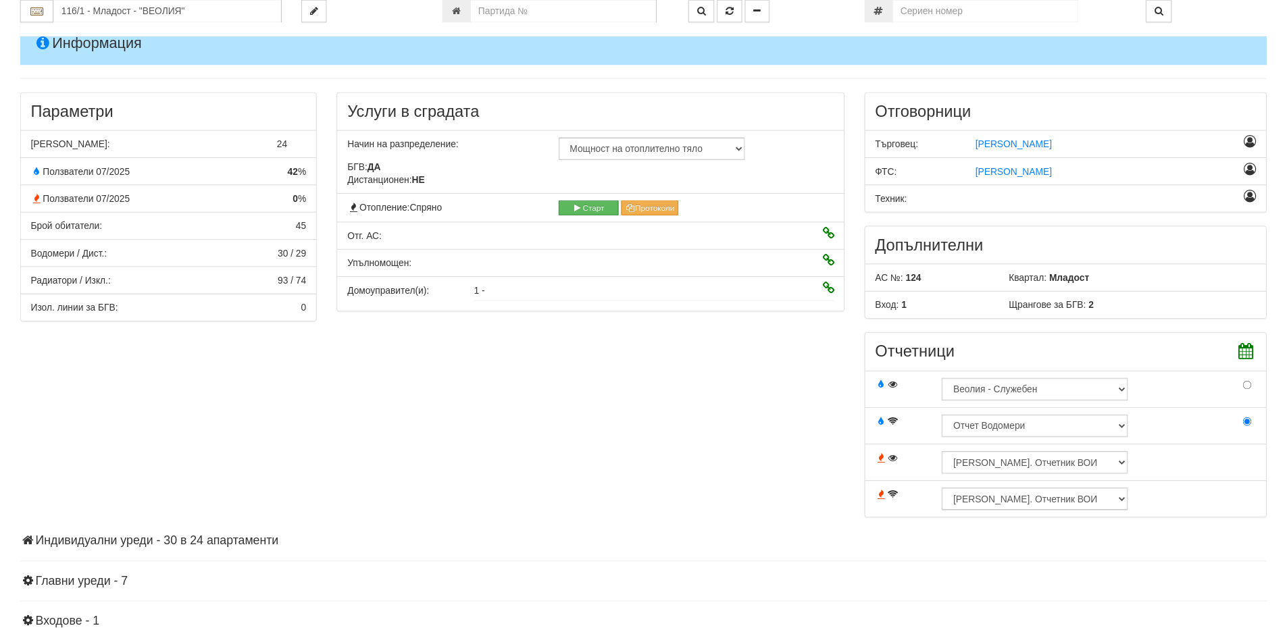
scroll to position [338, 0]
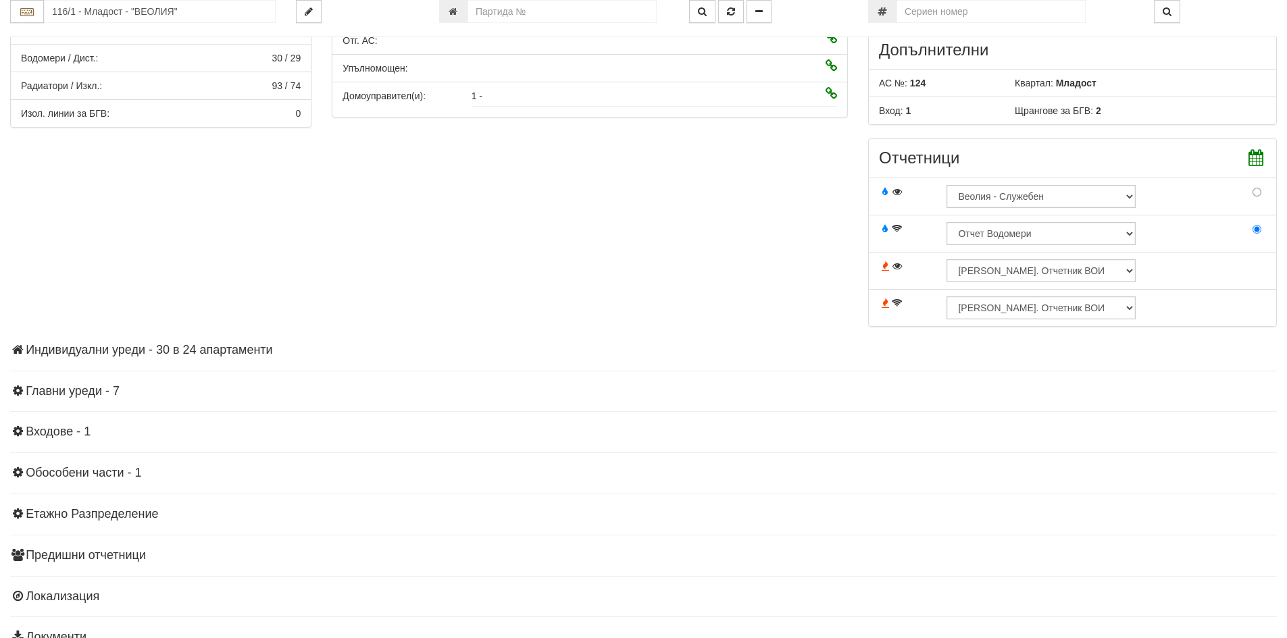
click at [144, 353] on h4 "Индивидуални уреди - 30 в 24 апартаменти" at bounding box center [643, 351] width 1267 height 14
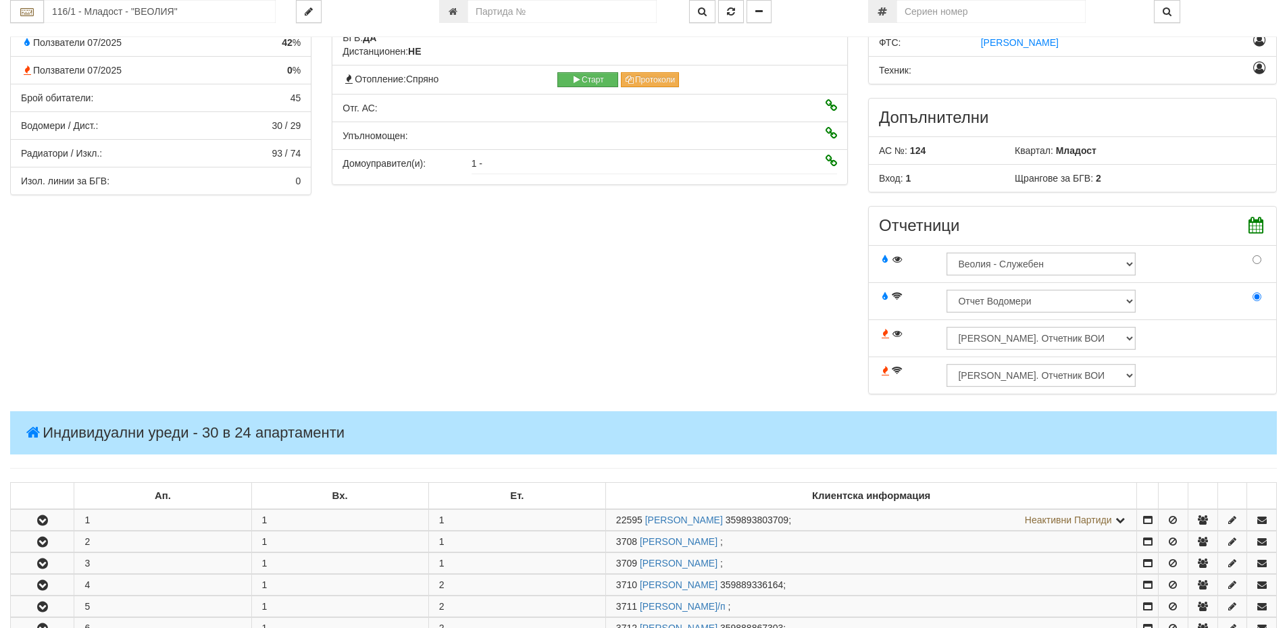
scroll to position [0, 0]
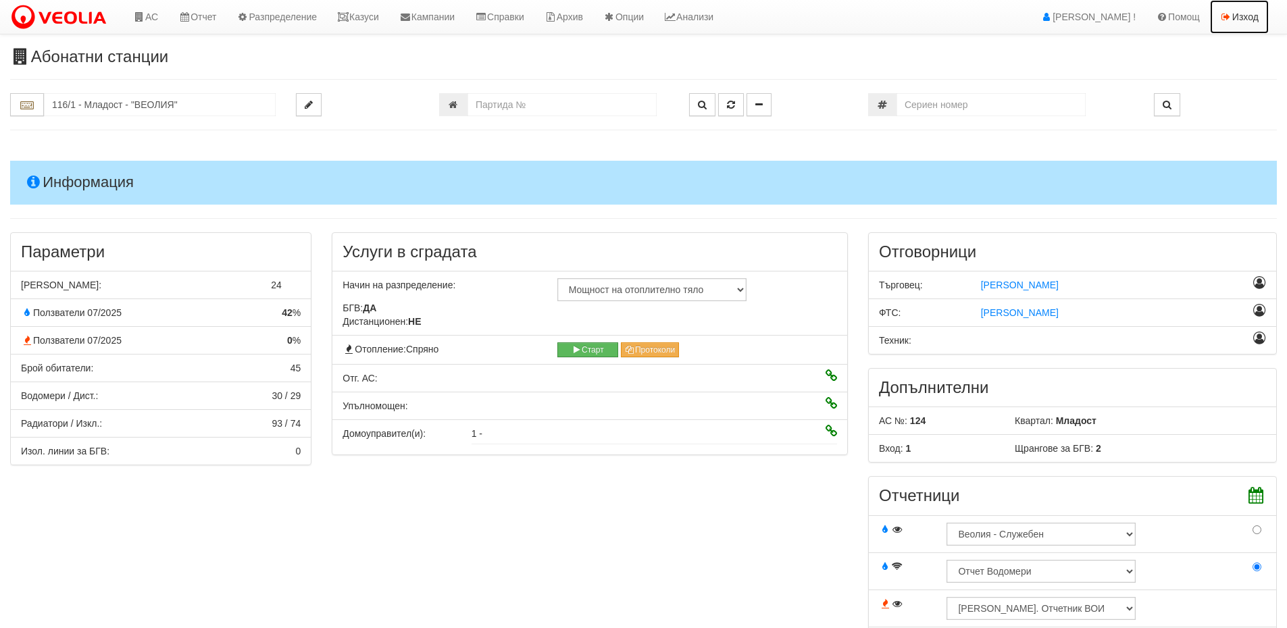
click at [1250, 5] on link "Изход" at bounding box center [1239, 17] width 59 height 34
